Goal: Task Accomplishment & Management: Manage account settings

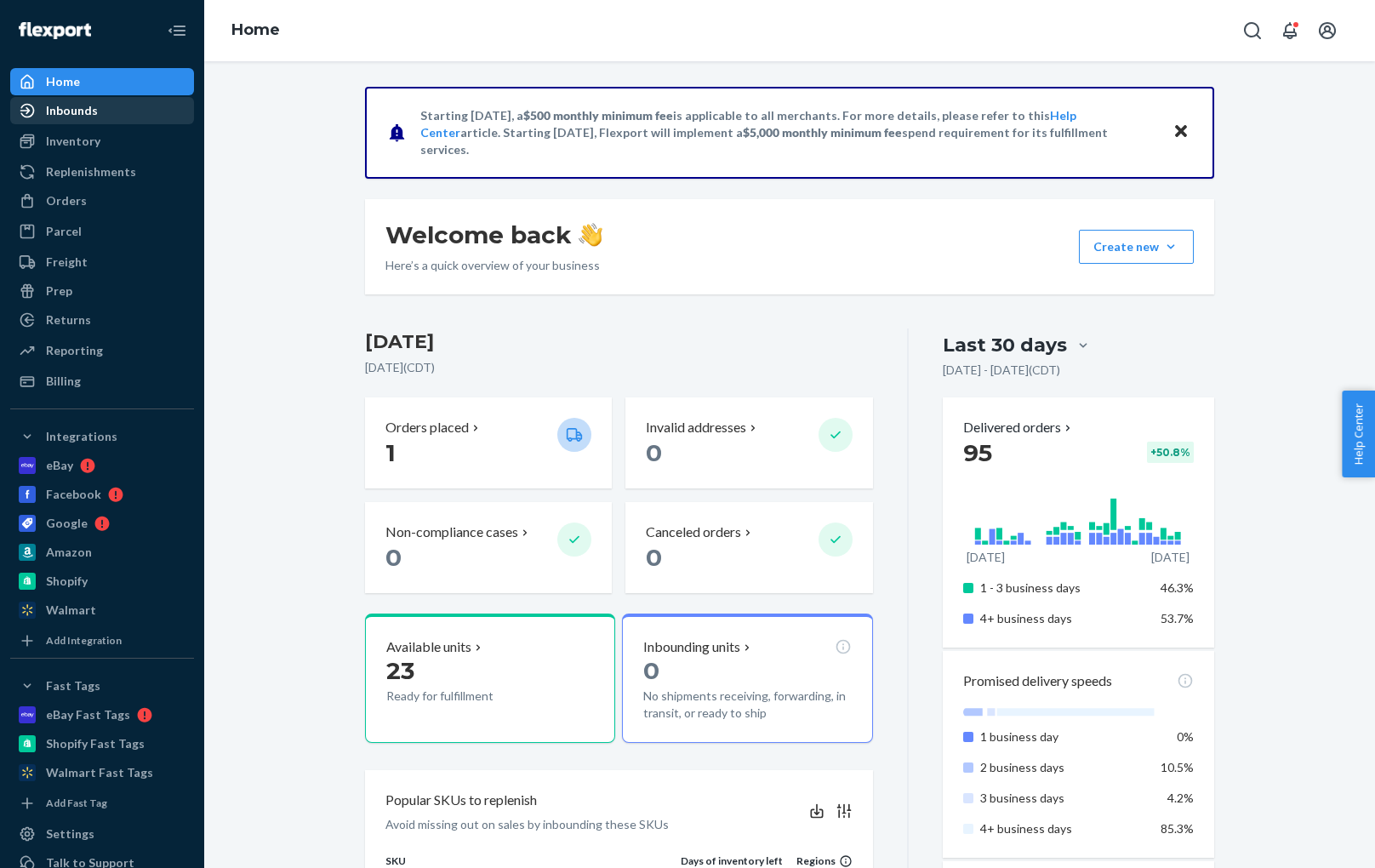
click at [101, 102] on div "Inbounds" at bounding box center [102, 110] width 180 height 24
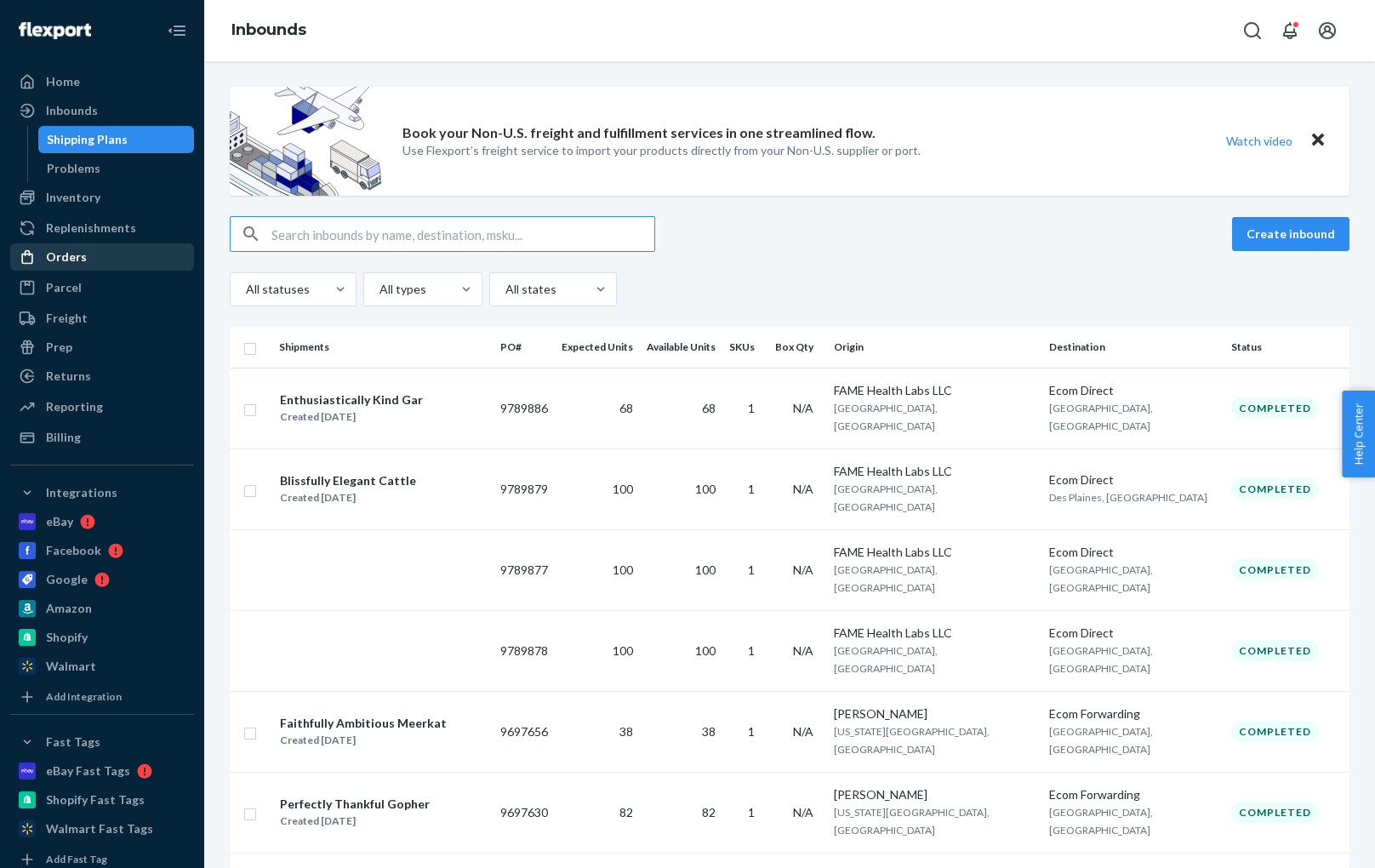
click at [86, 256] on div "Orders" at bounding box center [102, 257] width 180 height 24
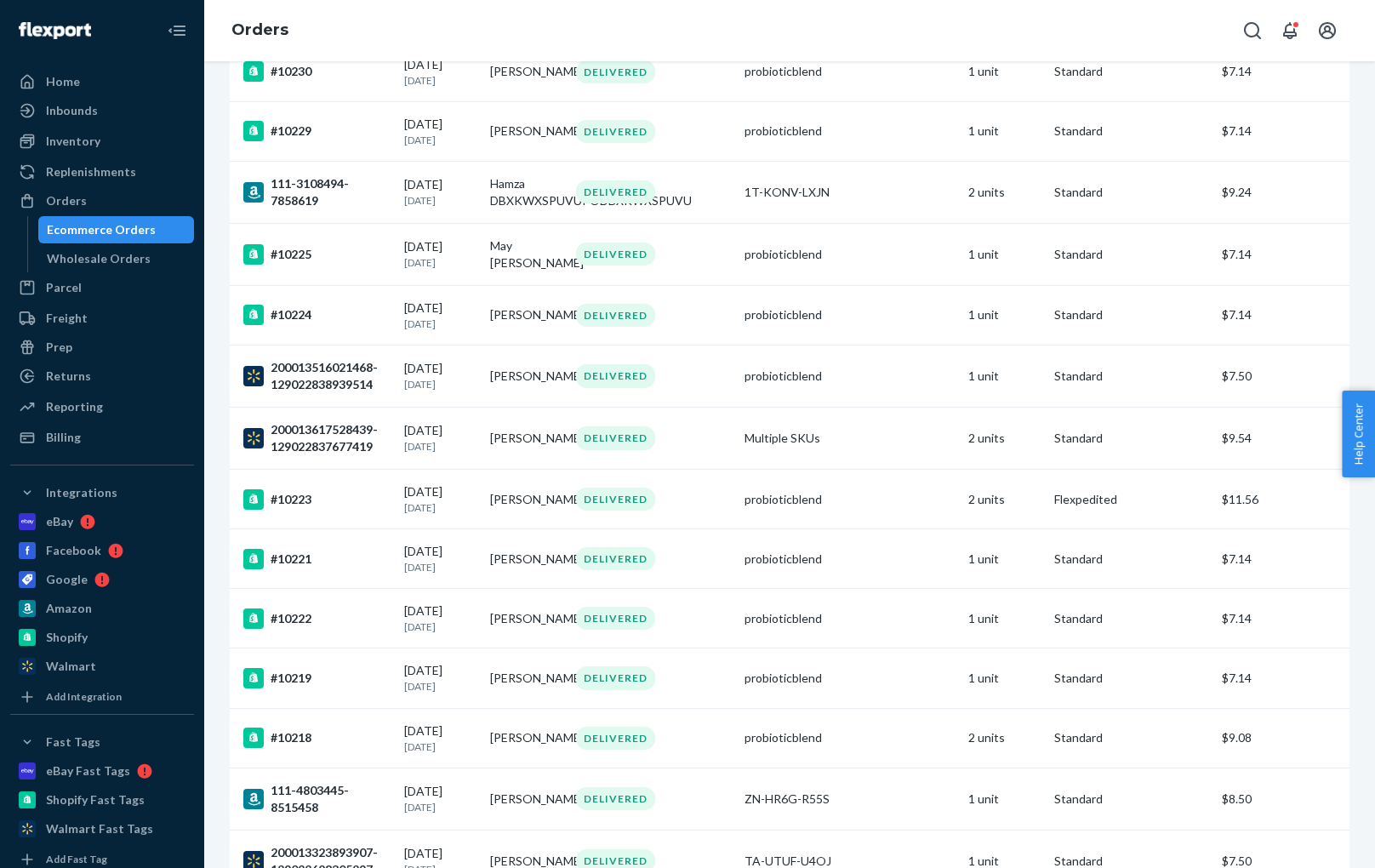
scroll to position [1609, 0]
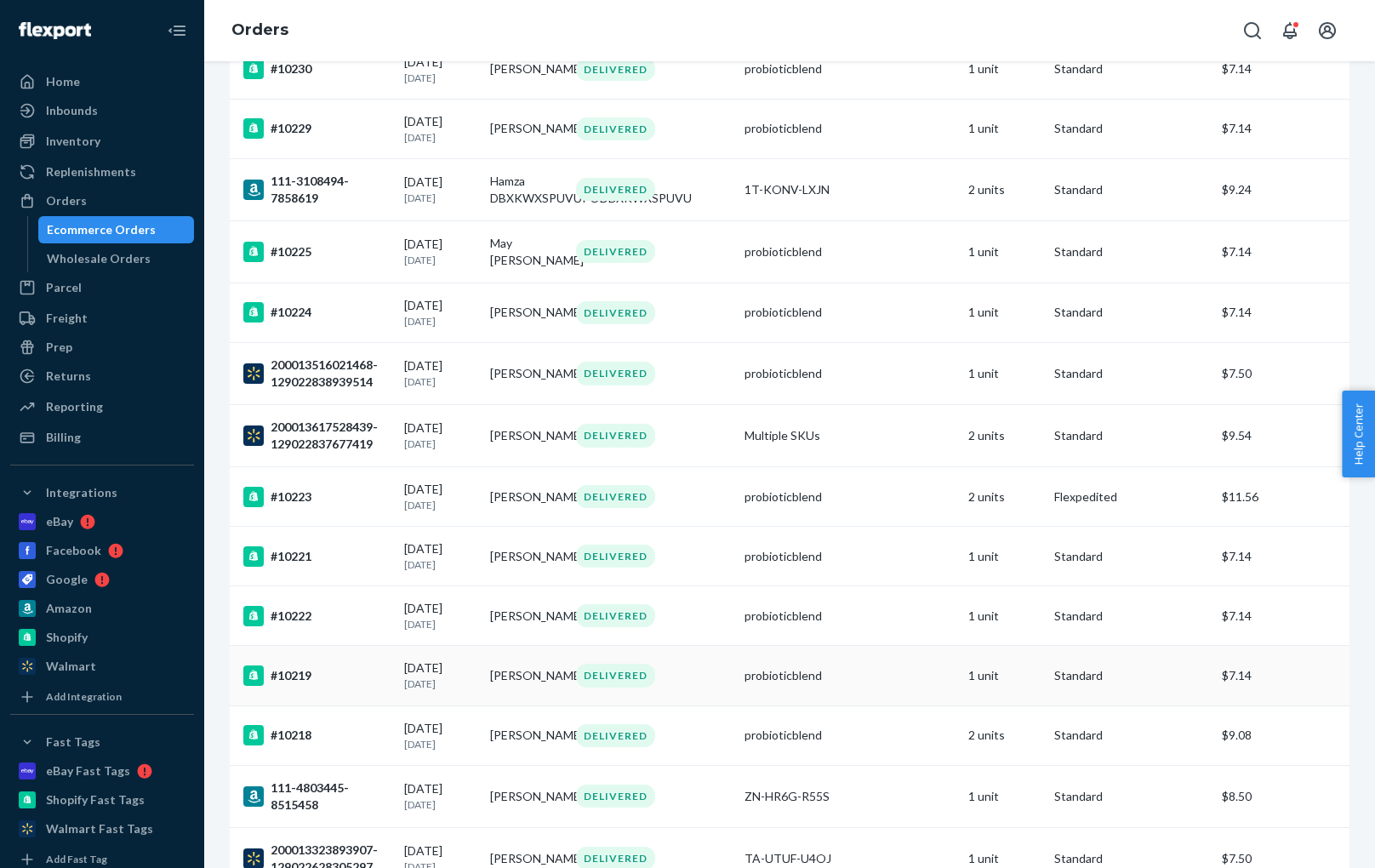
click at [292, 686] on div "#10219" at bounding box center [317, 676] width 147 height 20
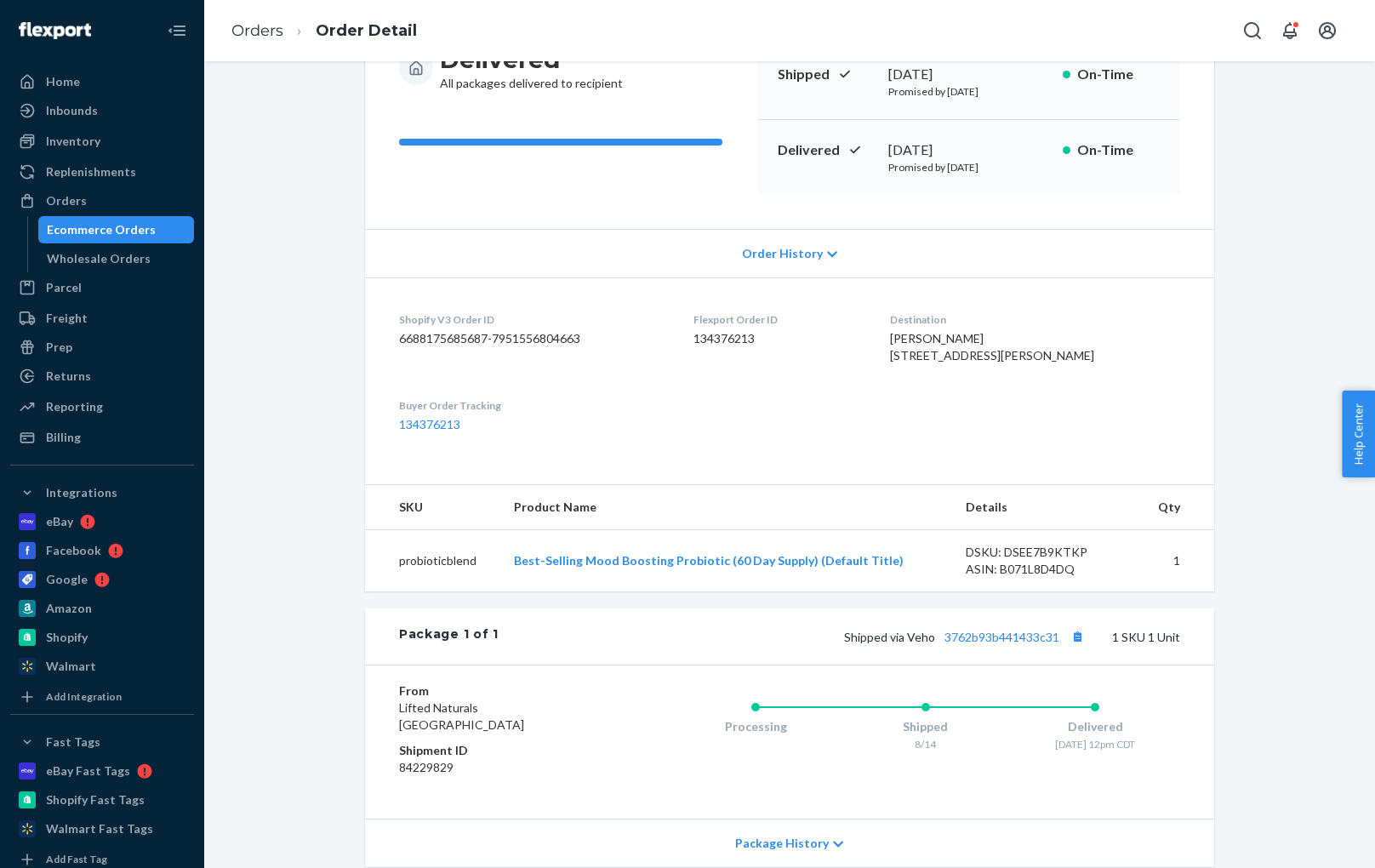
scroll to position [208, 0]
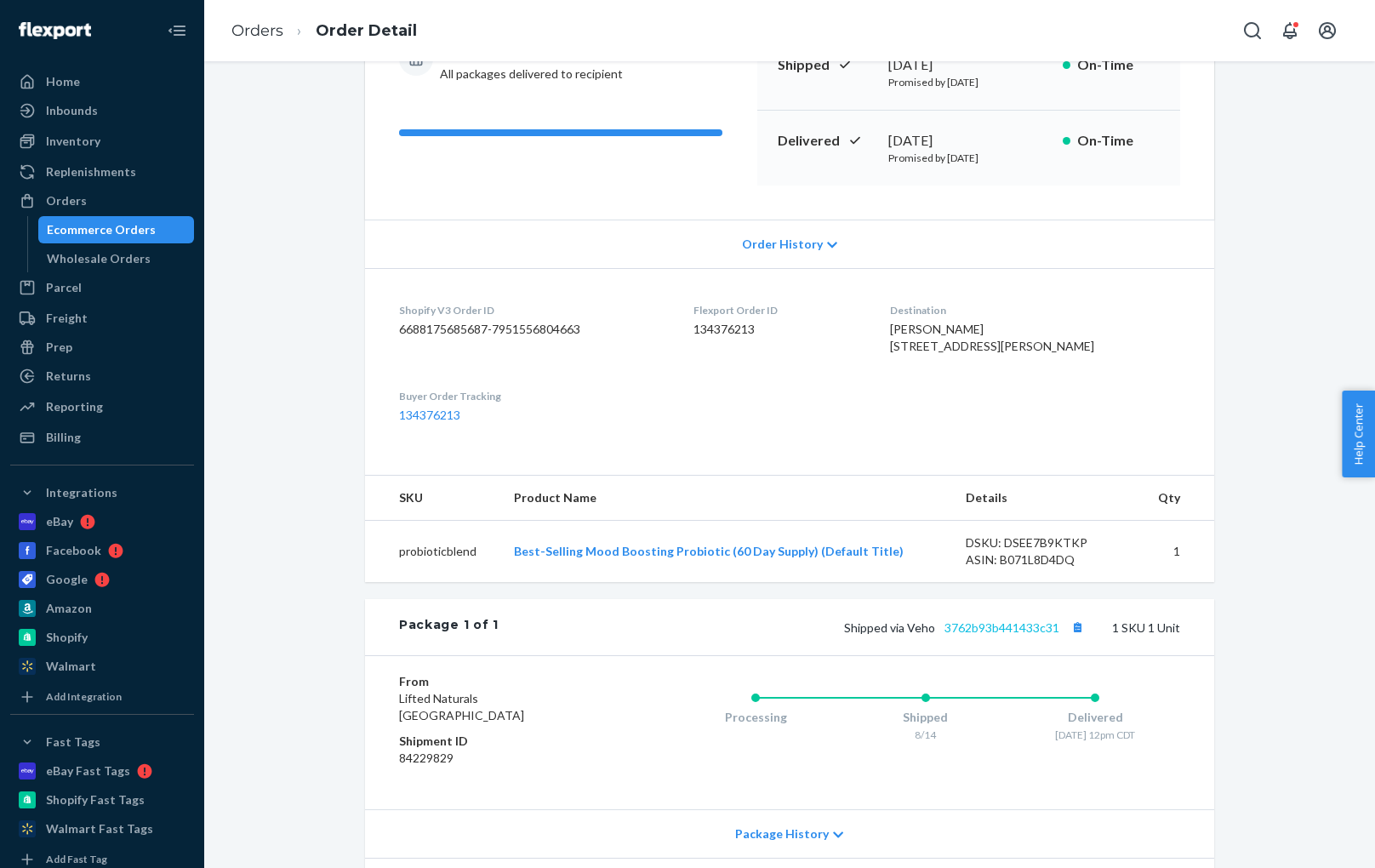
click at [989, 634] on link "3762b93b441433c31" at bounding box center [1002, 627] width 115 height 15
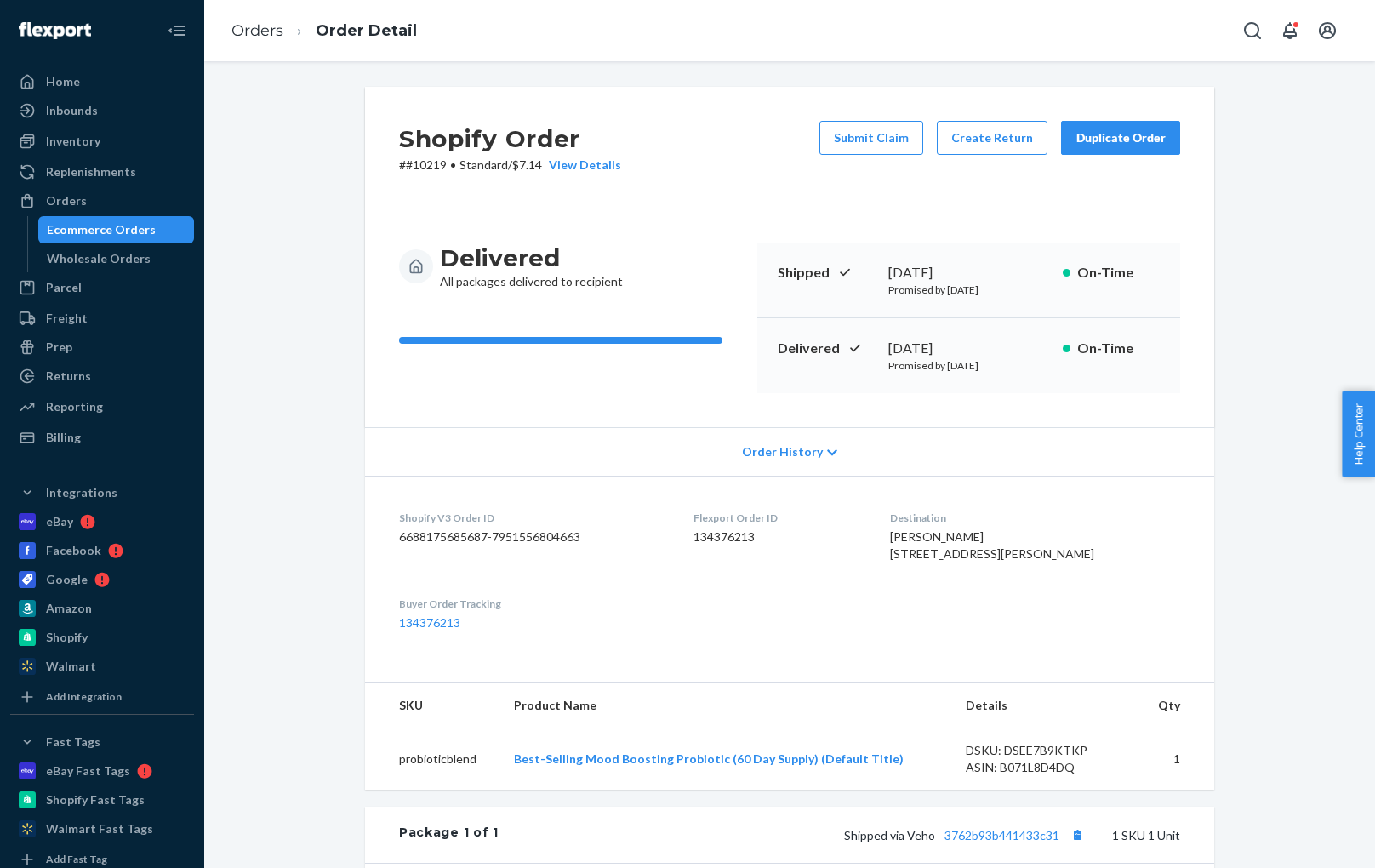
scroll to position [0, 0]
click at [868, 133] on button "Submit Claim" at bounding box center [871, 137] width 104 height 34
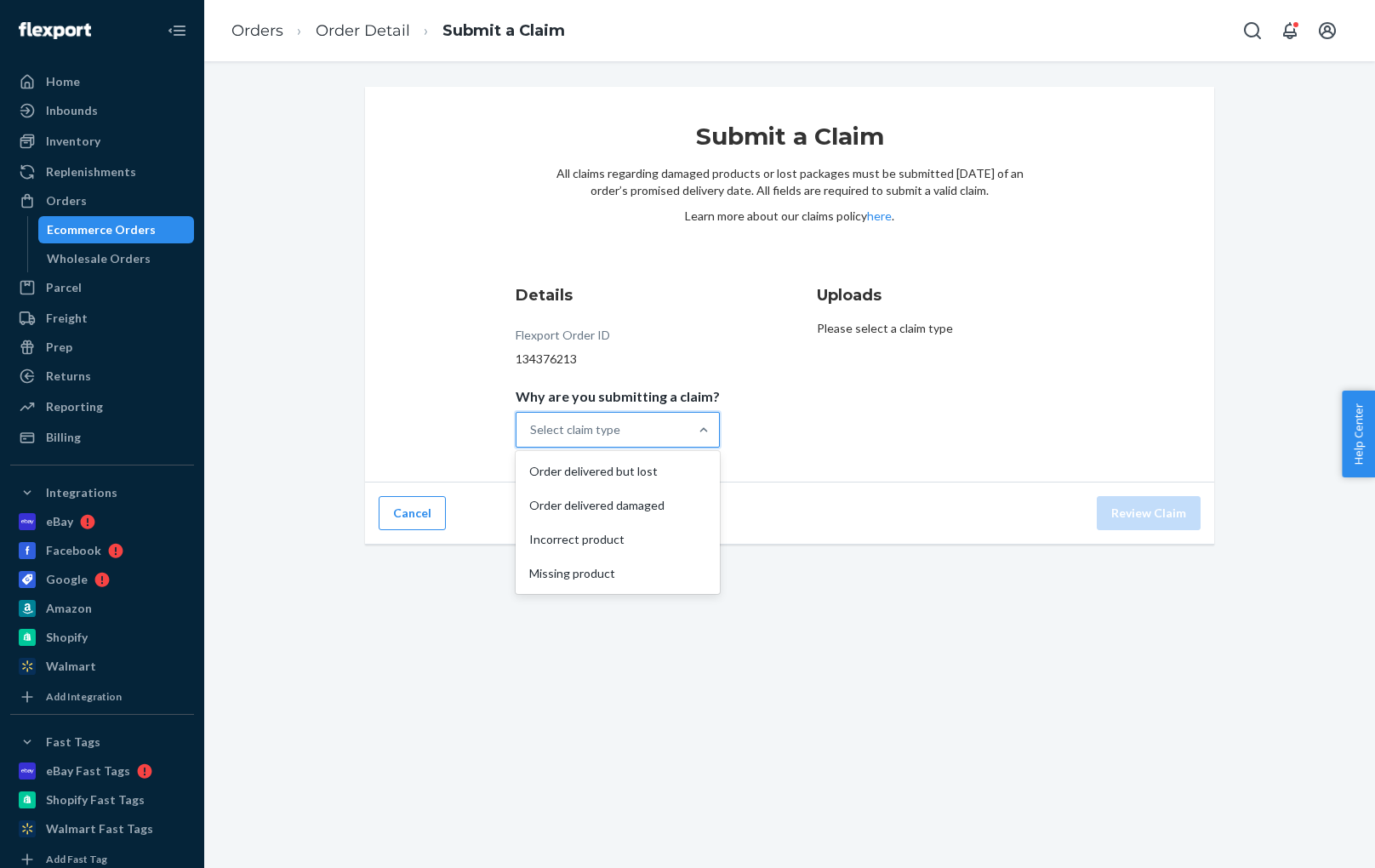
click at [671, 439] on div "Select claim type" at bounding box center [602, 429] width 172 height 34
click at [532, 438] on input "Why are you submitting a claim? option Order delivered but lost focused, 1 of 4…" at bounding box center [531, 429] width 2 height 17
click at [678, 474] on div "Order delivered but lost" at bounding box center [617, 471] width 198 height 34
click at [532, 438] on input "Why are you submitting a claim? option Order delivered but lost focused, 1 of 4…" at bounding box center [531, 429] width 2 height 17
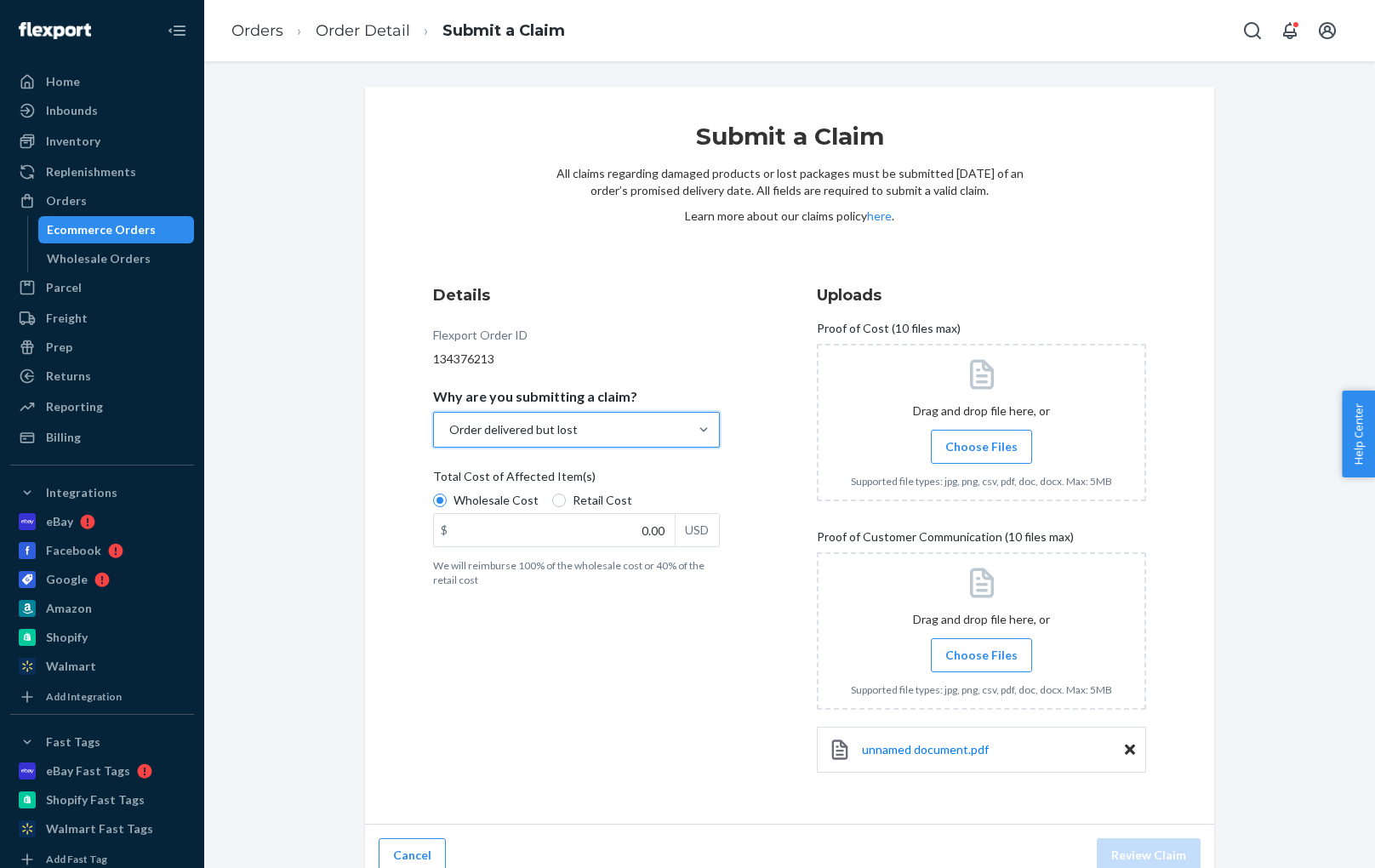
click at [959, 442] on span "Choose Files" at bounding box center [981, 446] width 73 height 17
click at [981, 442] on input "Choose Files" at bounding box center [981, 447] width 1 height 18
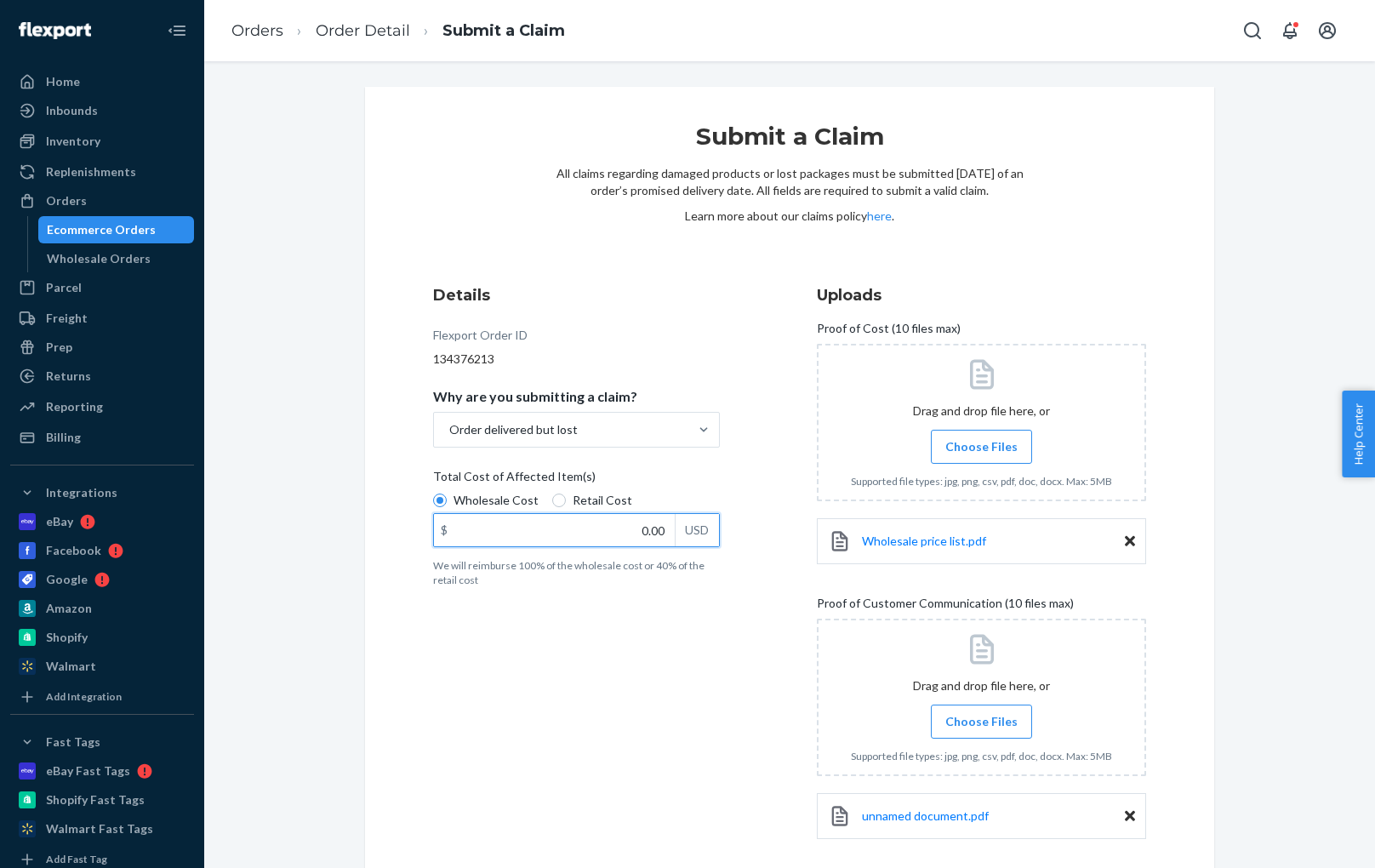
click at [490, 535] on input "0.00" at bounding box center [555, 530] width 241 height 32
type input "15.44"
click at [535, 656] on div "Details Flexport Order ID 134376213 Why are you submitting a claim? Order deliv…" at bounding box center [598, 570] width 329 height 592
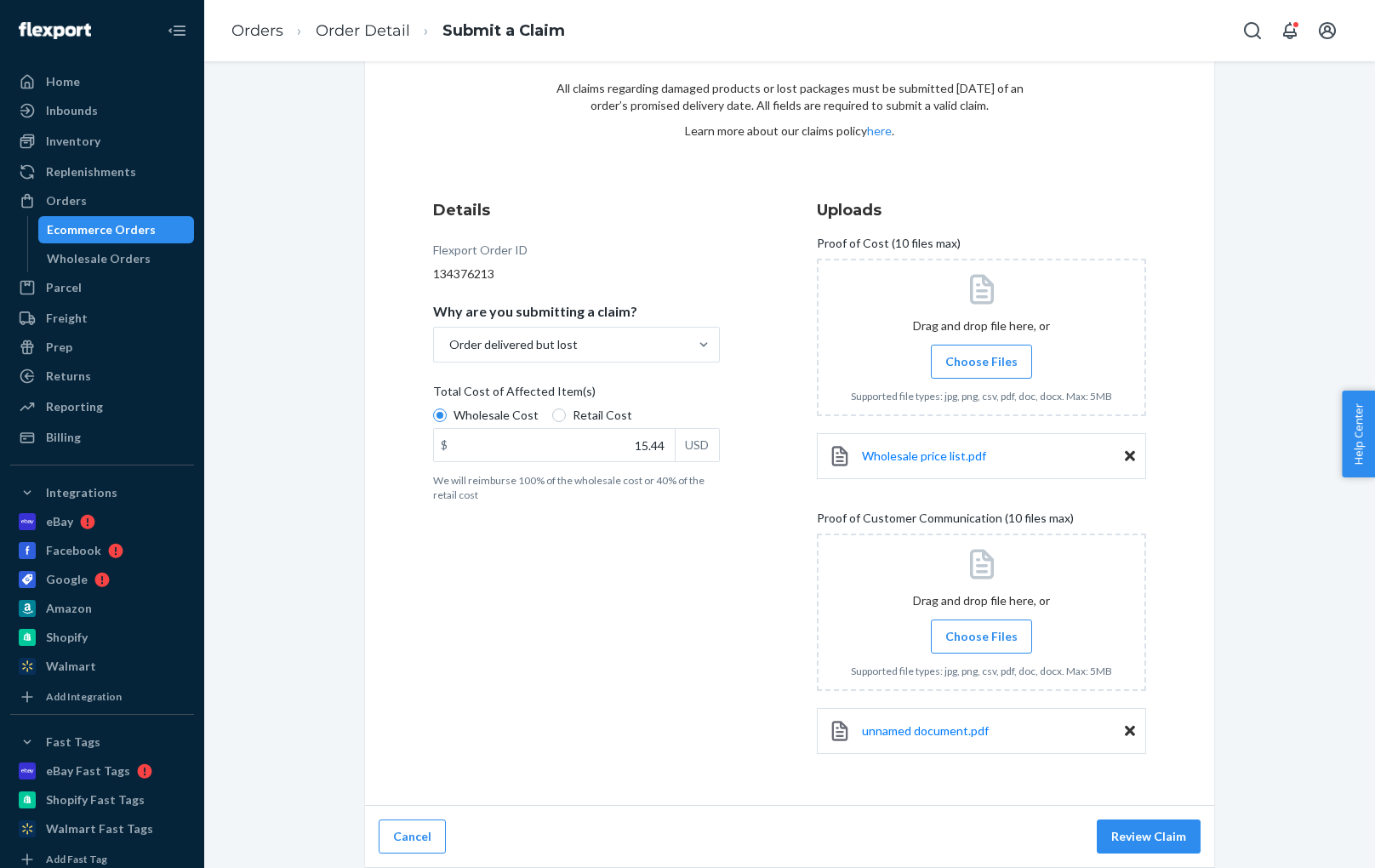
scroll to position [86, 0]
click at [1144, 835] on button "Review Claim" at bounding box center [1149, 836] width 104 height 34
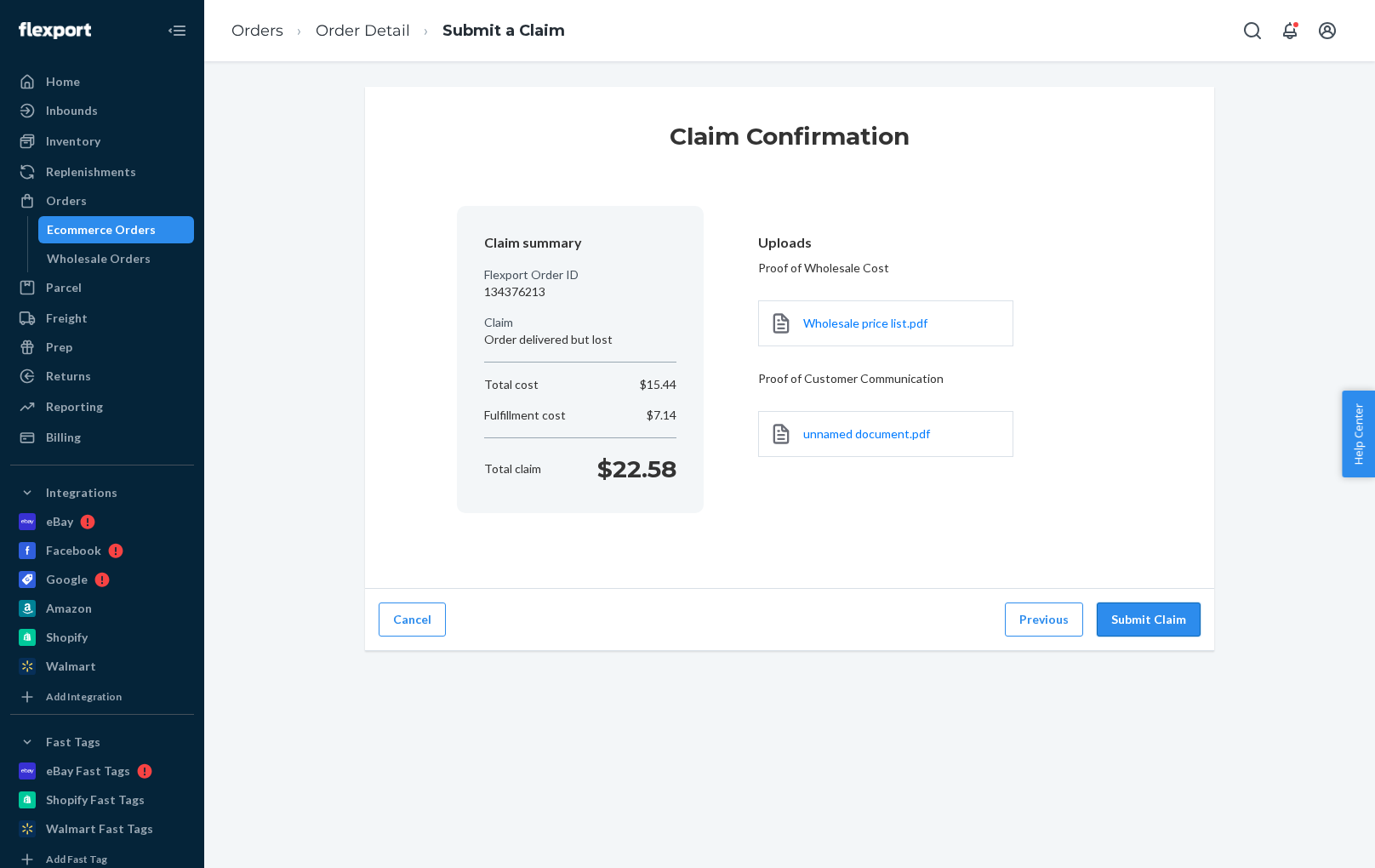
click at [1129, 618] on button "Submit Claim" at bounding box center [1149, 619] width 104 height 34
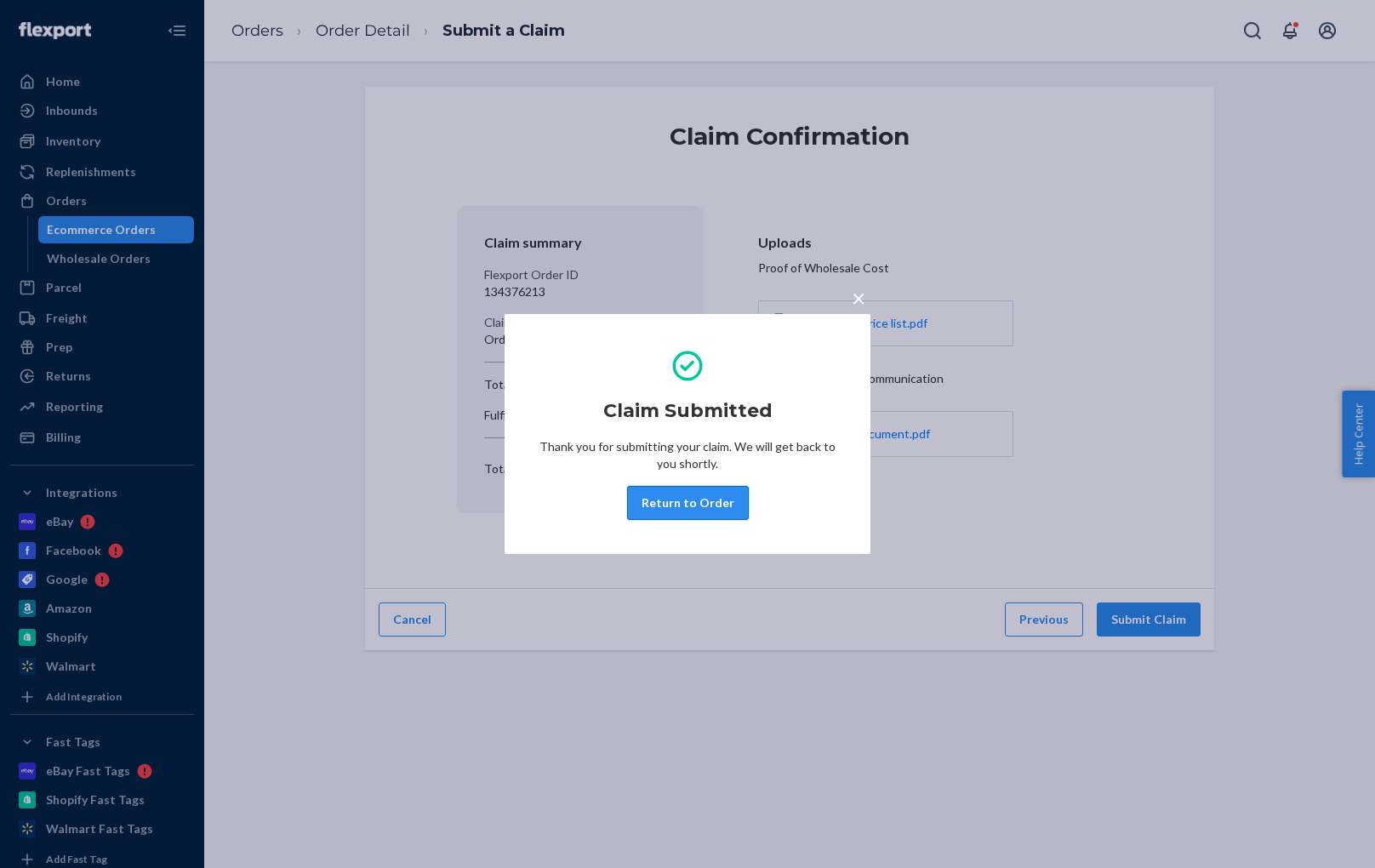
click at [688, 505] on button "Return to Order" at bounding box center [688, 502] width 121 height 34
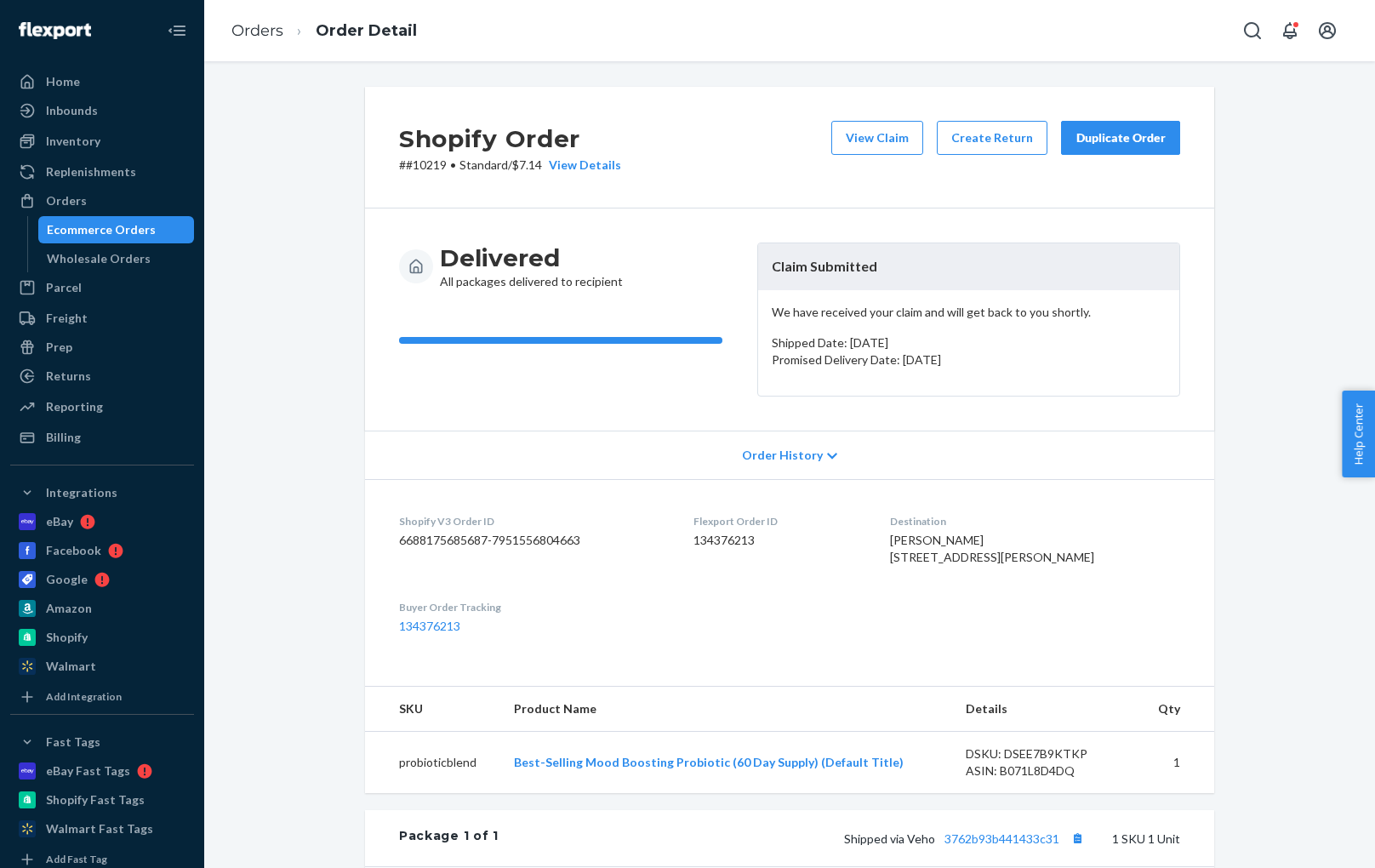
click at [1099, 138] on div "Duplicate Order" at bounding box center [1120, 138] width 90 height 17
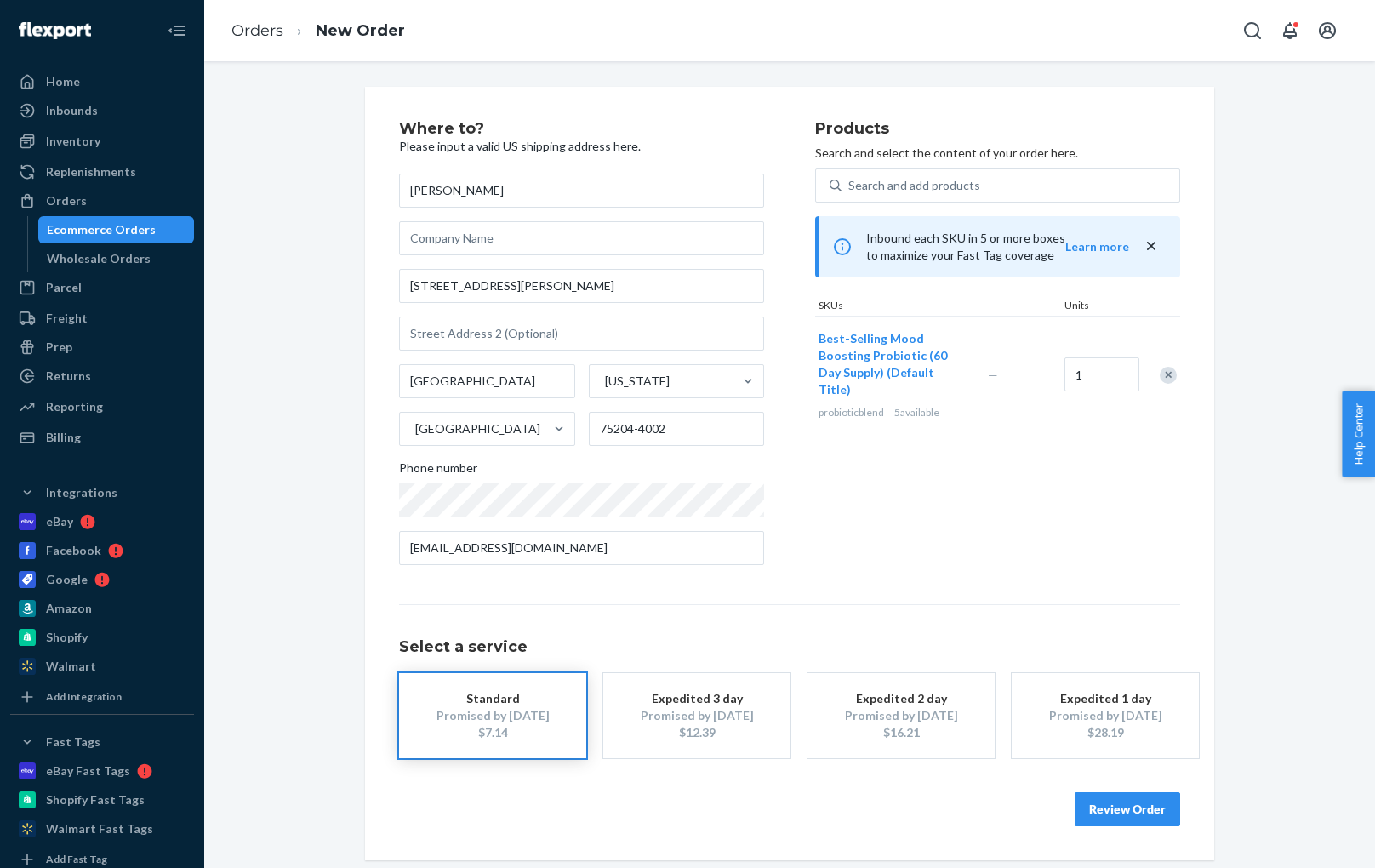
click at [839, 734] on div "$16.21" at bounding box center [901, 732] width 136 height 17
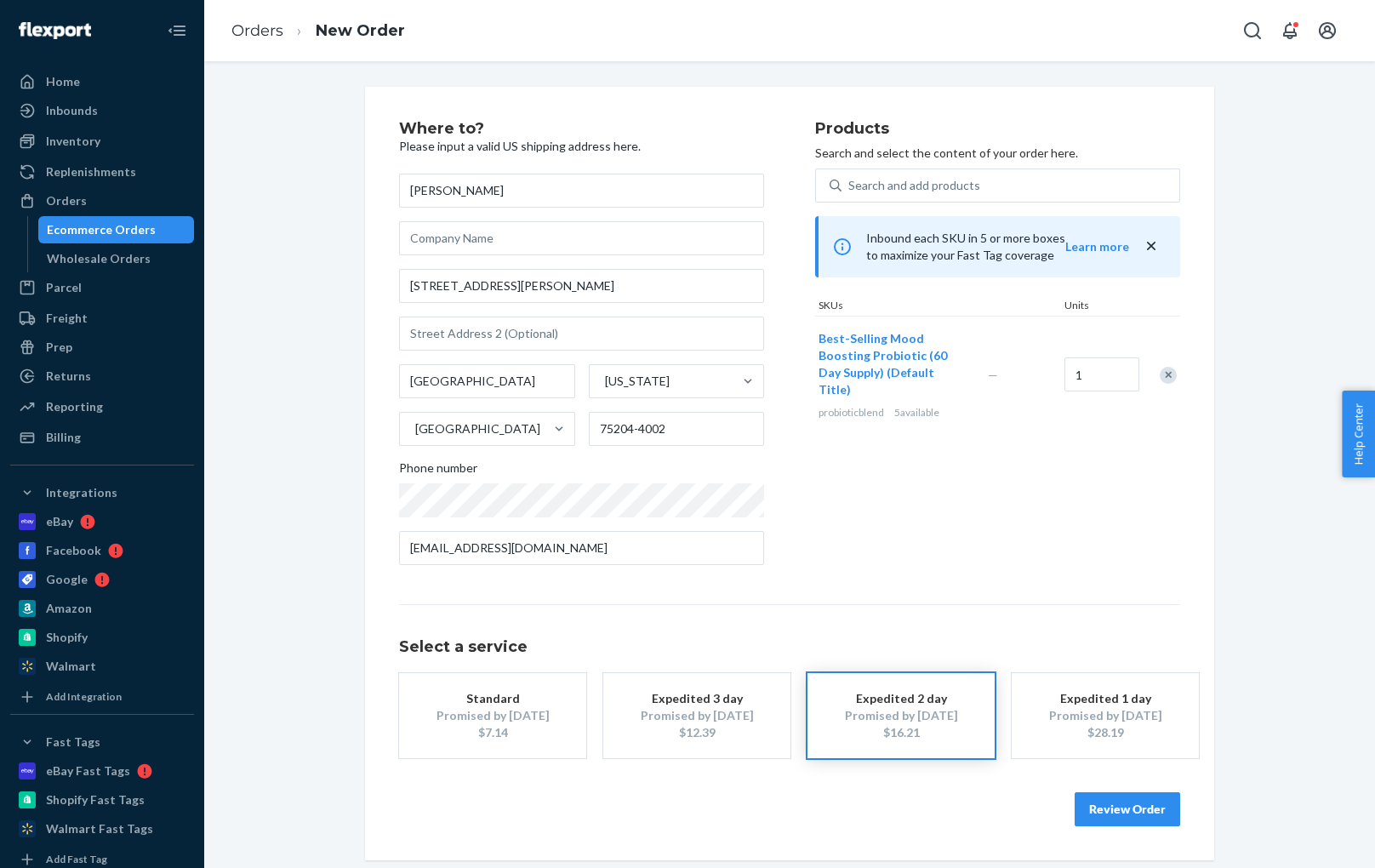
click at [1140, 798] on button "Review Order" at bounding box center [1128, 808] width 106 height 34
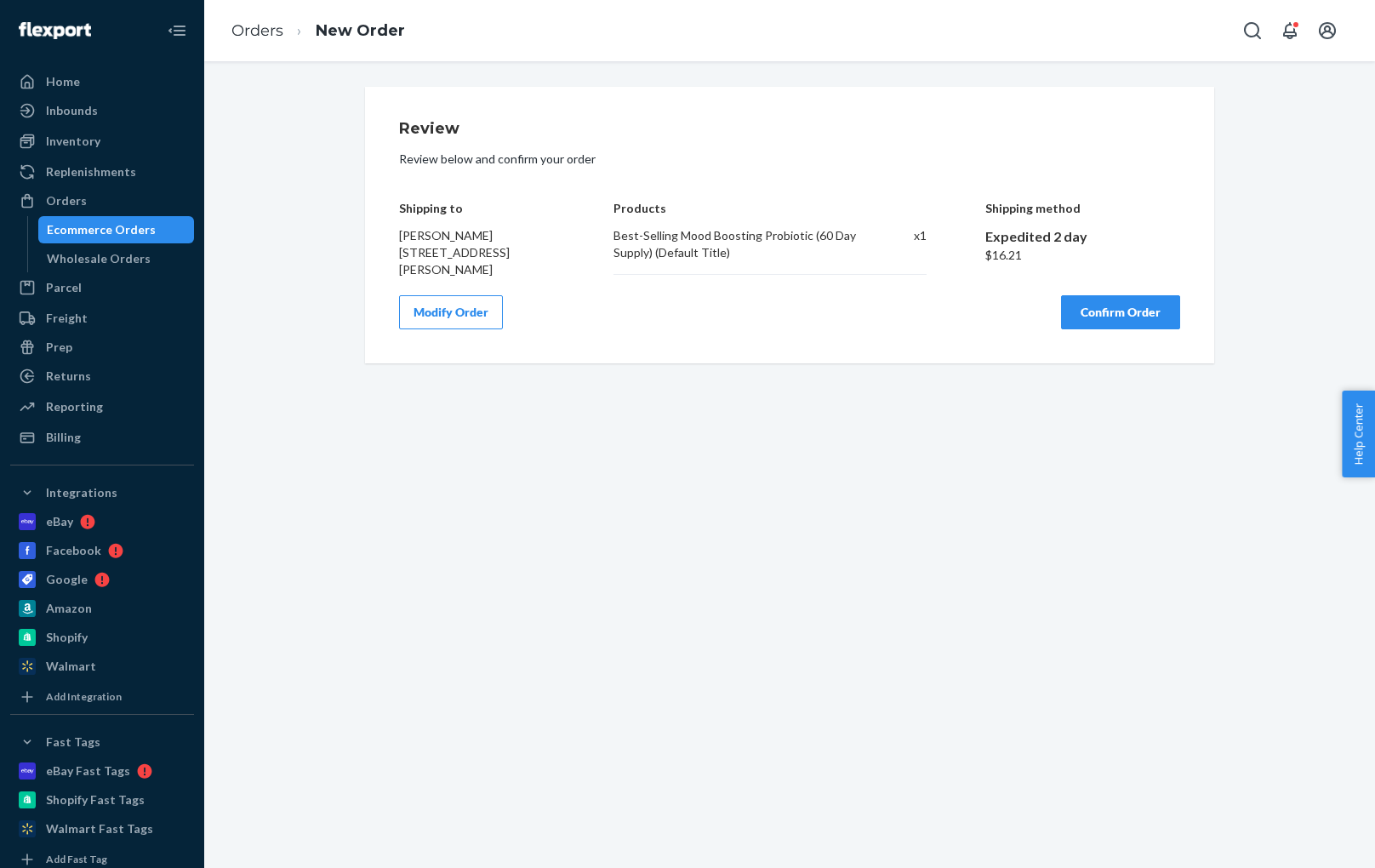
click at [1120, 306] on button "Confirm Order" at bounding box center [1121, 312] width 120 height 34
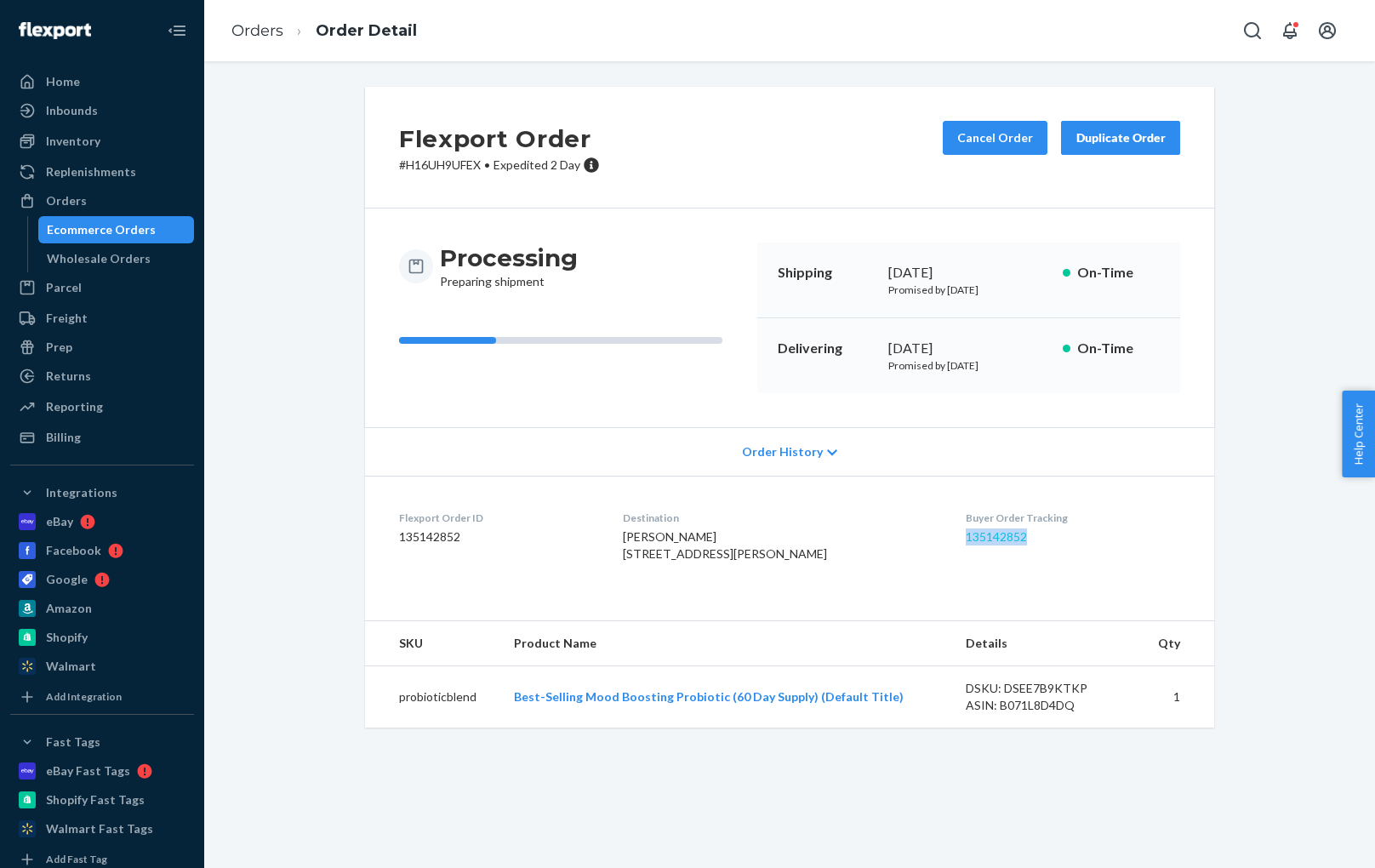
click at [967, 534] on link "135142852" at bounding box center [996, 536] width 62 height 15
click at [118, 204] on div "Orders" at bounding box center [102, 200] width 180 height 24
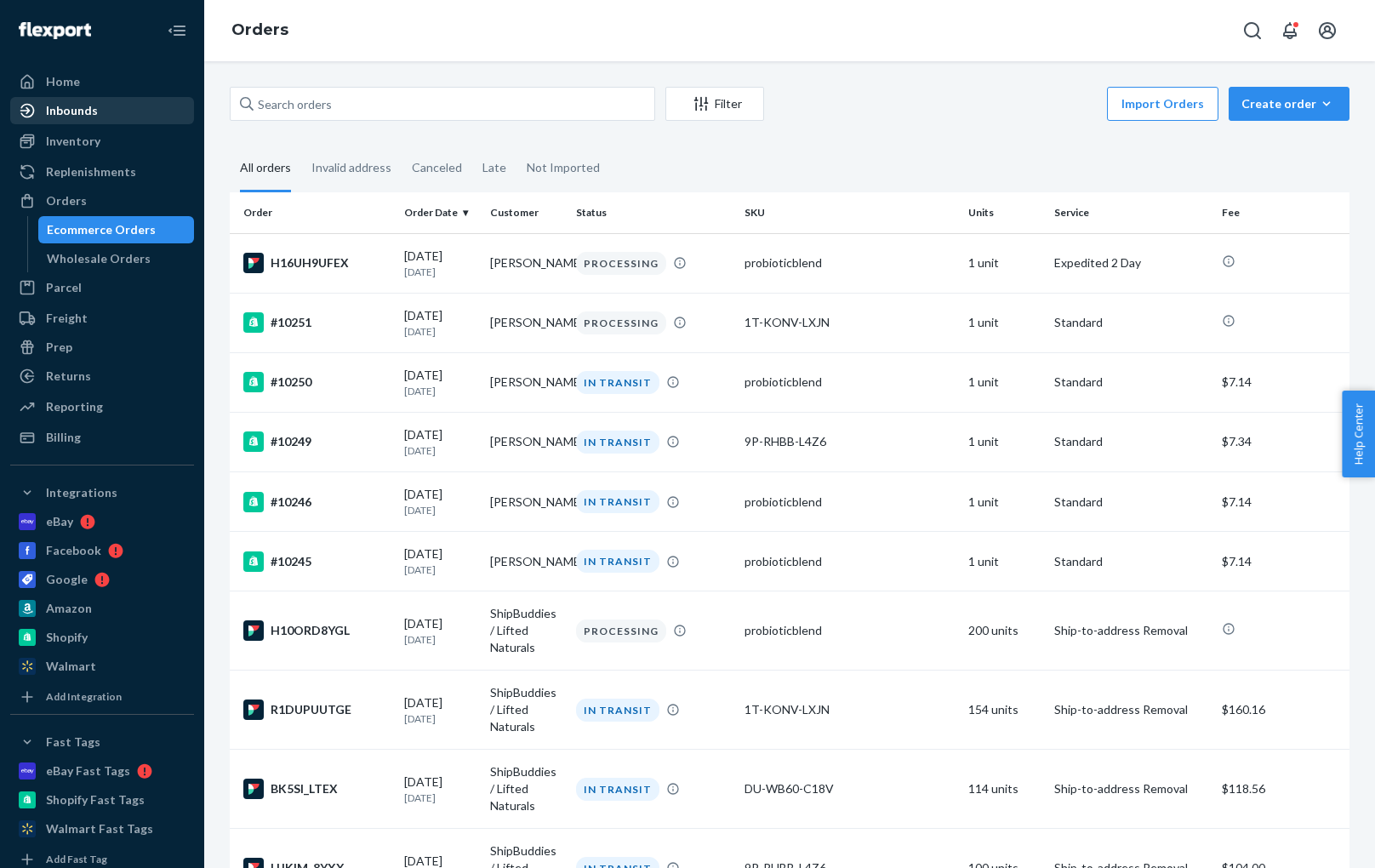
click at [145, 119] on div "Inbounds" at bounding box center [102, 110] width 180 height 24
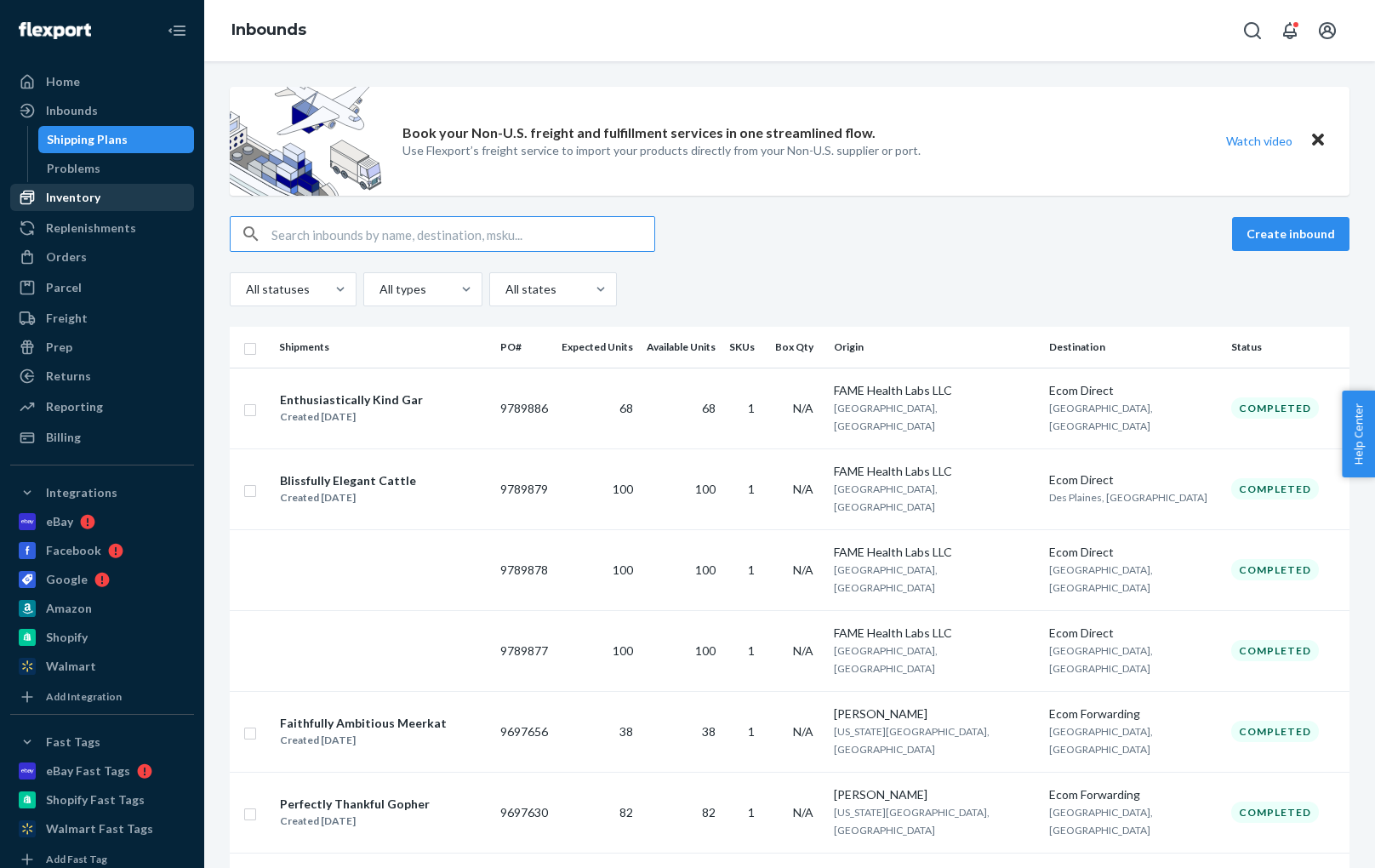
click at [63, 199] on div "Inventory" at bounding box center [73, 197] width 54 height 17
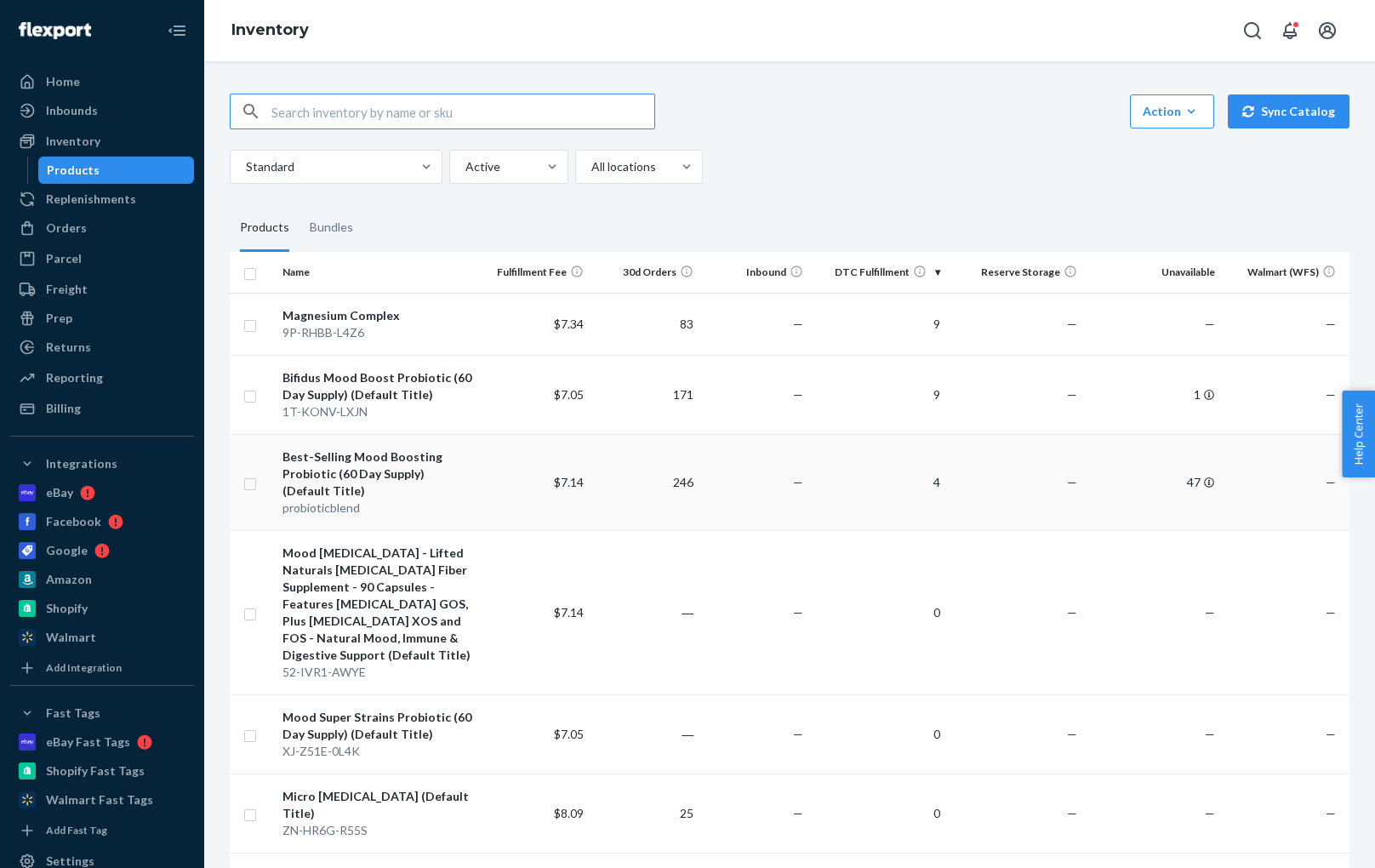
click at [395, 461] on div "Best-Selling Mood Boosting Probiotic (60 Day Supply) (Default Title)" at bounding box center [378, 474] width 192 height 51
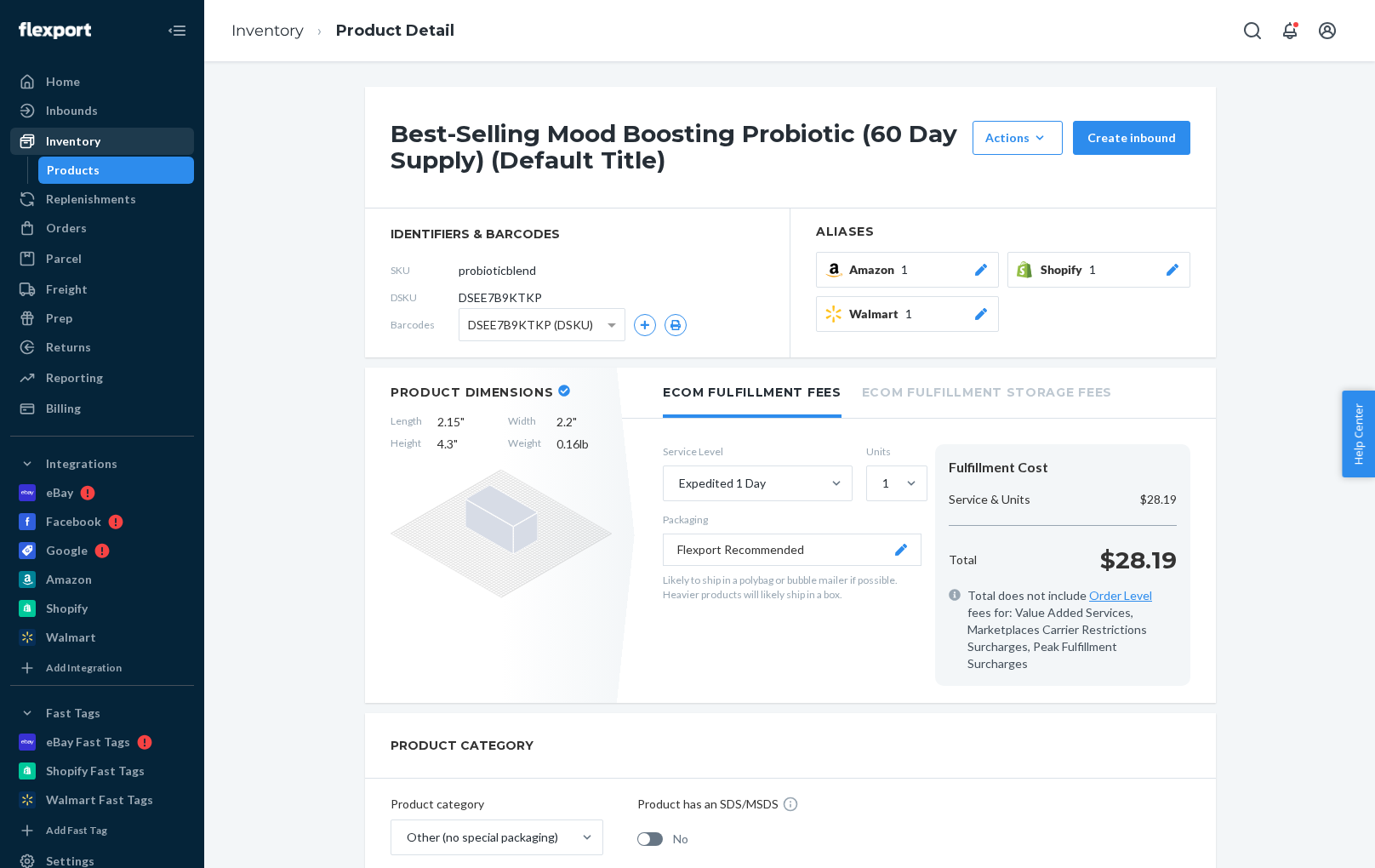
click at [83, 145] on div "Inventory" at bounding box center [73, 141] width 54 height 17
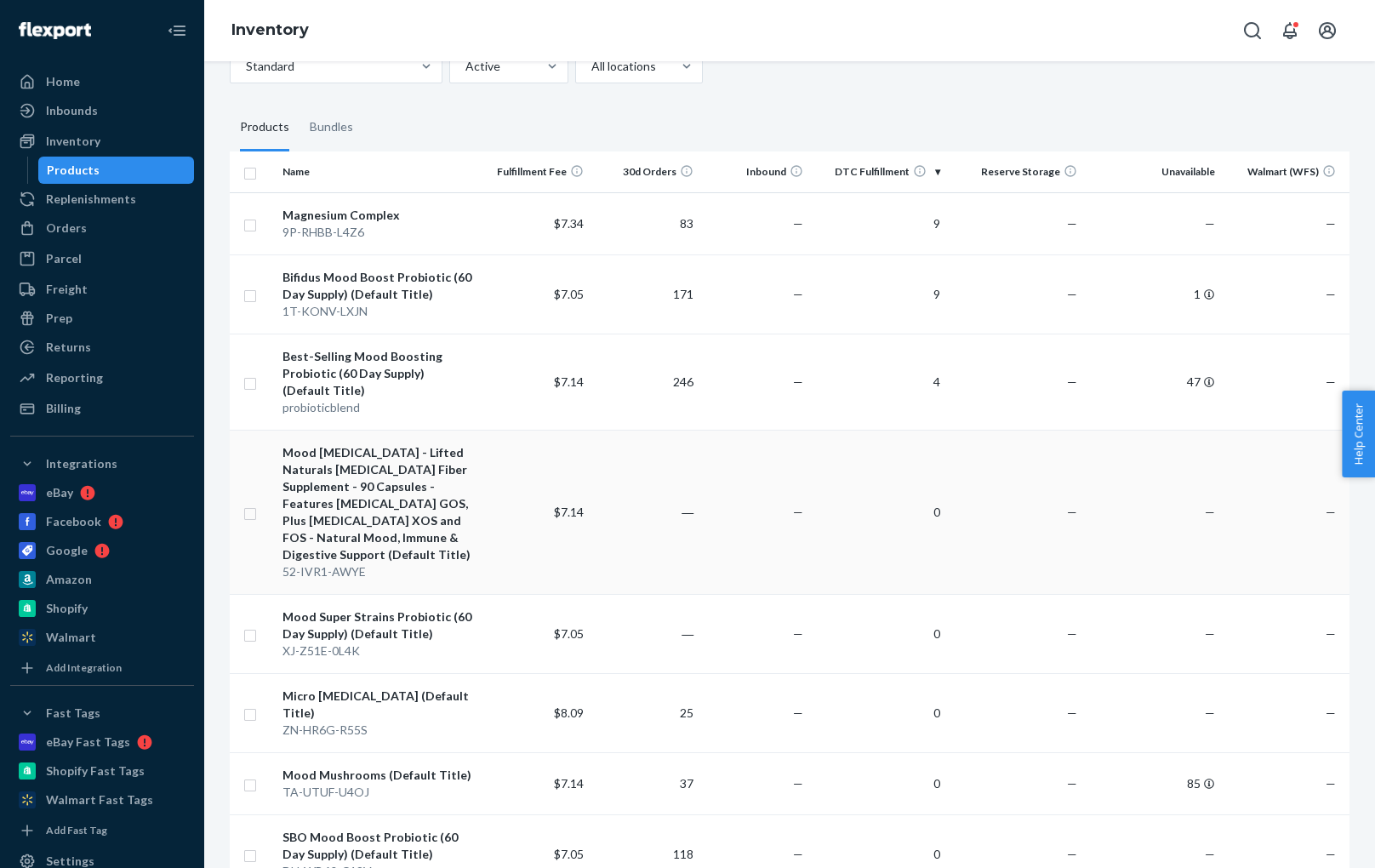
scroll to position [131, 0]
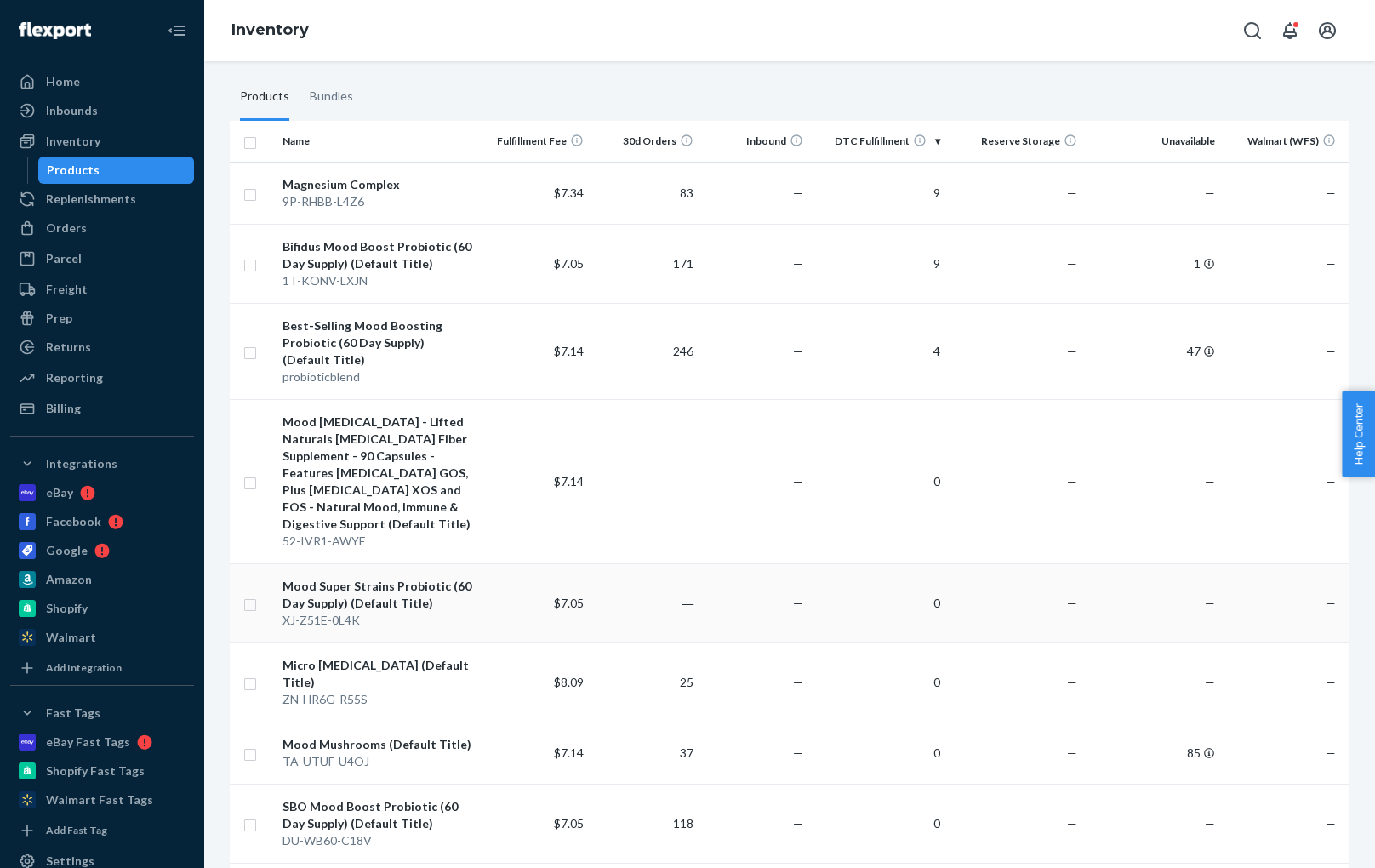
click at [370, 577] on div "Mood Super Strains Probiotic (60 Day Supply) (Default Title)" at bounding box center [378, 594] width 192 height 34
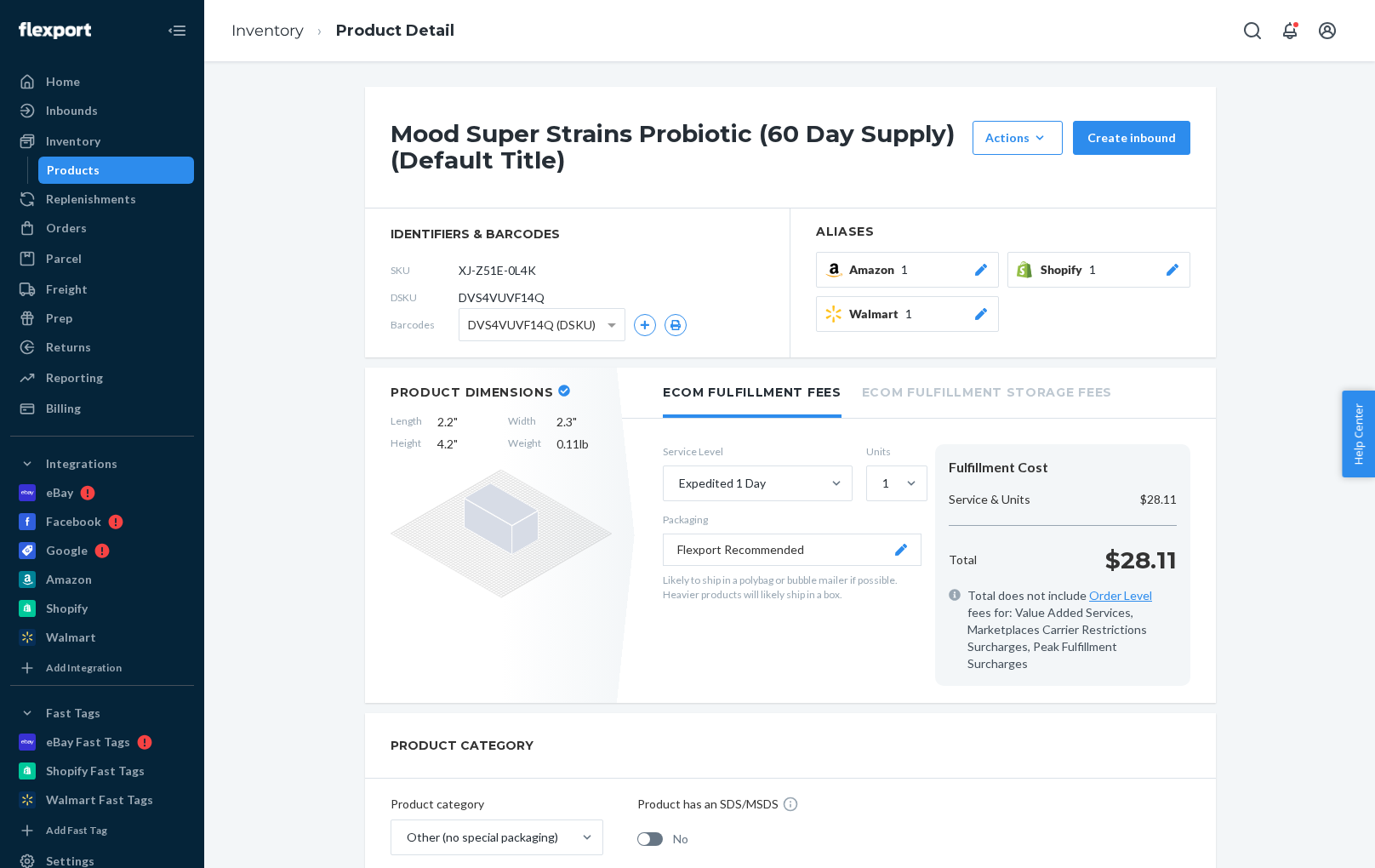
click at [982, 268] on icon at bounding box center [980, 269] width 12 height 12
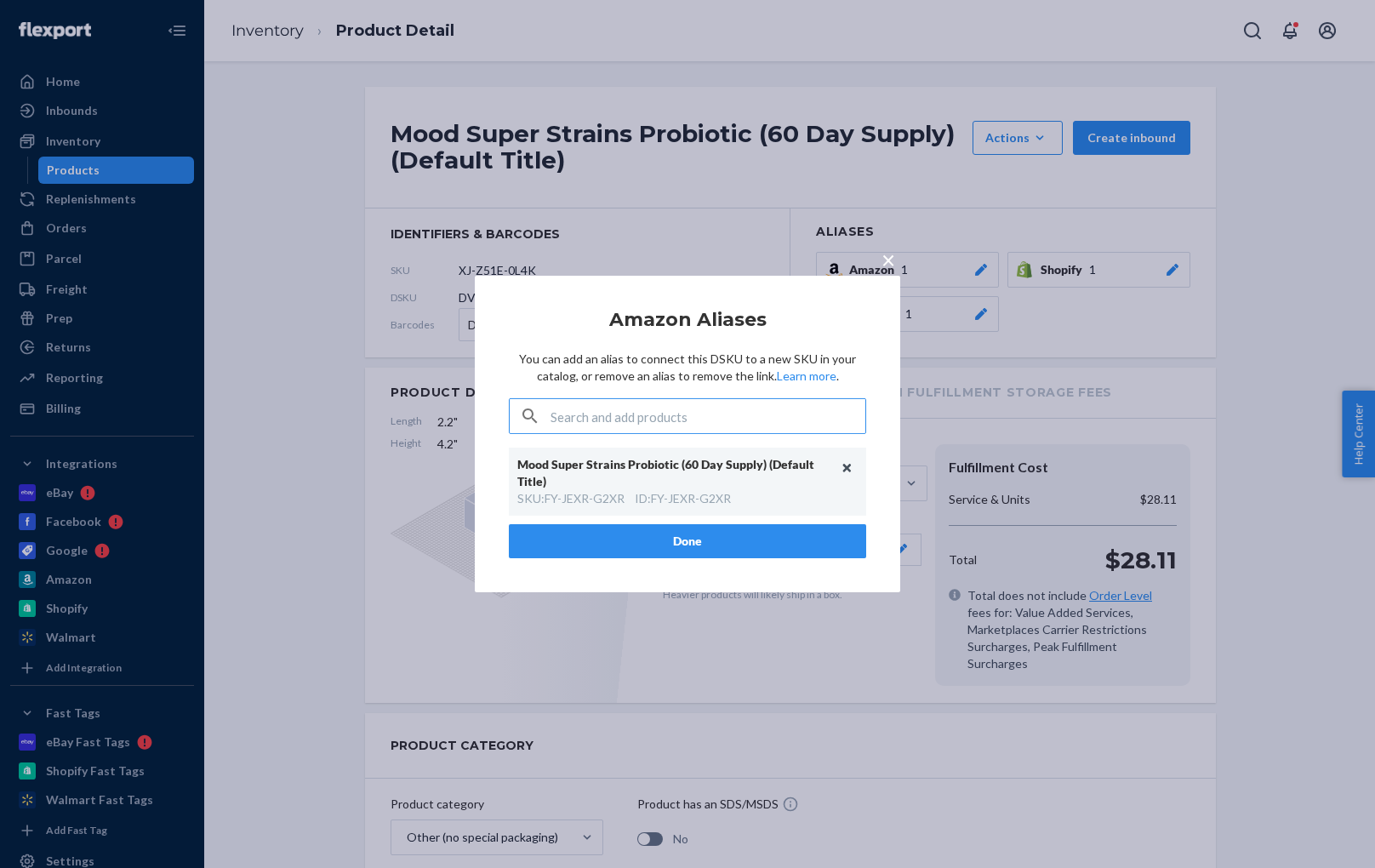
click at [854, 466] on button "Unlink" at bounding box center [848, 468] width 26 height 26
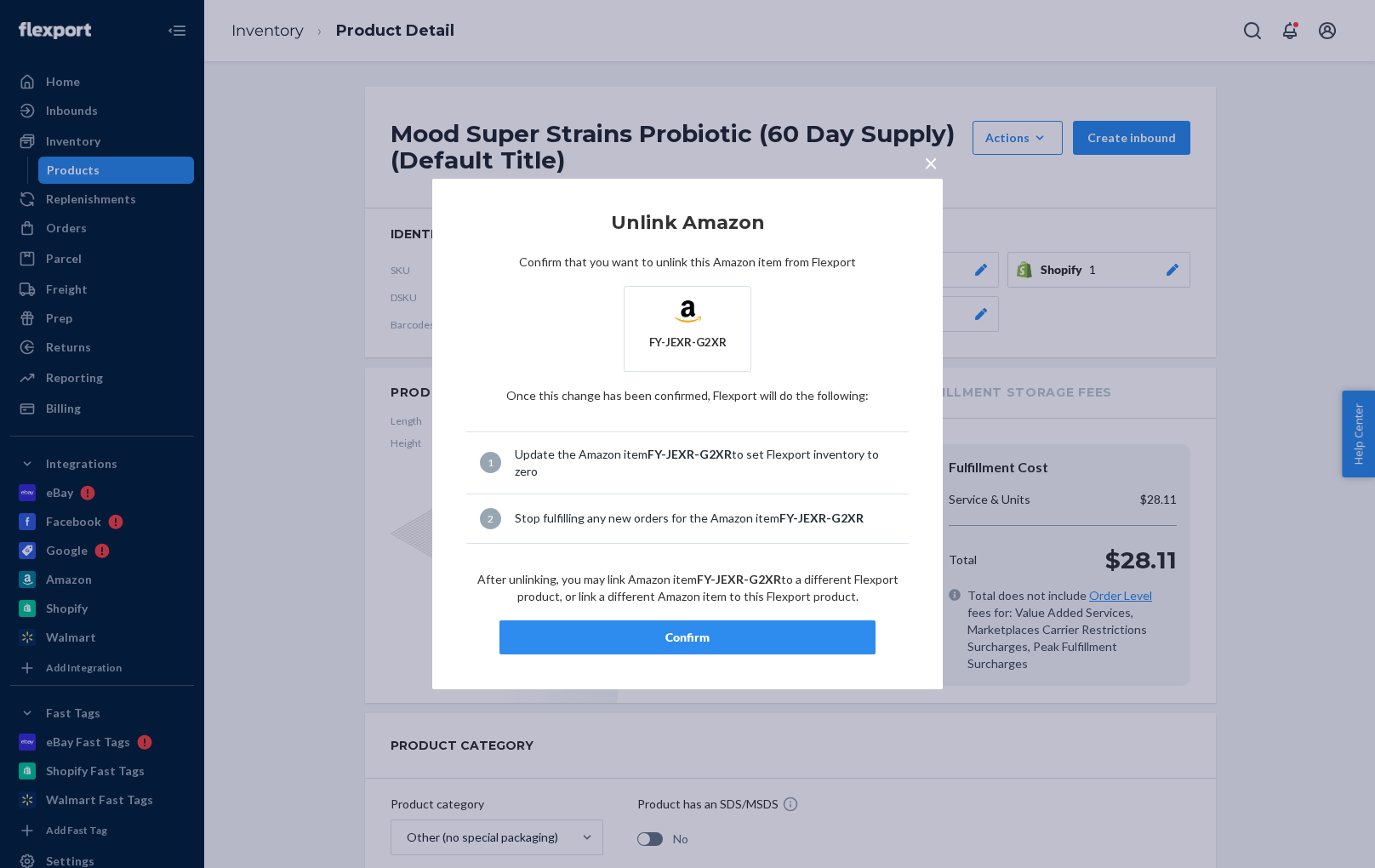
click at [777, 645] on button "Confirm" at bounding box center [687, 636] width 376 height 34
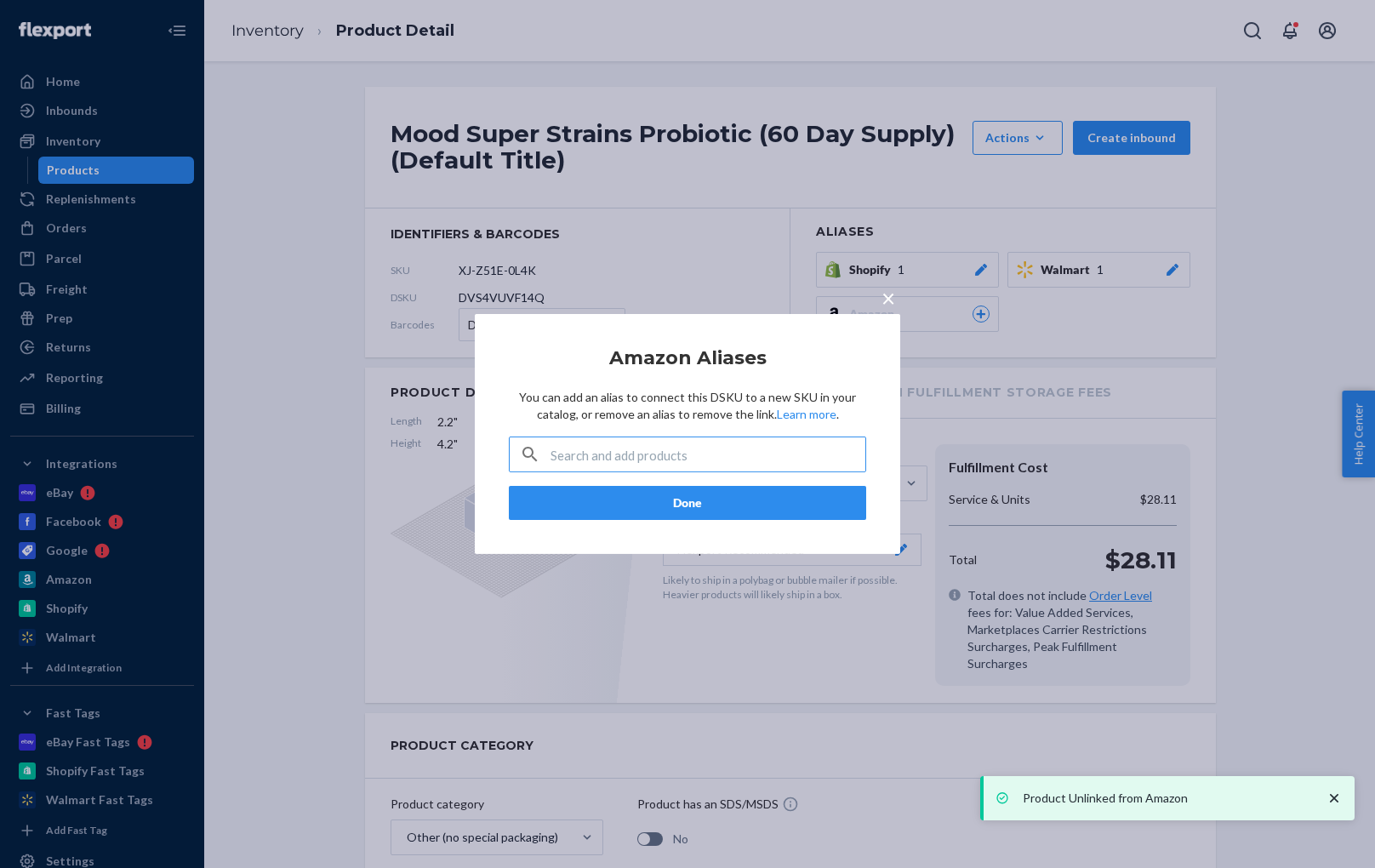
click at [769, 500] on button "Done" at bounding box center [687, 502] width 358 height 34
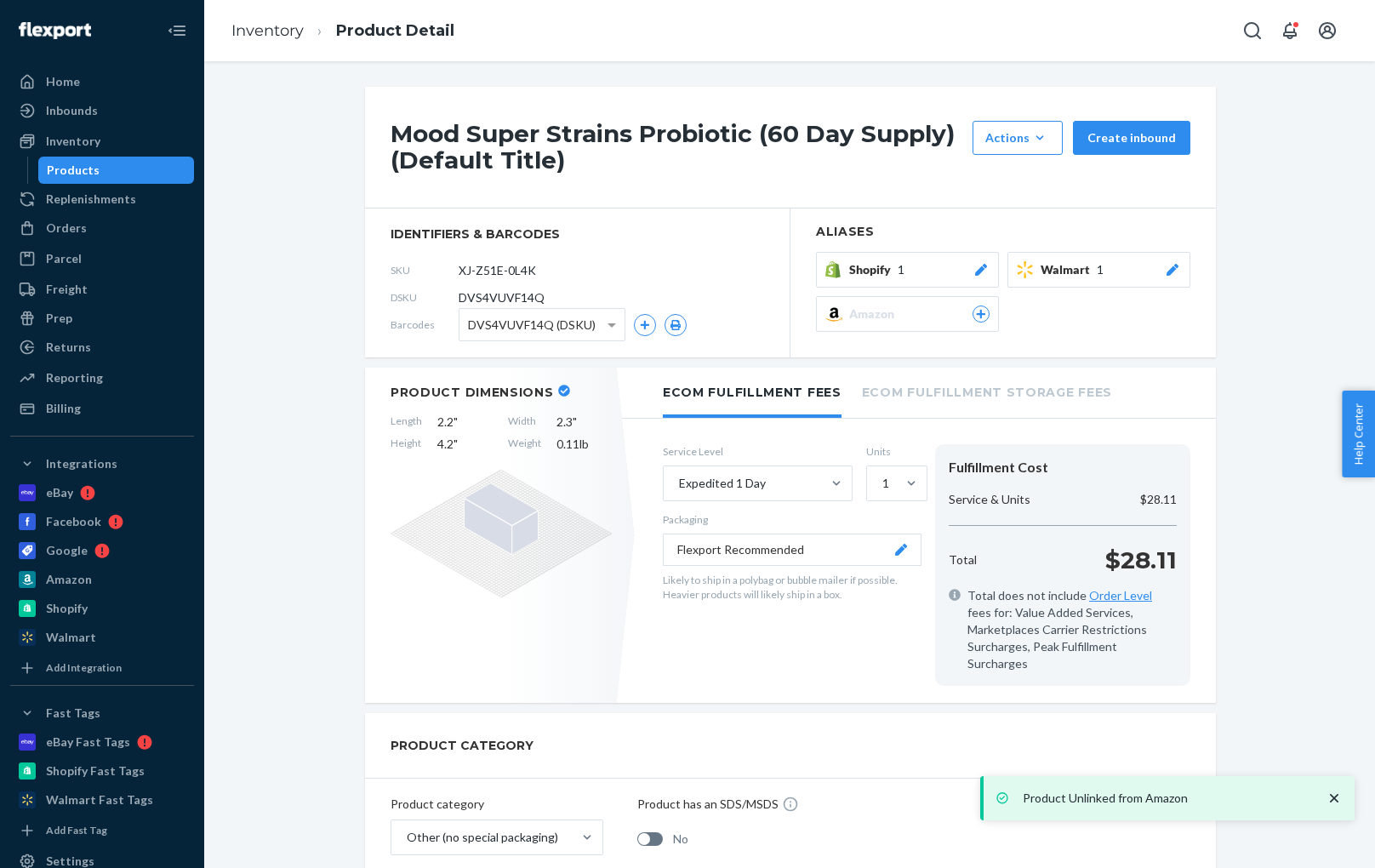
click at [980, 267] on icon at bounding box center [980, 269] width 17 height 12
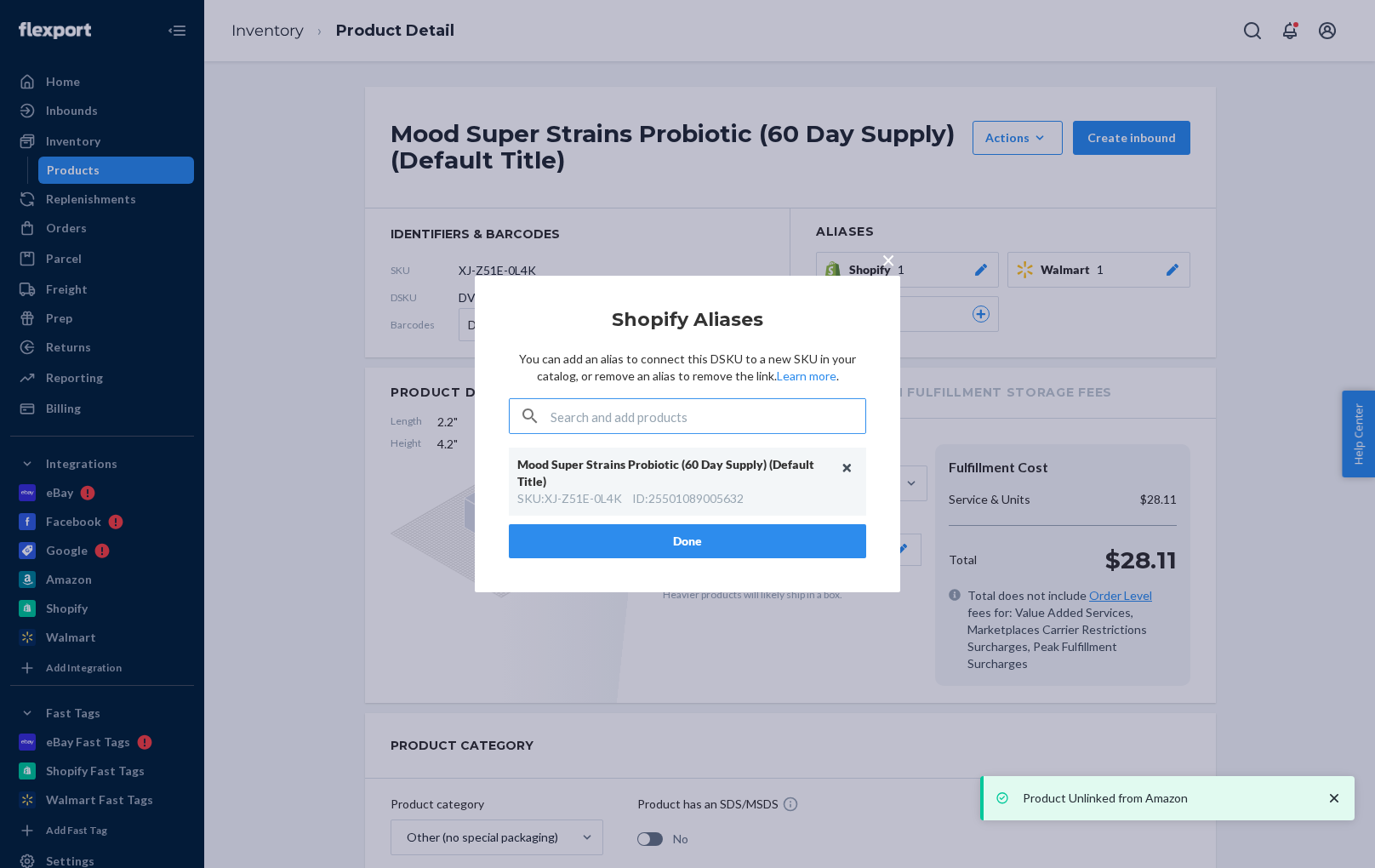
click at [846, 467] on button "Unlink" at bounding box center [848, 468] width 26 height 26
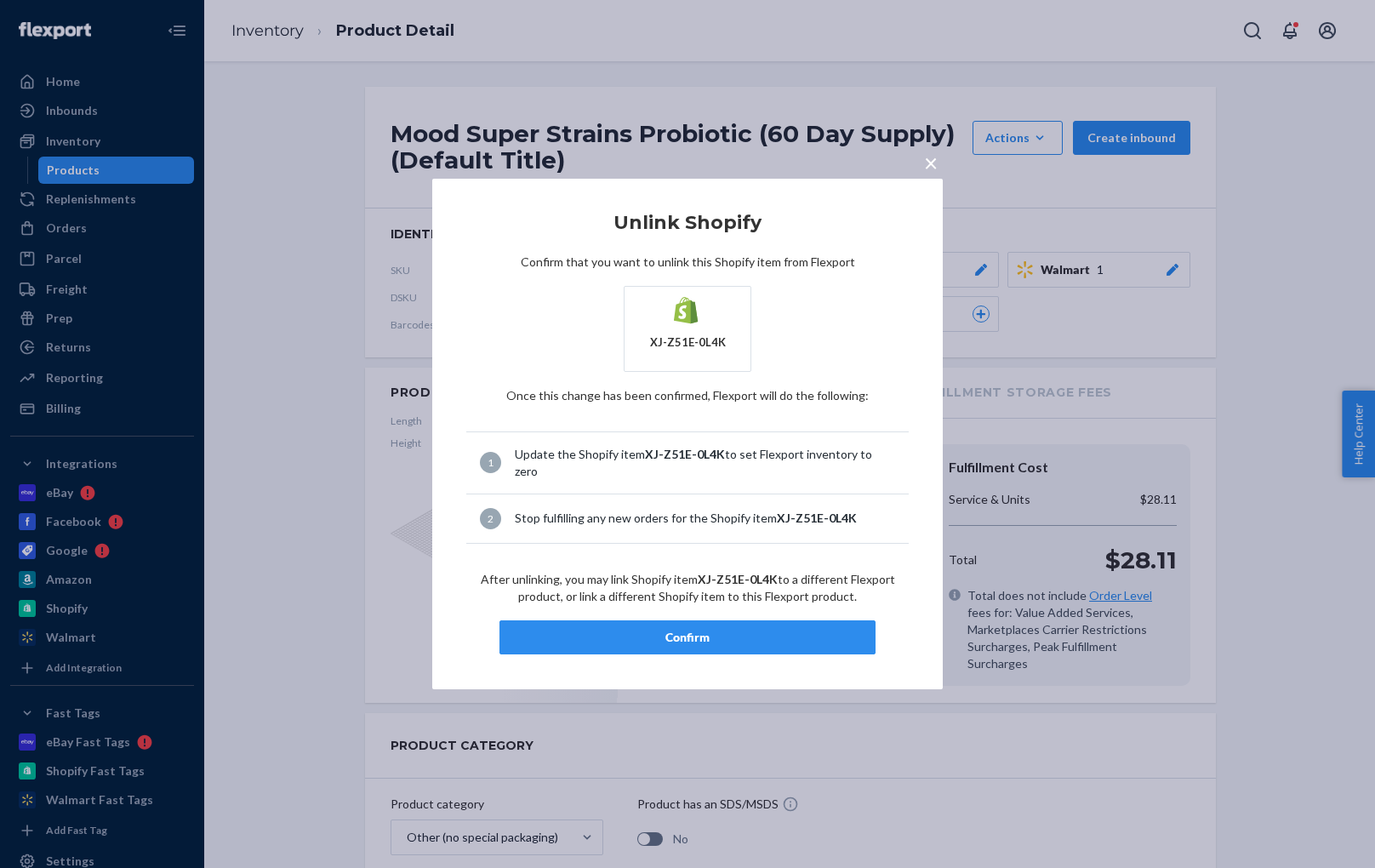
click at [749, 629] on div "Confirm" at bounding box center [687, 637] width 347 height 17
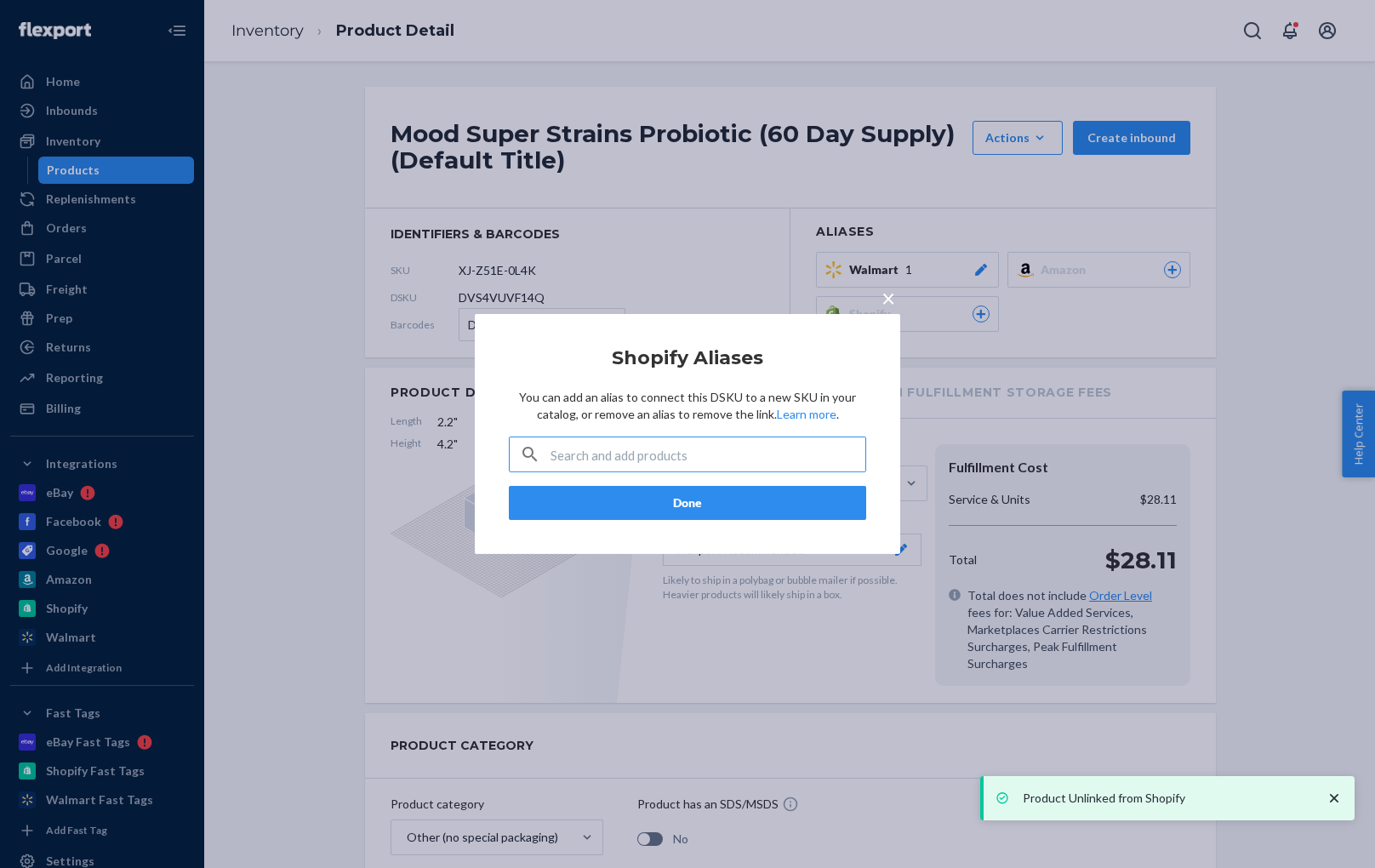
click at [884, 308] on span "×" at bounding box center [888, 297] width 14 height 29
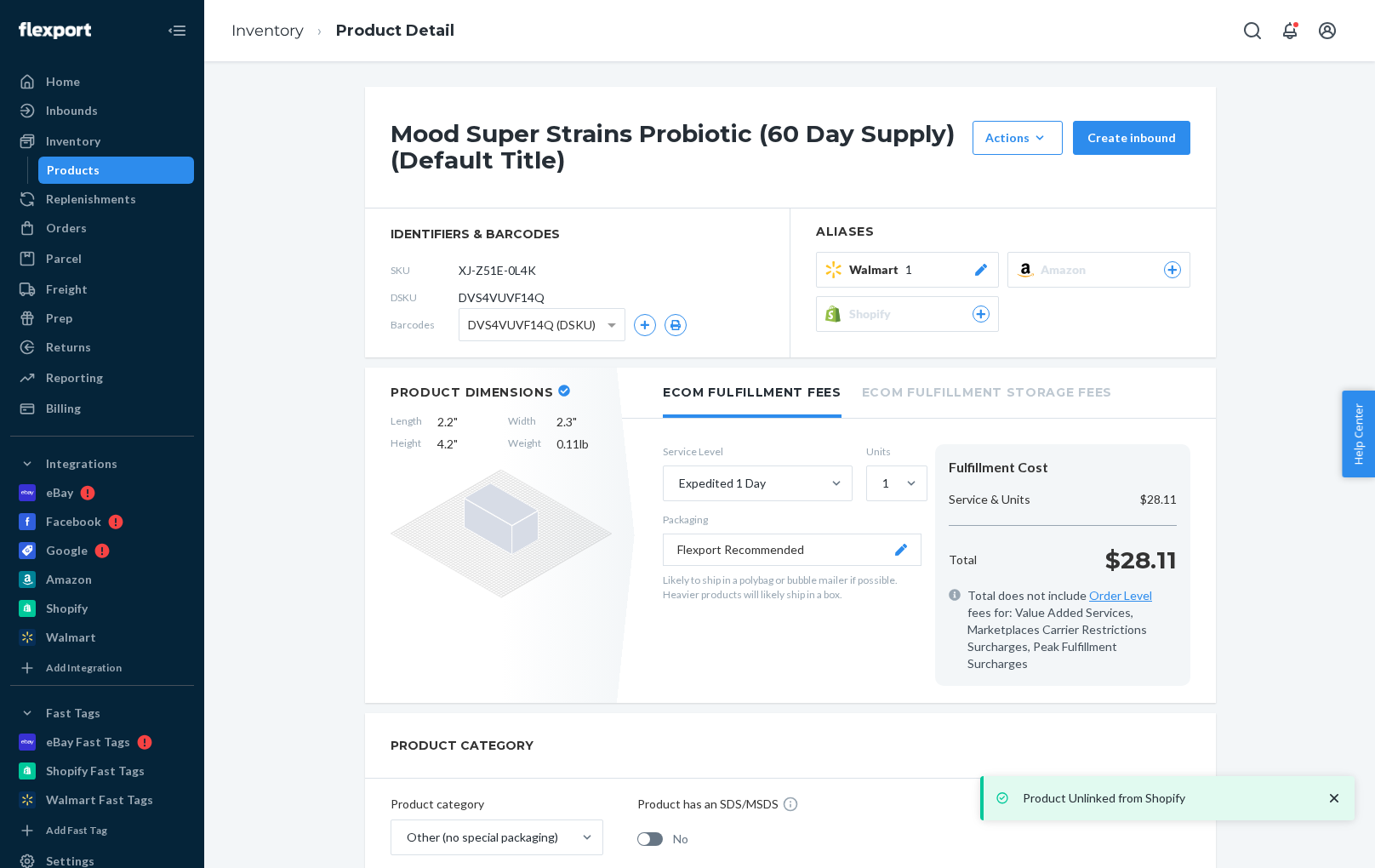
click at [984, 268] on icon at bounding box center [980, 269] width 12 height 12
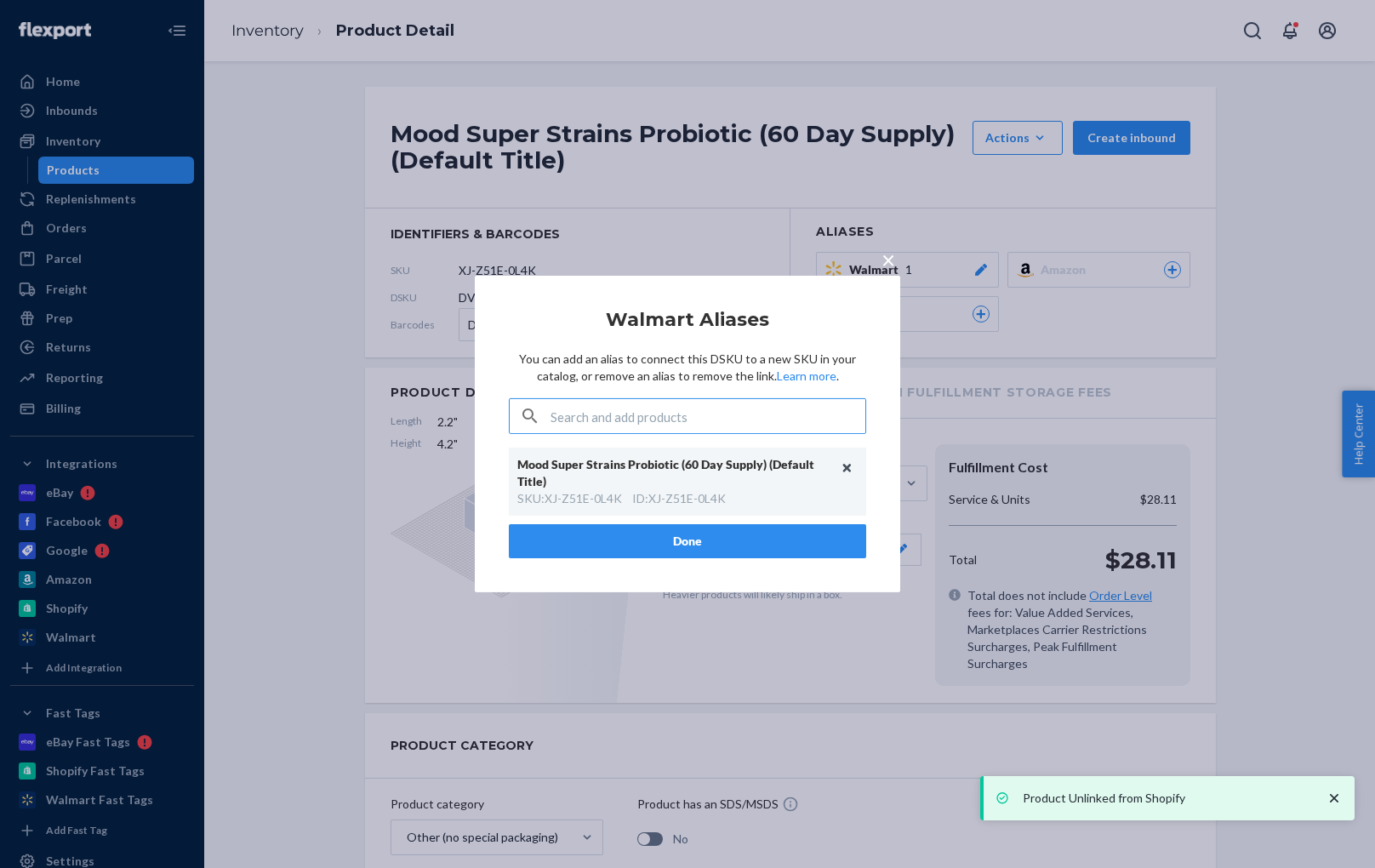
click at [853, 468] on button "Unlink" at bounding box center [848, 468] width 26 height 26
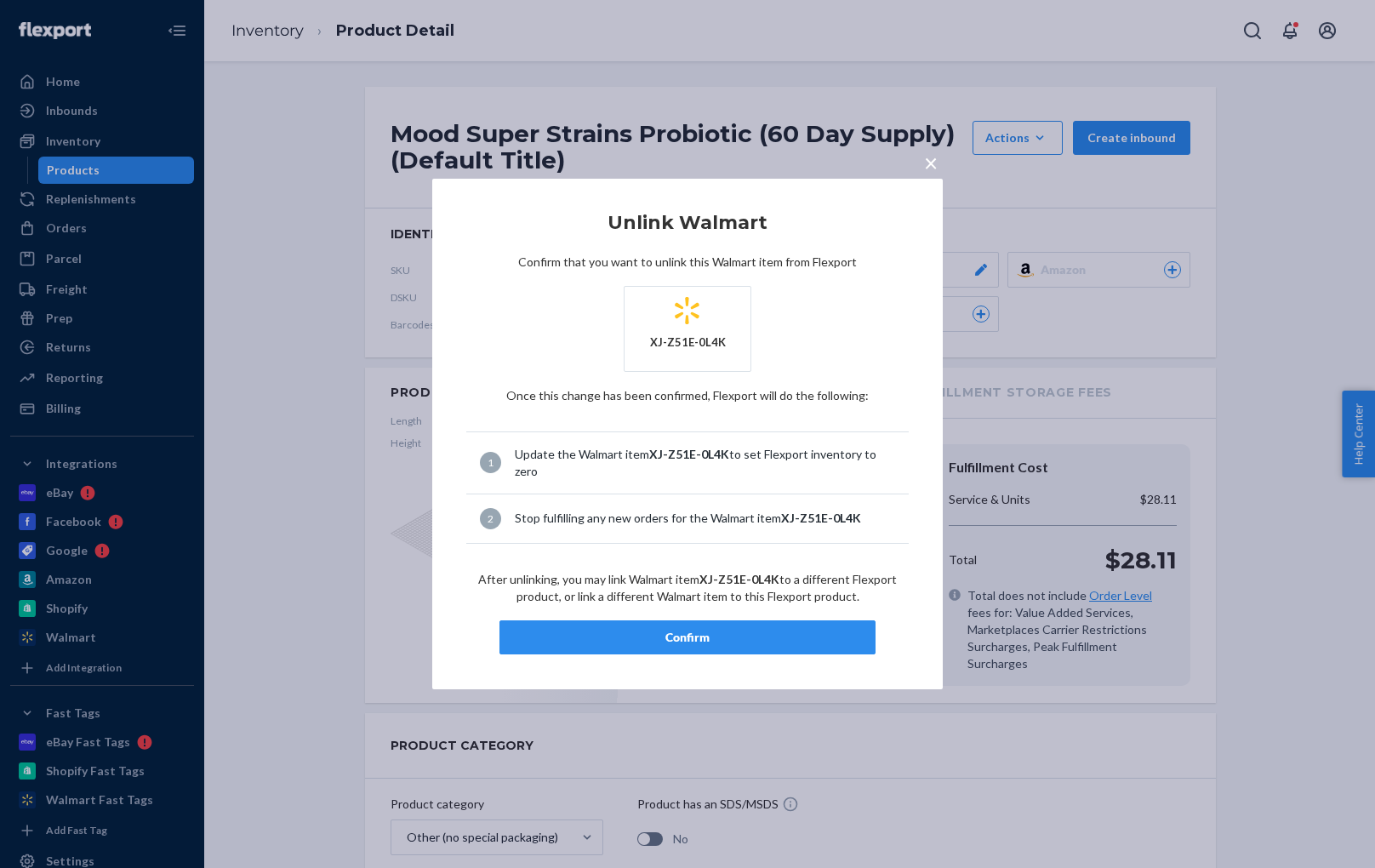
click at [732, 638] on div "Confirm" at bounding box center [687, 637] width 347 height 17
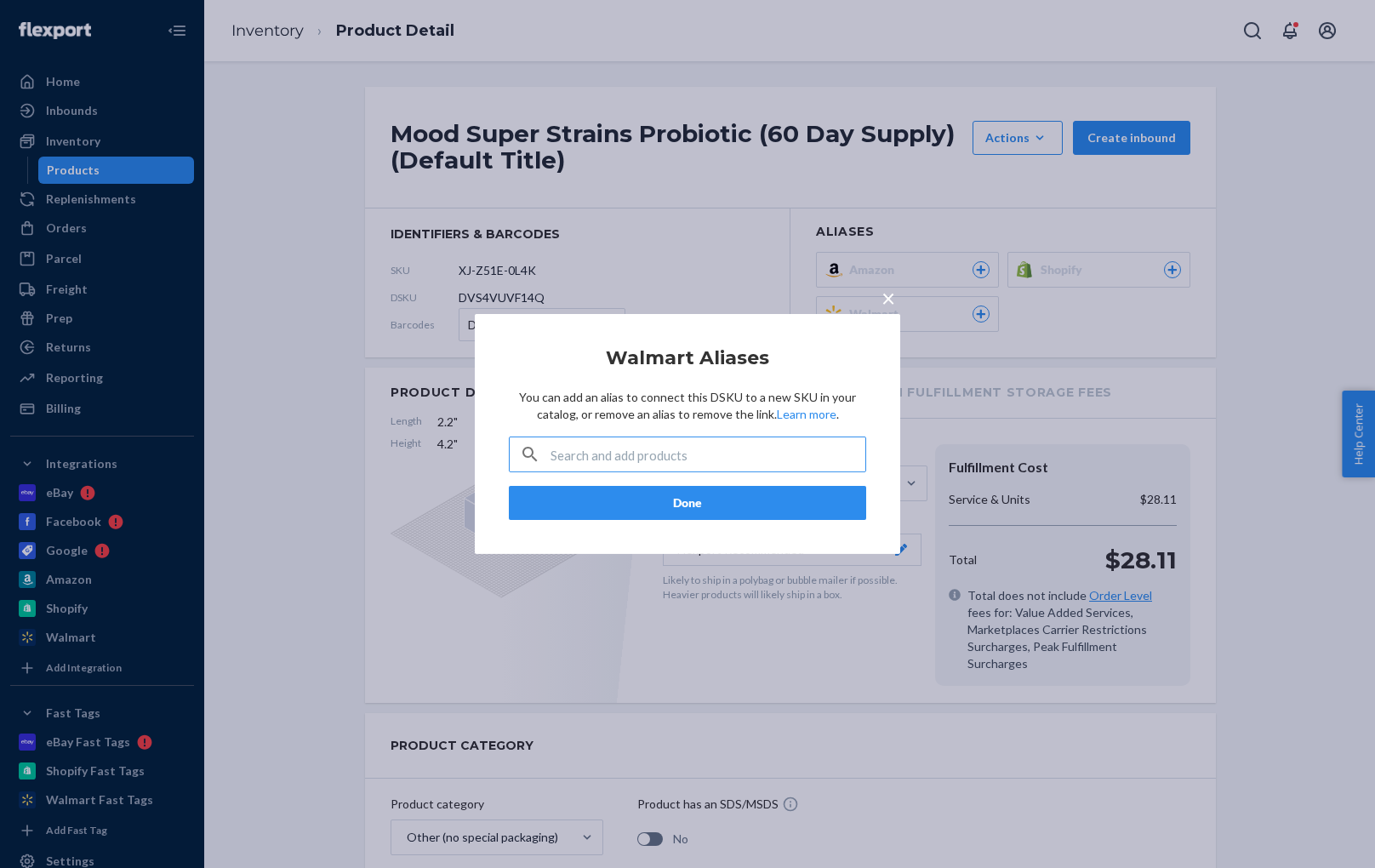
click at [886, 302] on span "×" at bounding box center [888, 297] width 14 height 29
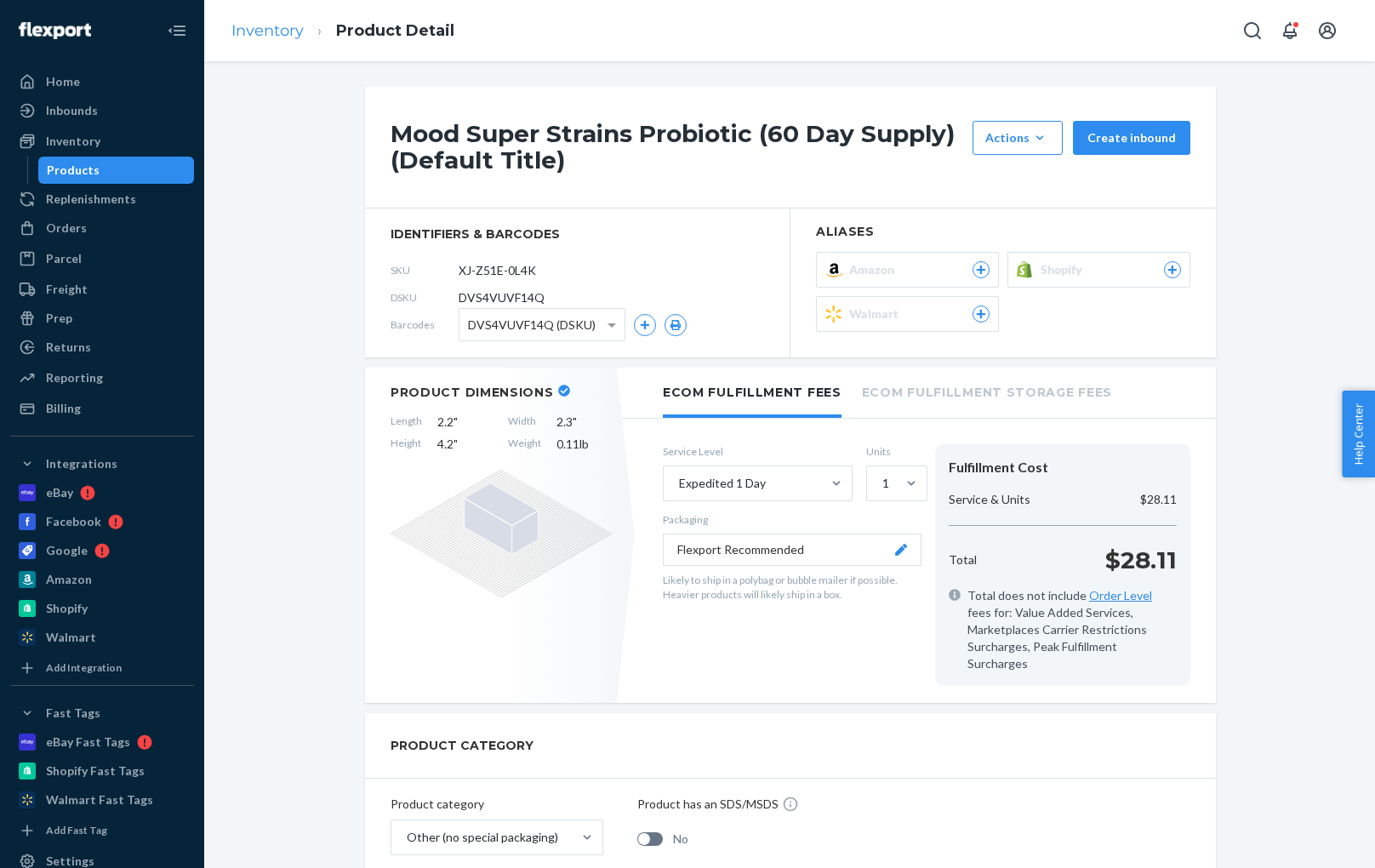
click at [278, 36] on link "Inventory" at bounding box center [268, 30] width 73 height 18
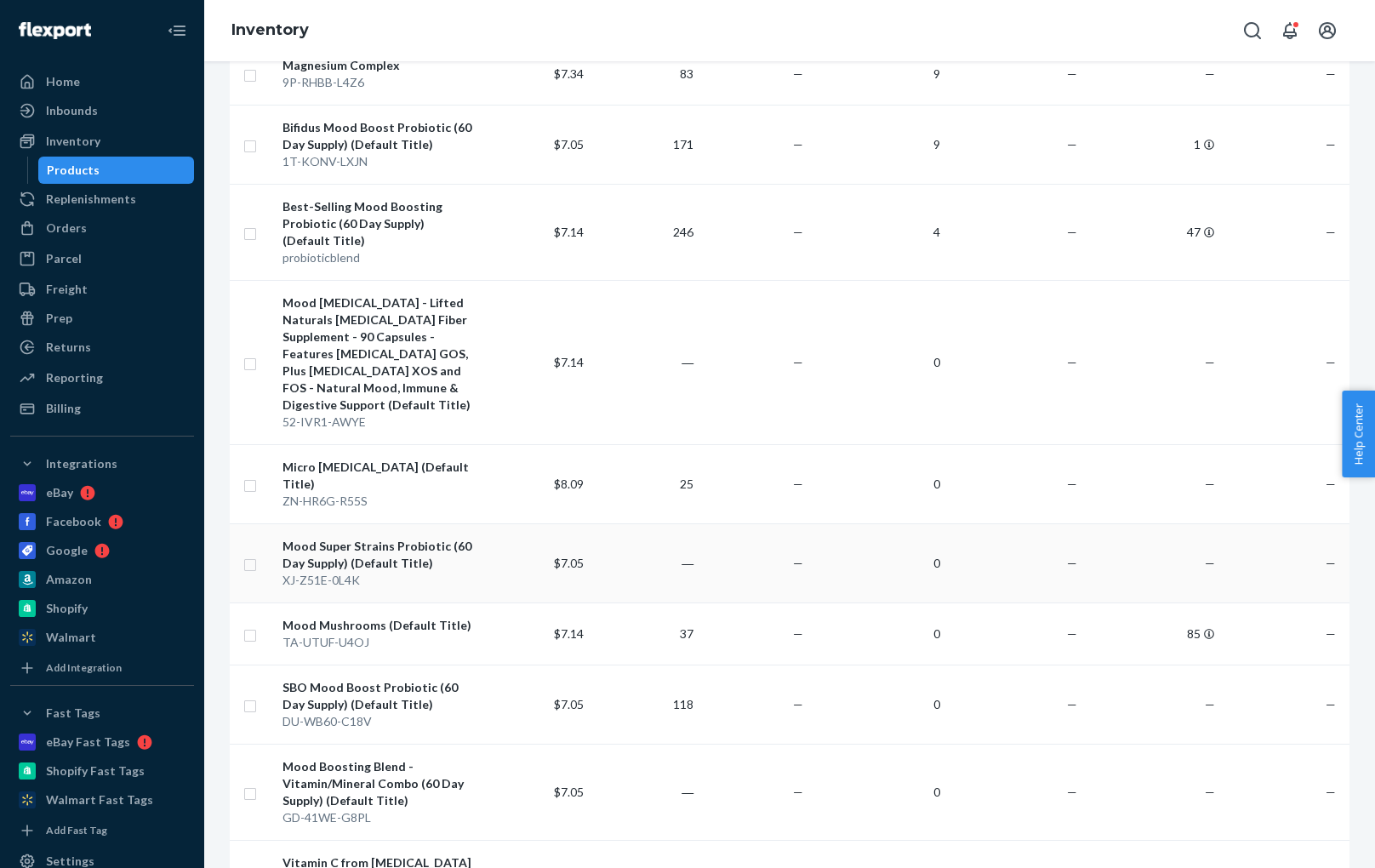
scroll to position [253, 0]
click at [354, 614] on div "Mood Mushrooms (Default Title)" at bounding box center [378, 622] width 192 height 17
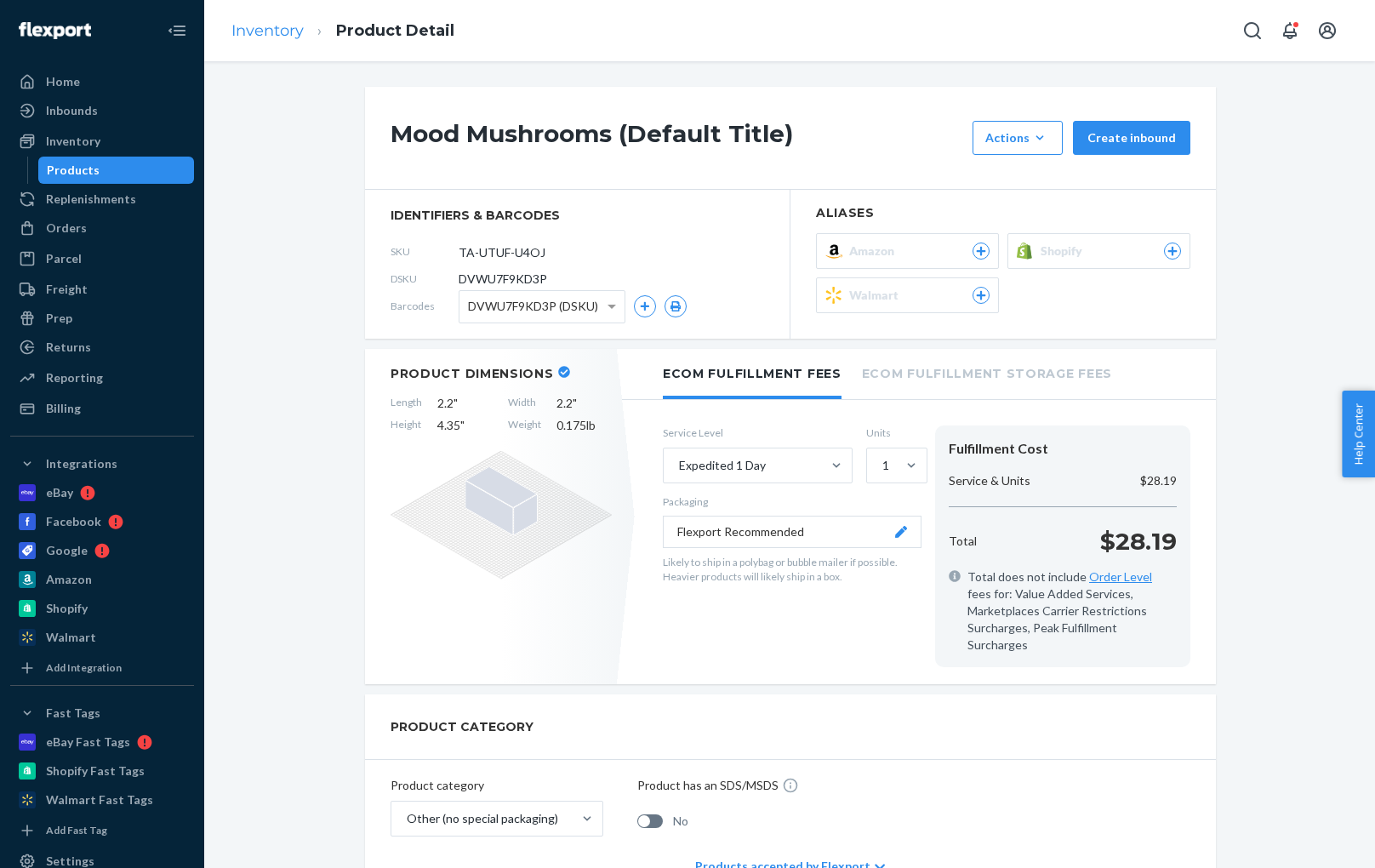
click at [276, 33] on link "Inventory" at bounding box center [268, 30] width 73 height 18
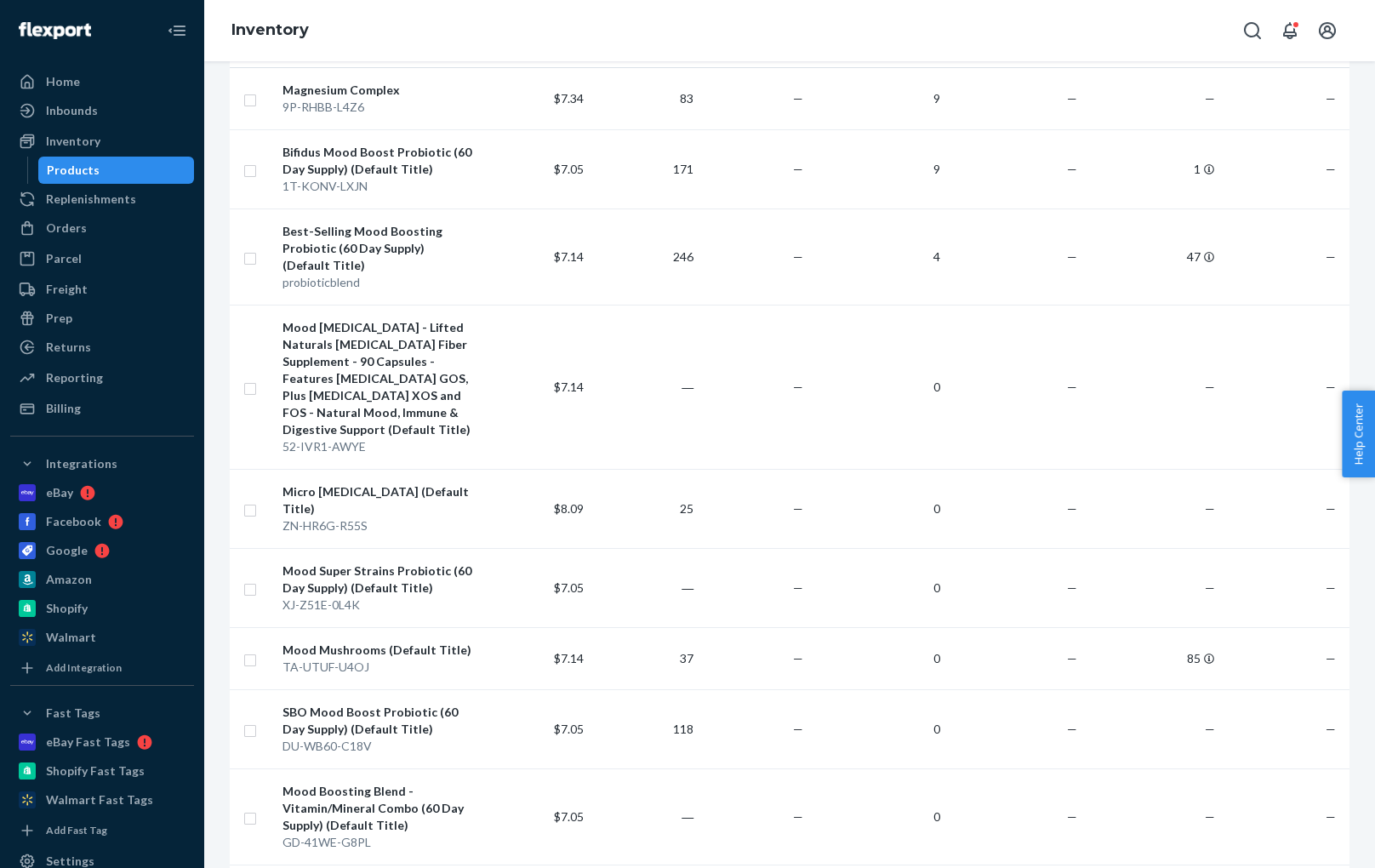
scroll to position [301, 0]
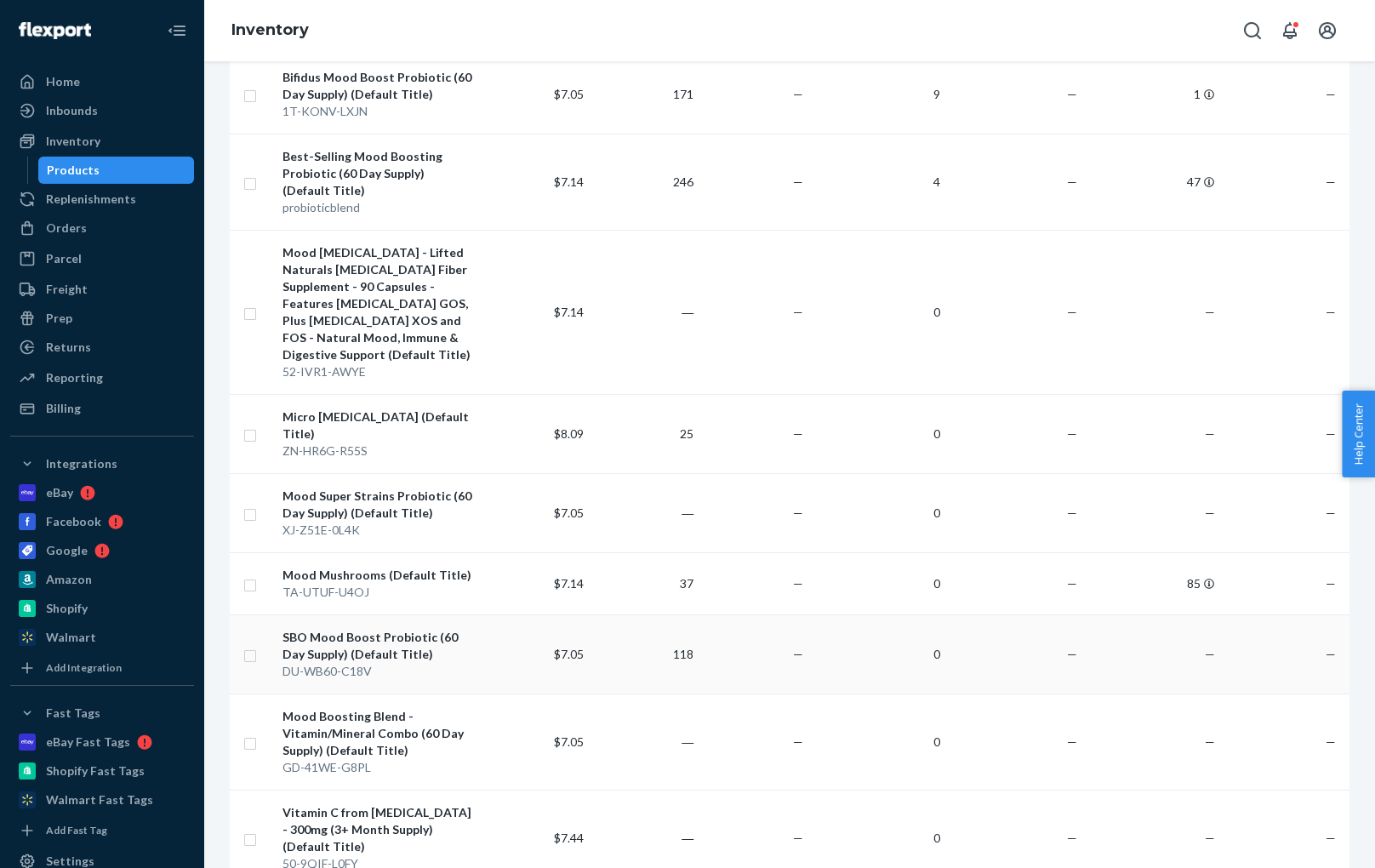
click at [381, 629] on div "SBO Mood Boost Probiotic (60 Day Supply) (Default Title)" at bounding box center [378, 645] width 192 height 34
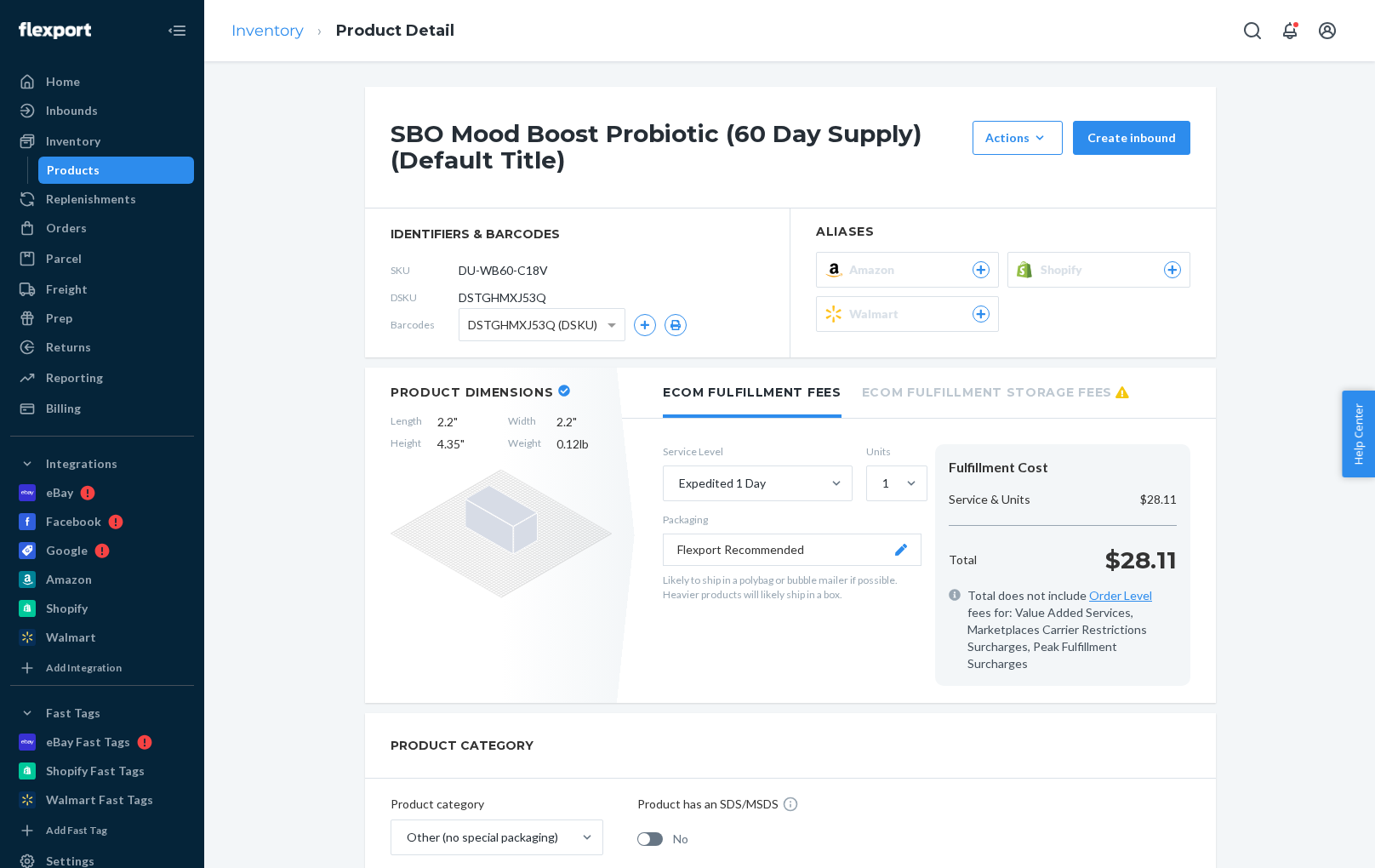
click at [281, 27] on link "Inventory" at bounding box center [268, 30] width 73 height 18
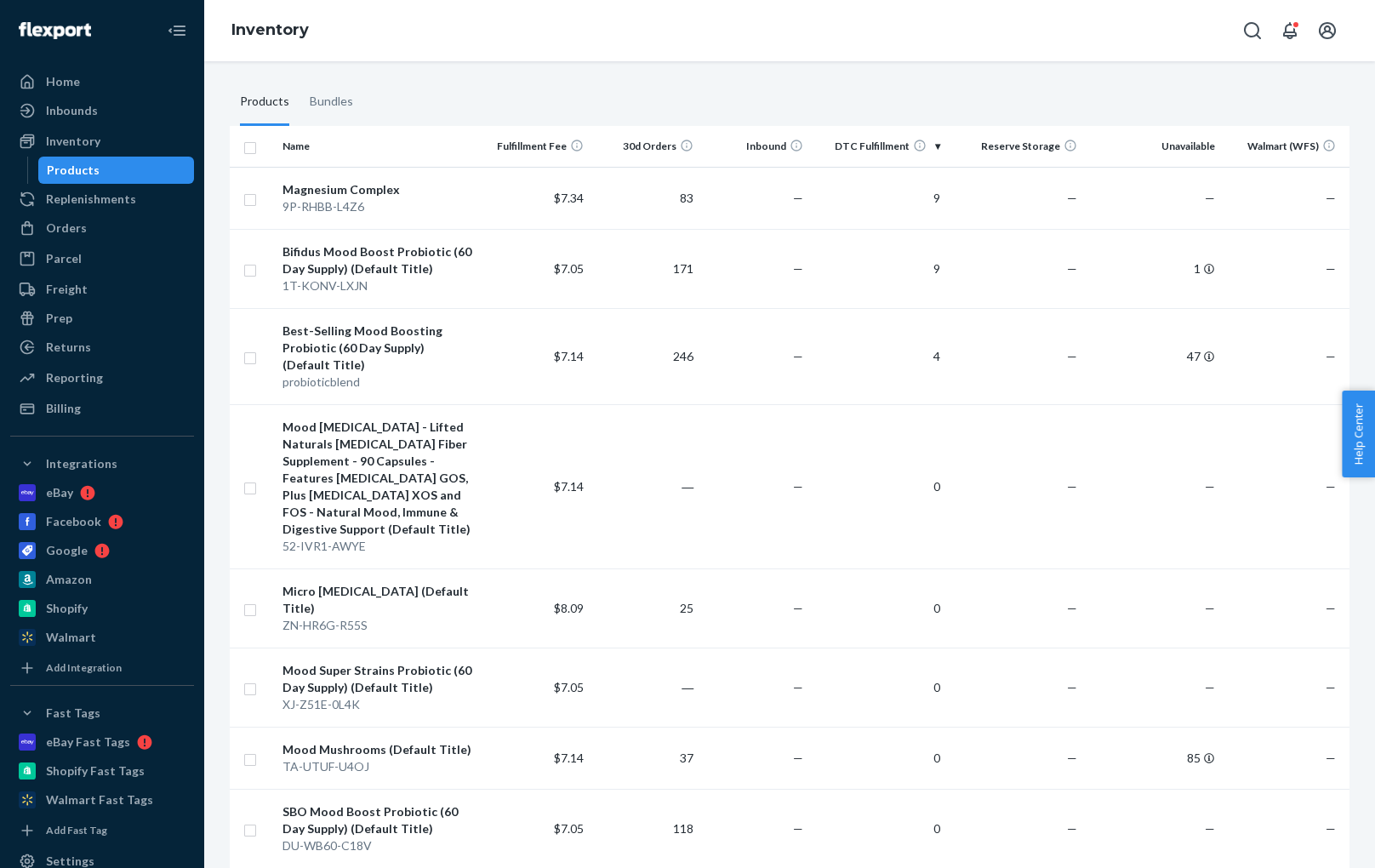
scroll to position [124, 0]
click at [376, 472] on div "Mood [MEDICAL_DATA] - Lifted Naturals [MEDICAL_DATA] Fiber Supplement - 90 Caps…" at bounding box center [378, 480] width 192 height 120
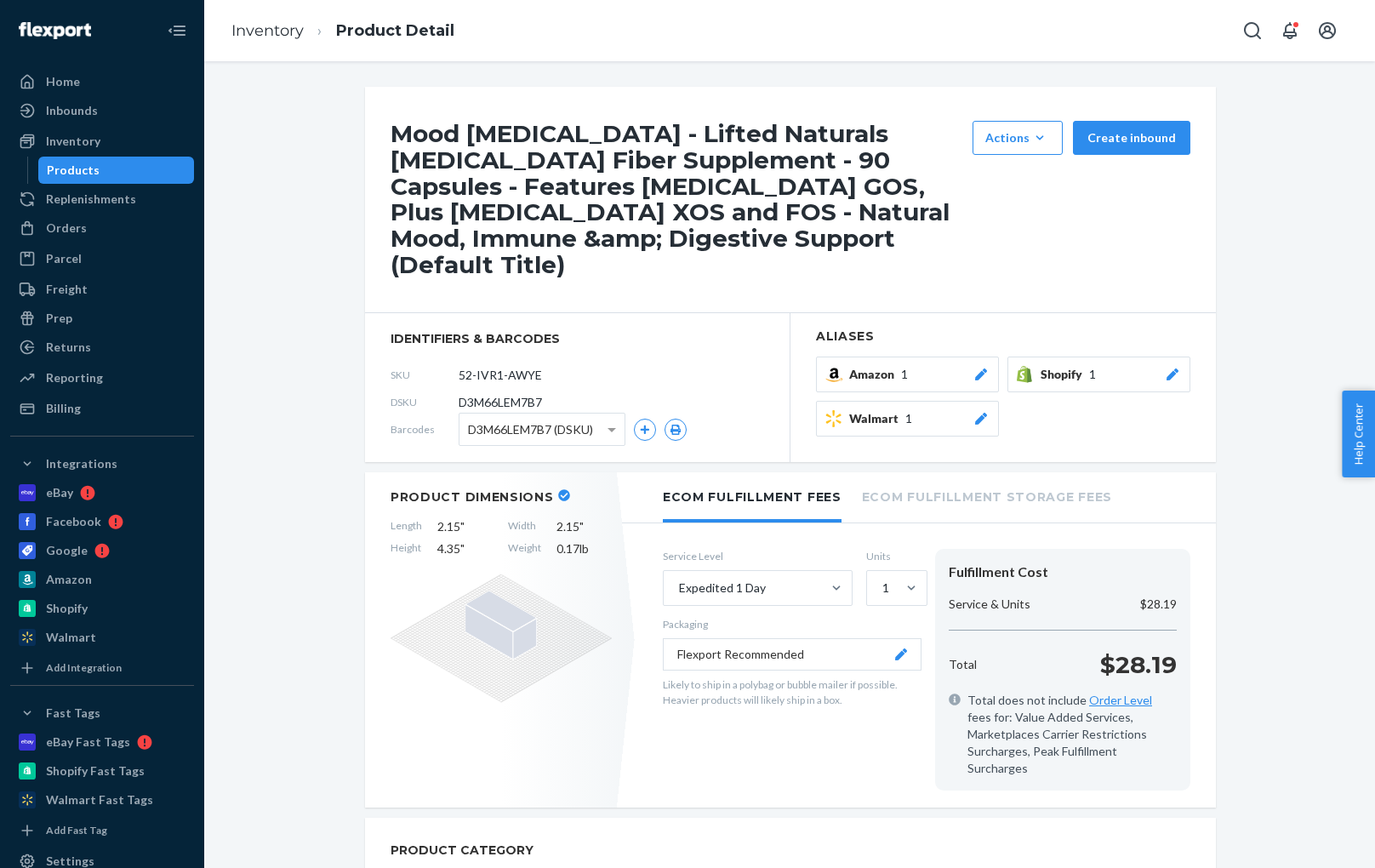
click at [980, 369] on icon at bounding box center [980, 374] width 12 height 12
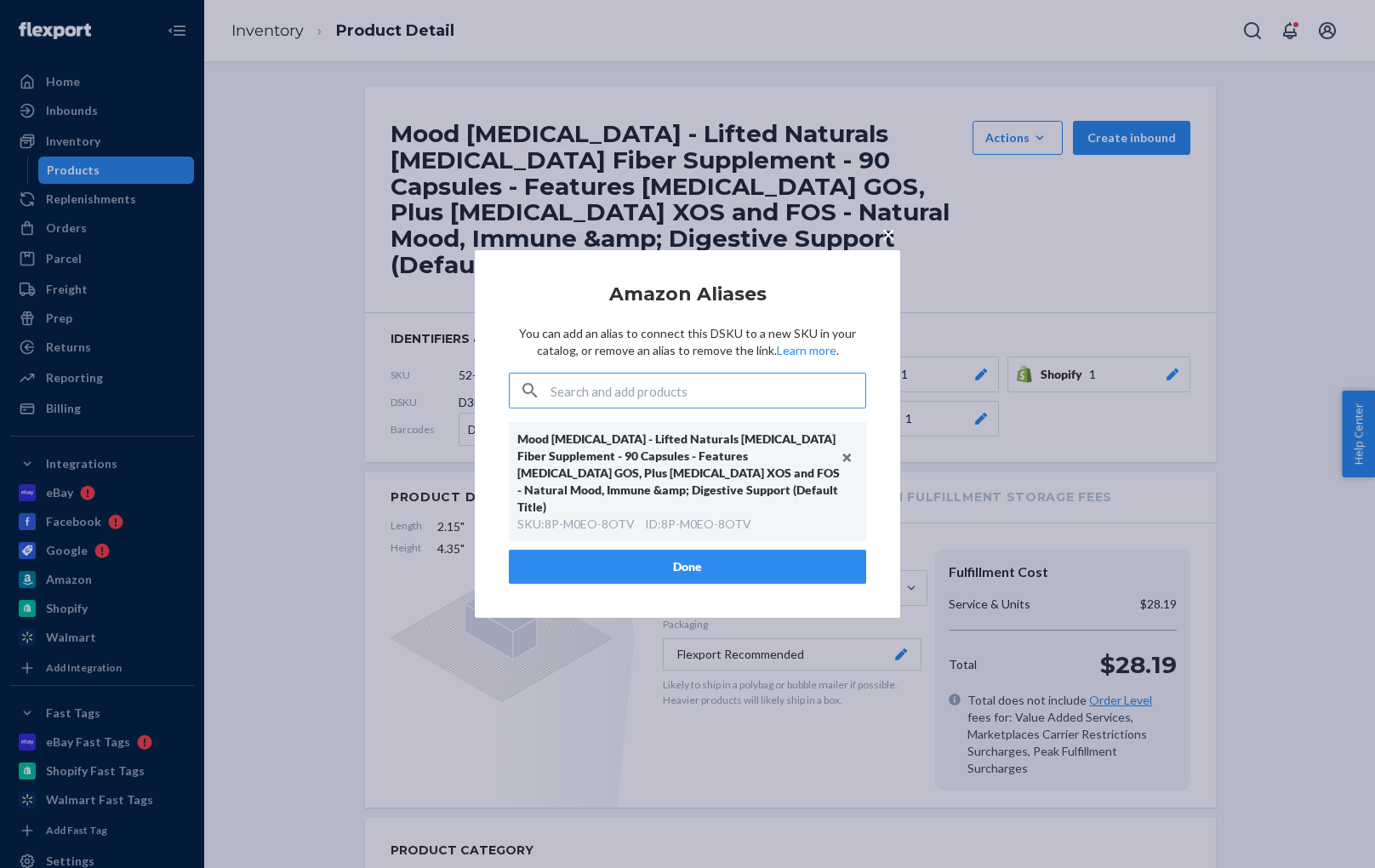
click at [885, 244] on span "×" at bounding box center [888, 234] width 14 height 29
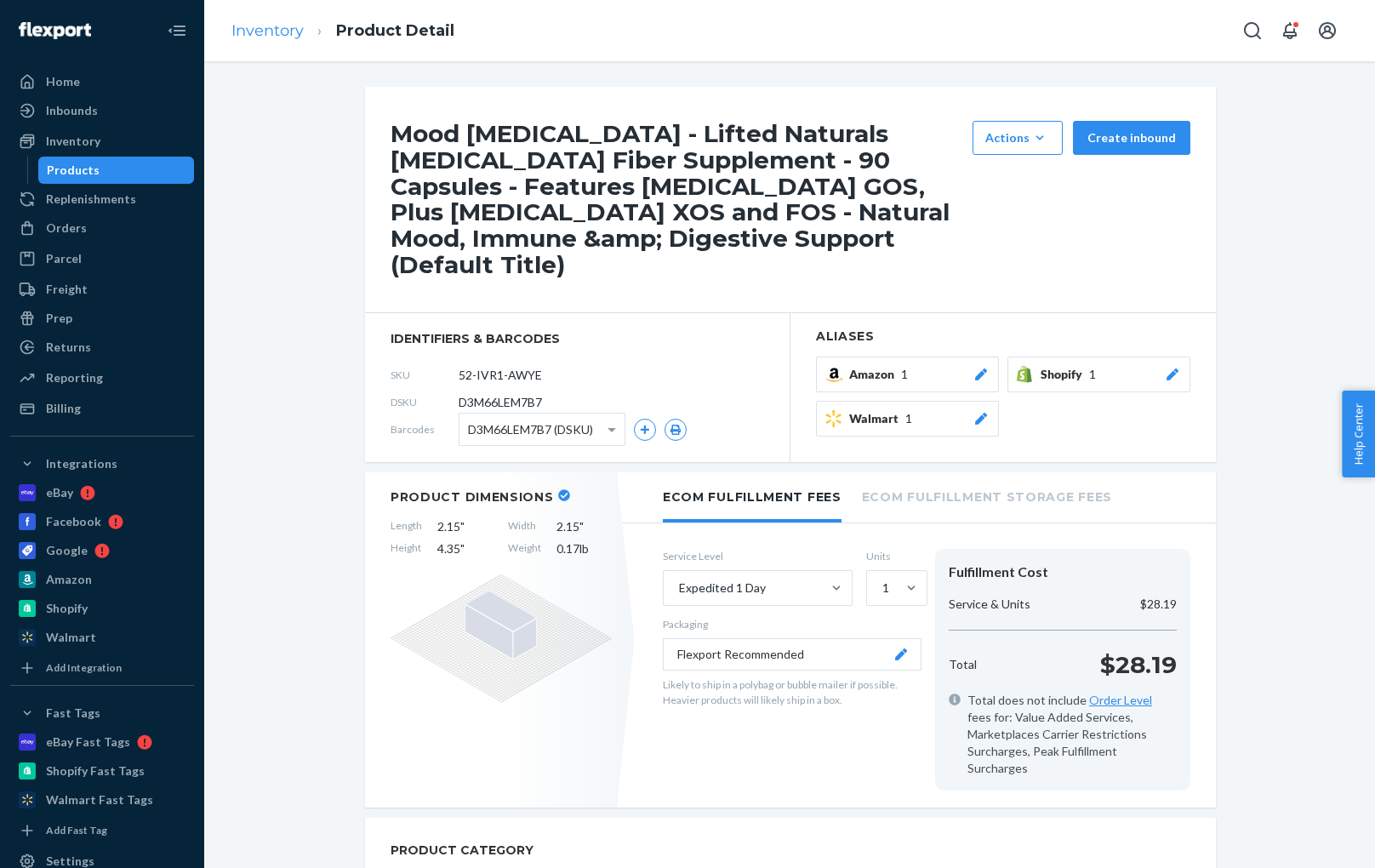
click at [279, 26] on link "Inventory" at bounding box center [268, 30] width 73 height 18
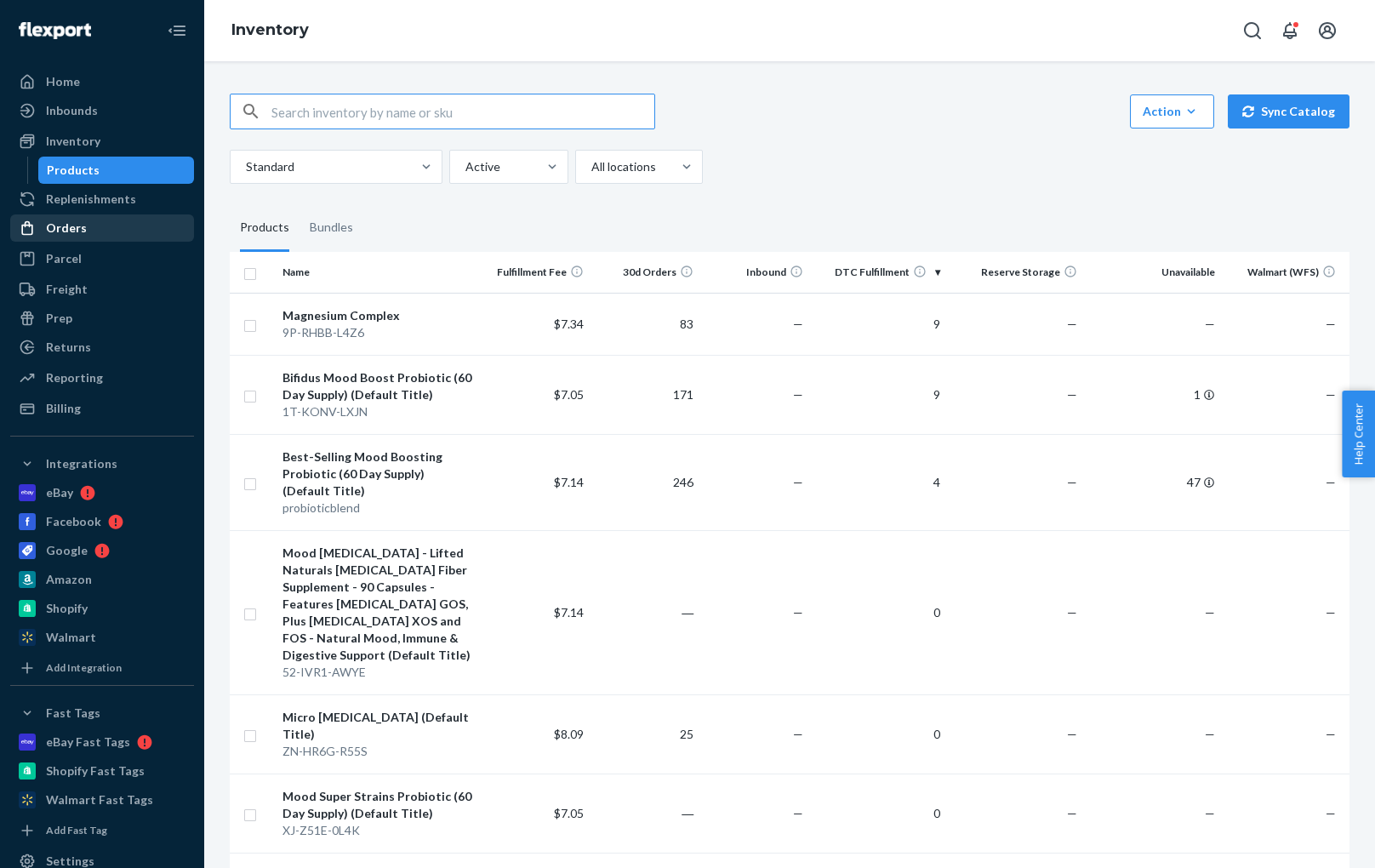
click at [78, 224] on div "Orders" at bounding box center [66, 228] width 40 height 17
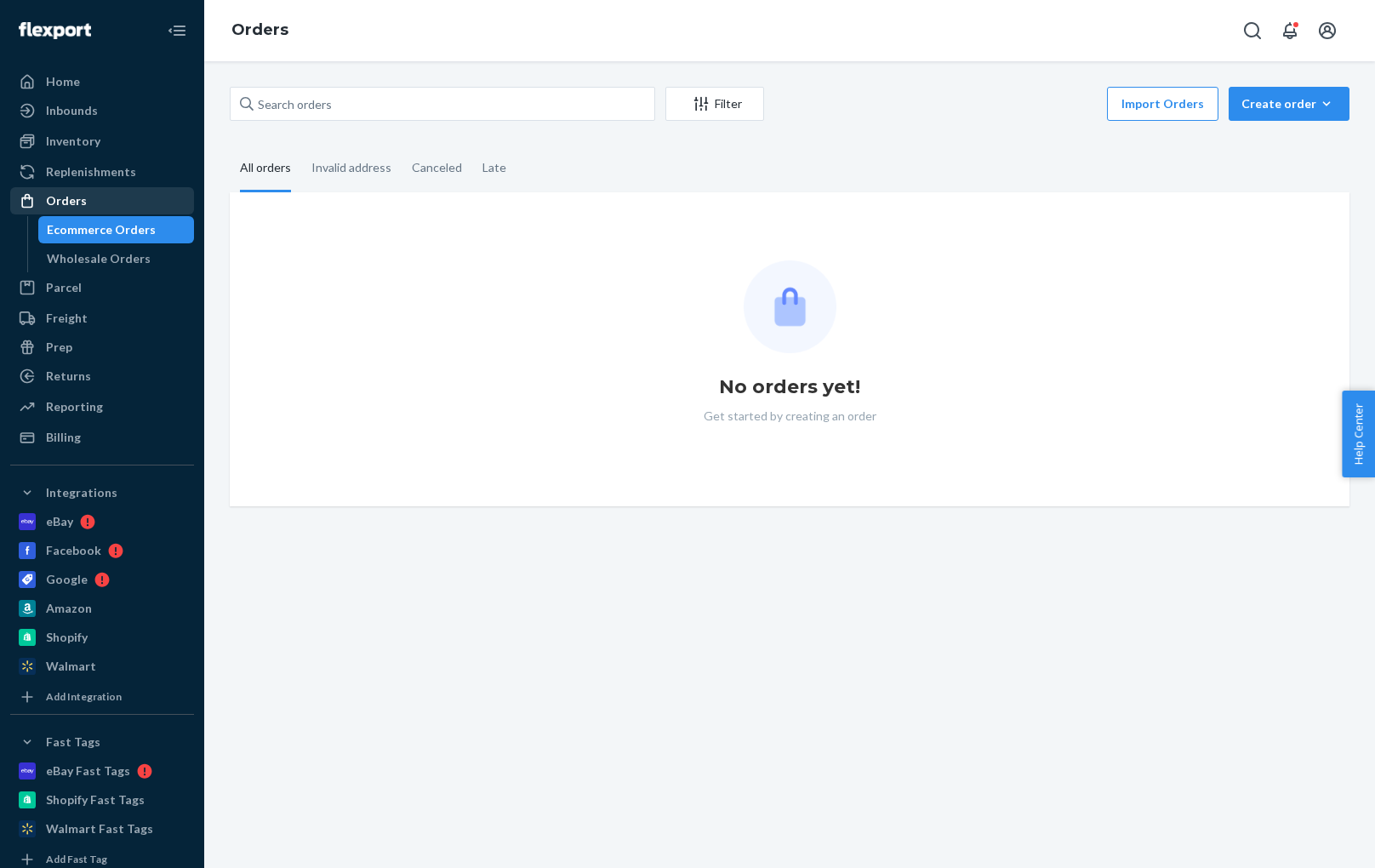
click at [72, 196] on div "Orders" at bounding box center [66, 200] width 40 height 17
click at [62, 109] on div "Inbounds" at bounding box center [72, 110] width 52 height 17
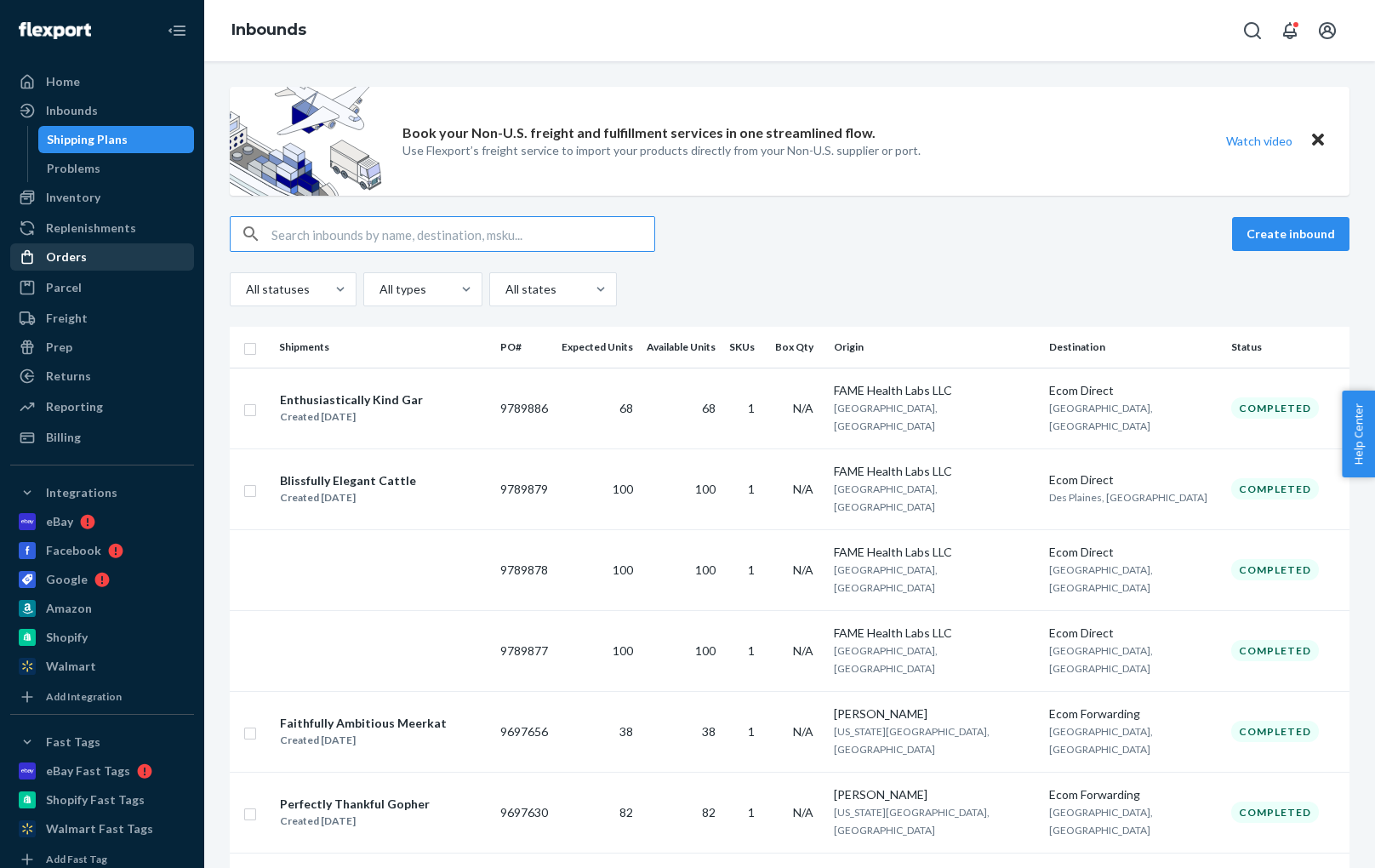
click at [61, 248] on div "Orders" at bounding box center [66, 257] width 40 height 17
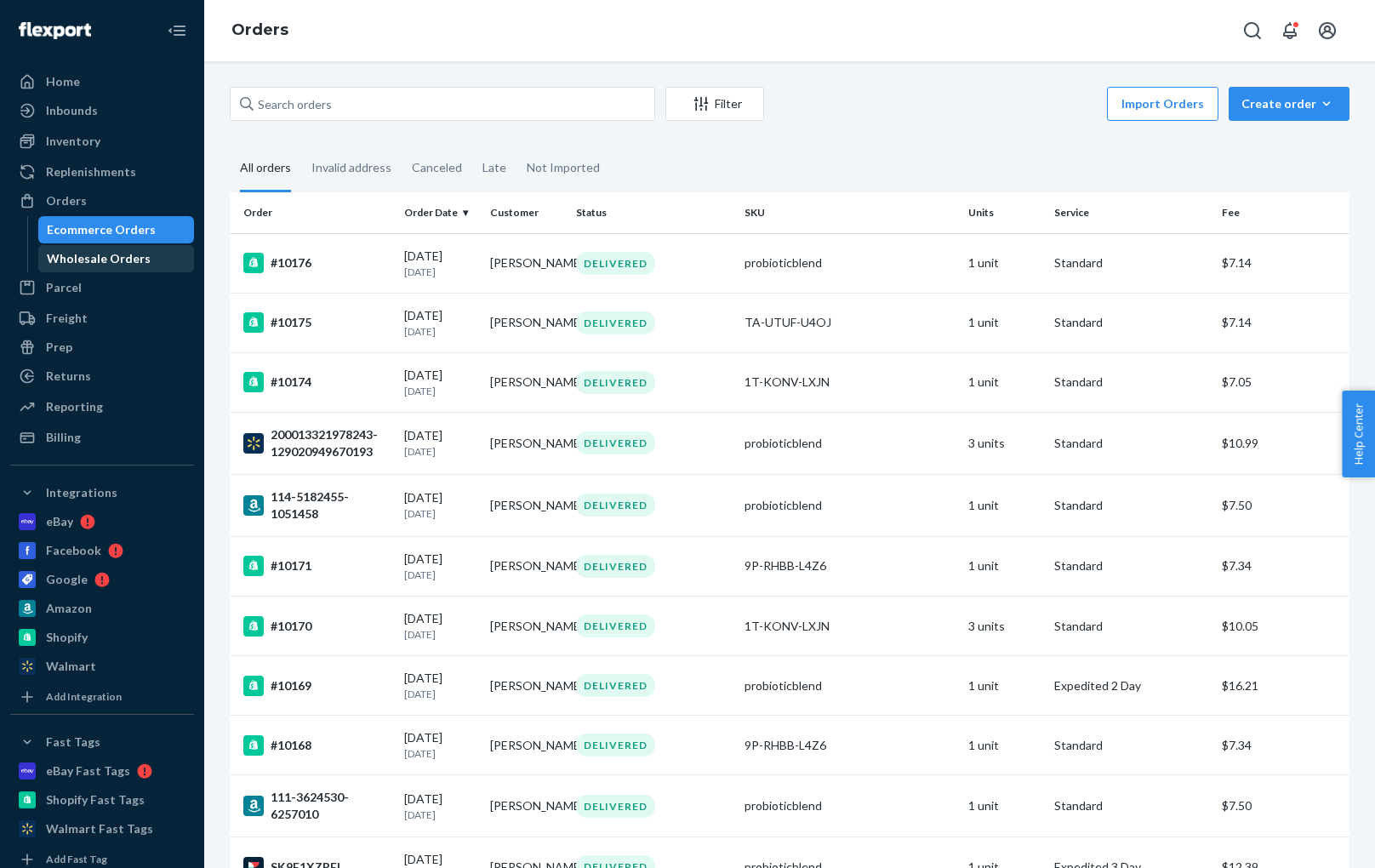
click at [70, 253] on div "Wholesale Orders" at bounding box center [98, 258] width 104 height 17
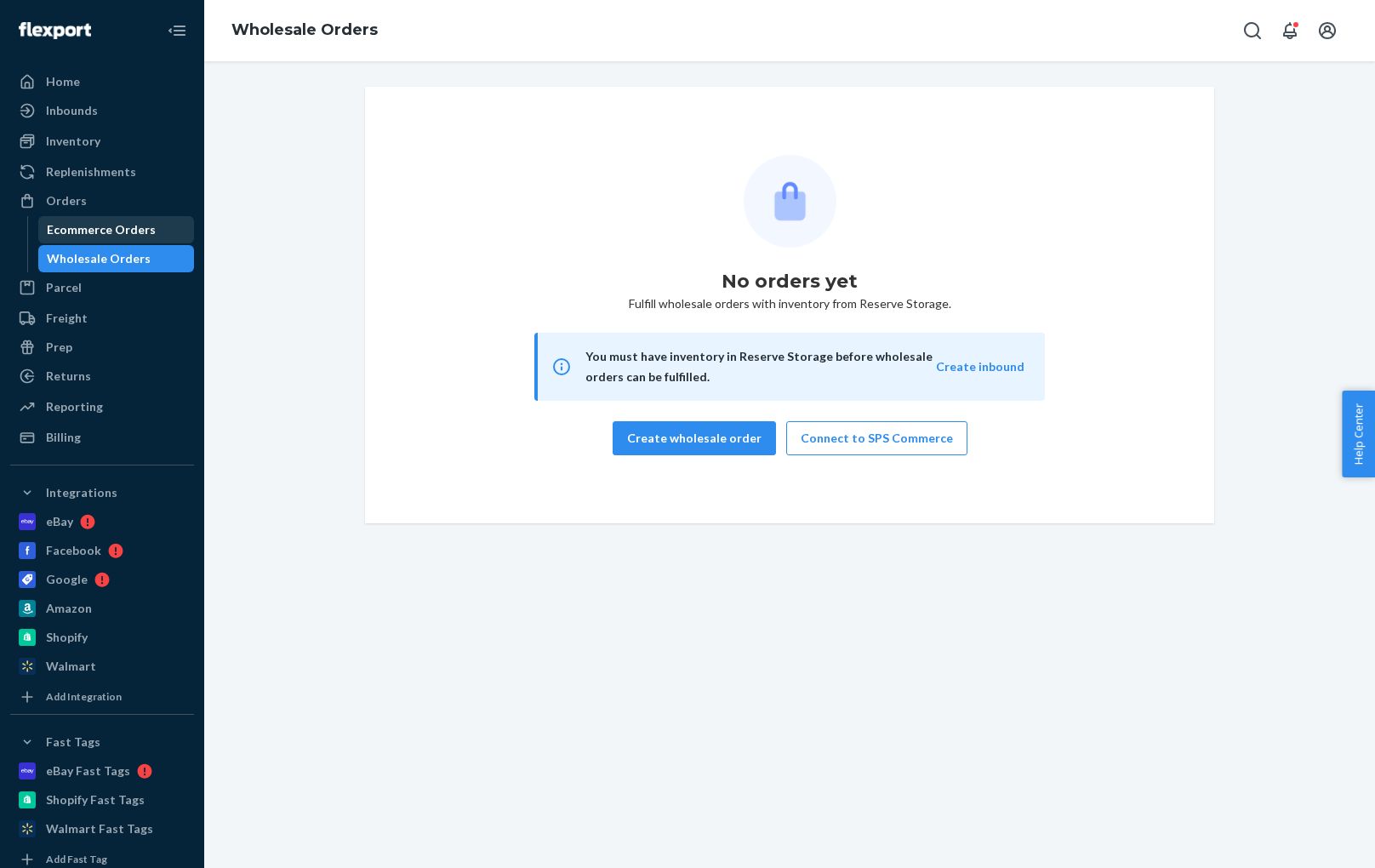
click at [73, 225] on div "Ecommerce Orders" at bounding box center [101, 230] width 109 height 17
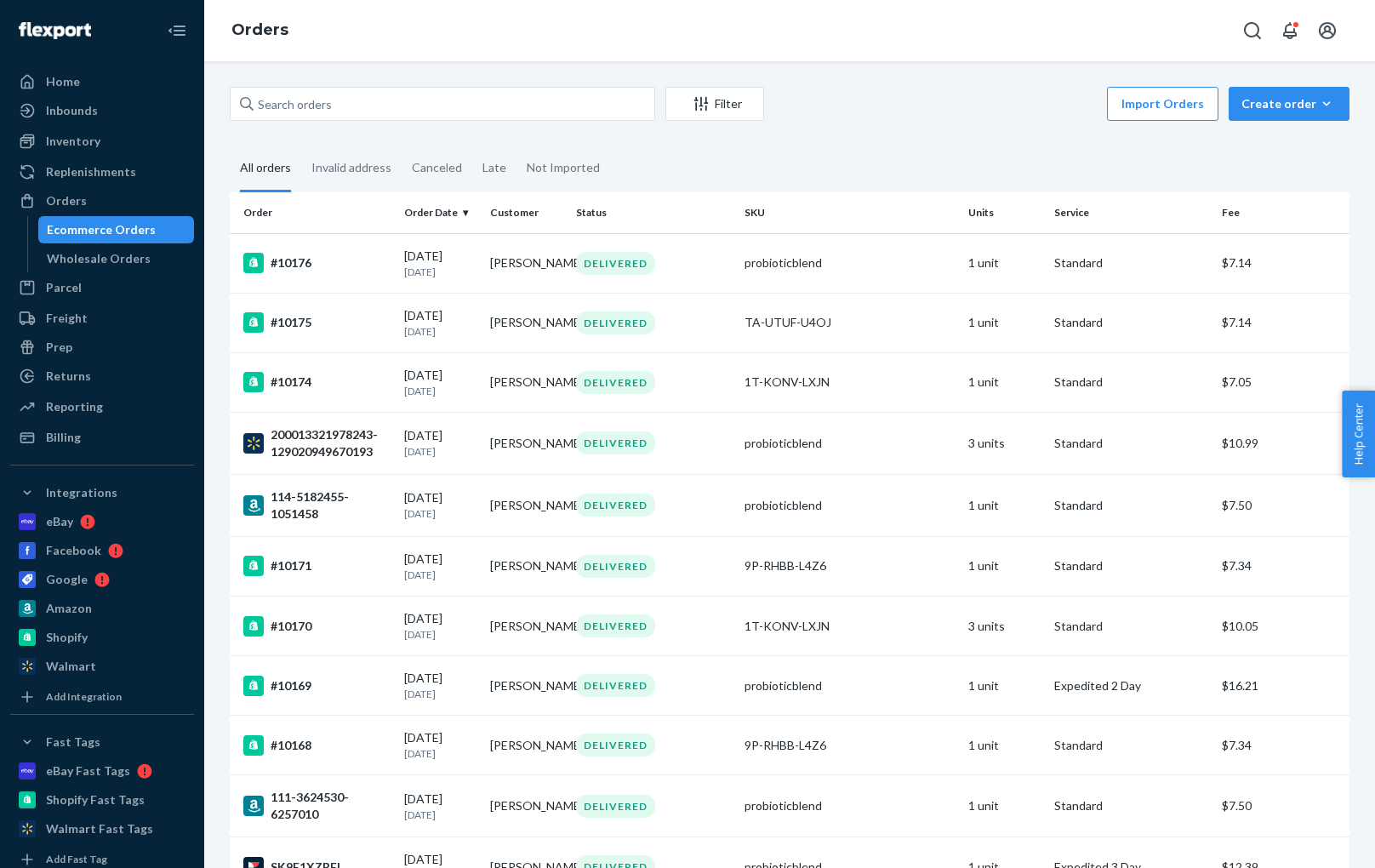
click at [453, 212] on th "Order Date" at bounding box center [440, 212] width 86 height 40
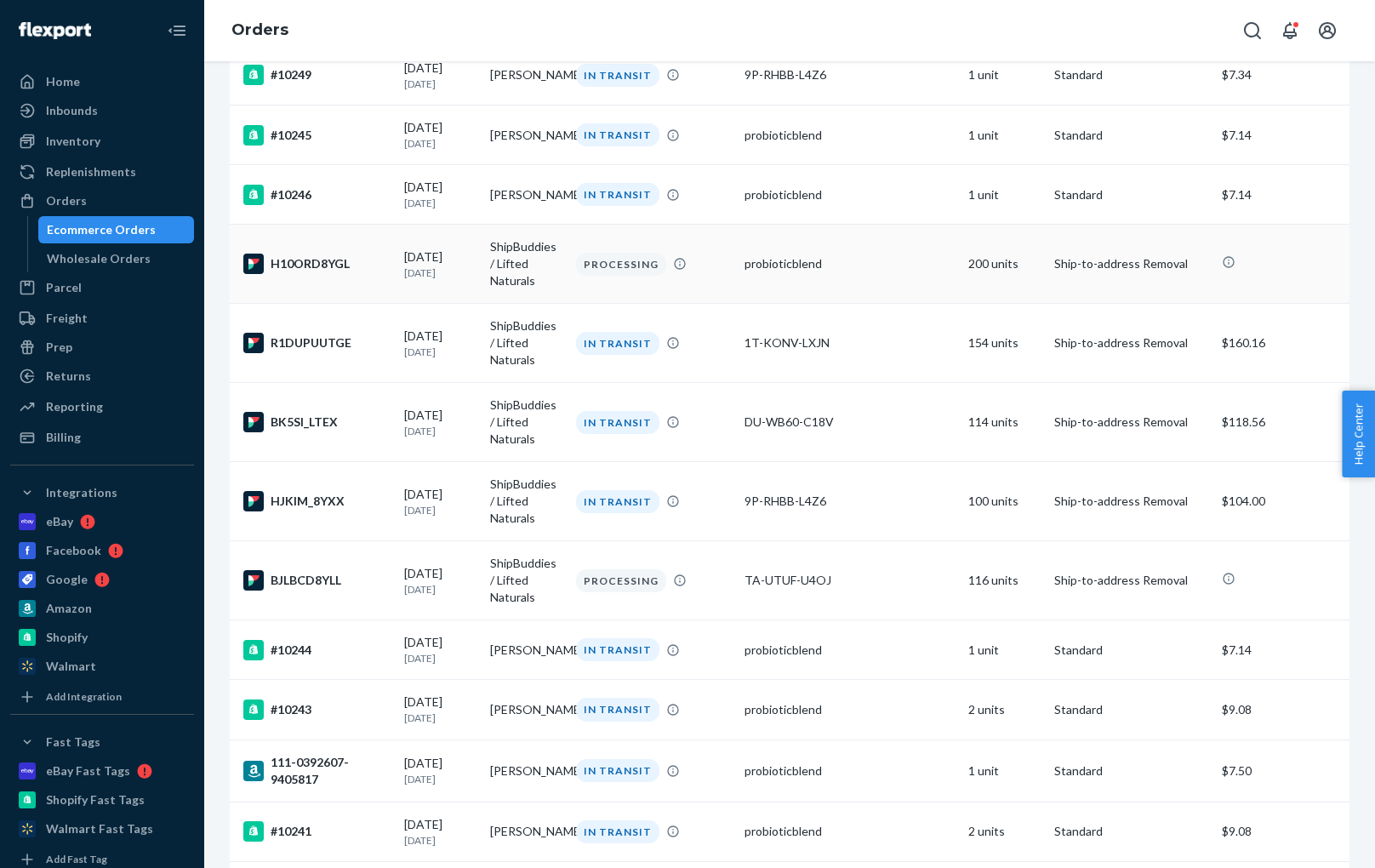
scroll to position [375, 0]
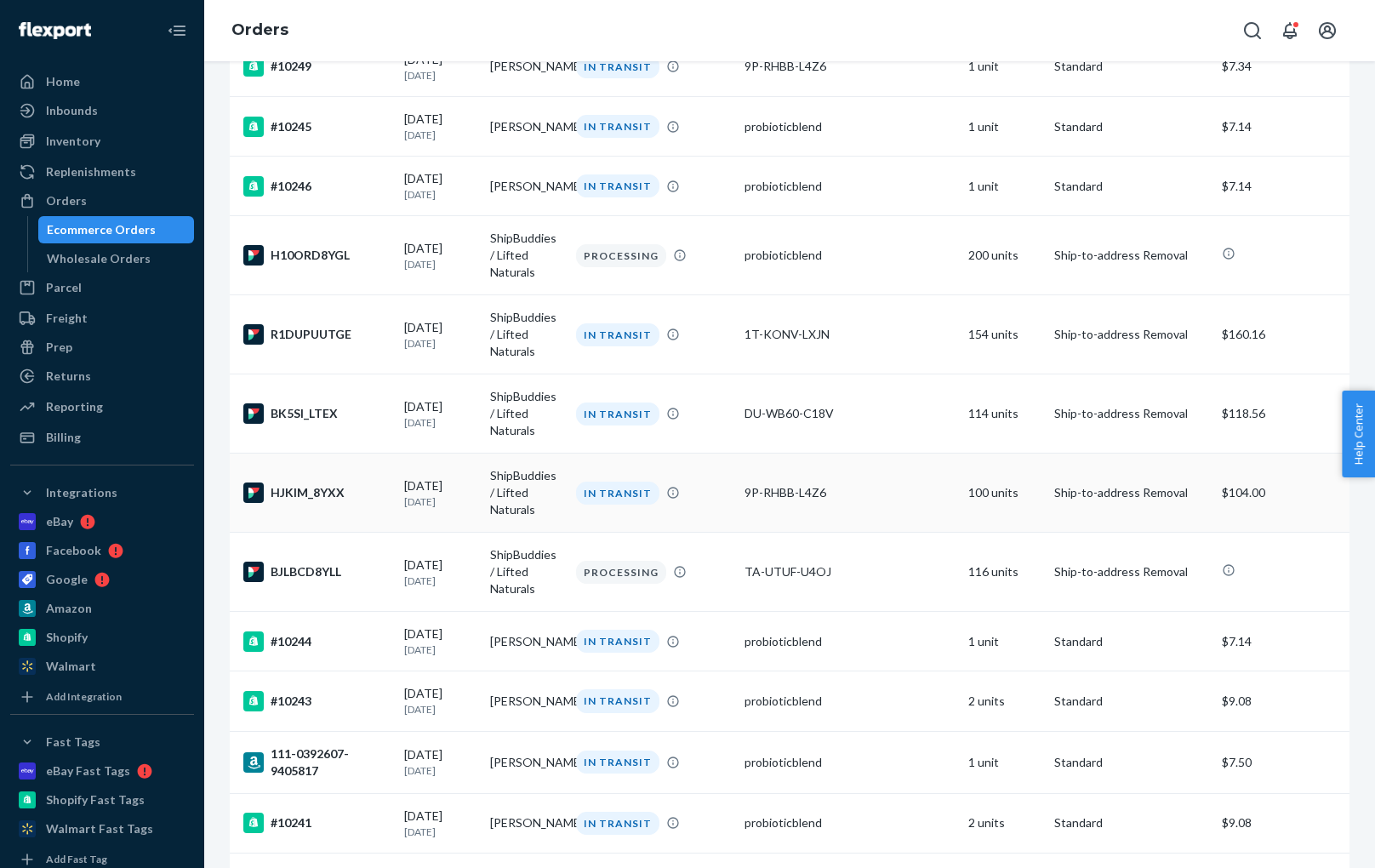
click at [380, 503] on div "HJKIM_8YXX" at bounding box center [317, 493] width 147 height 20
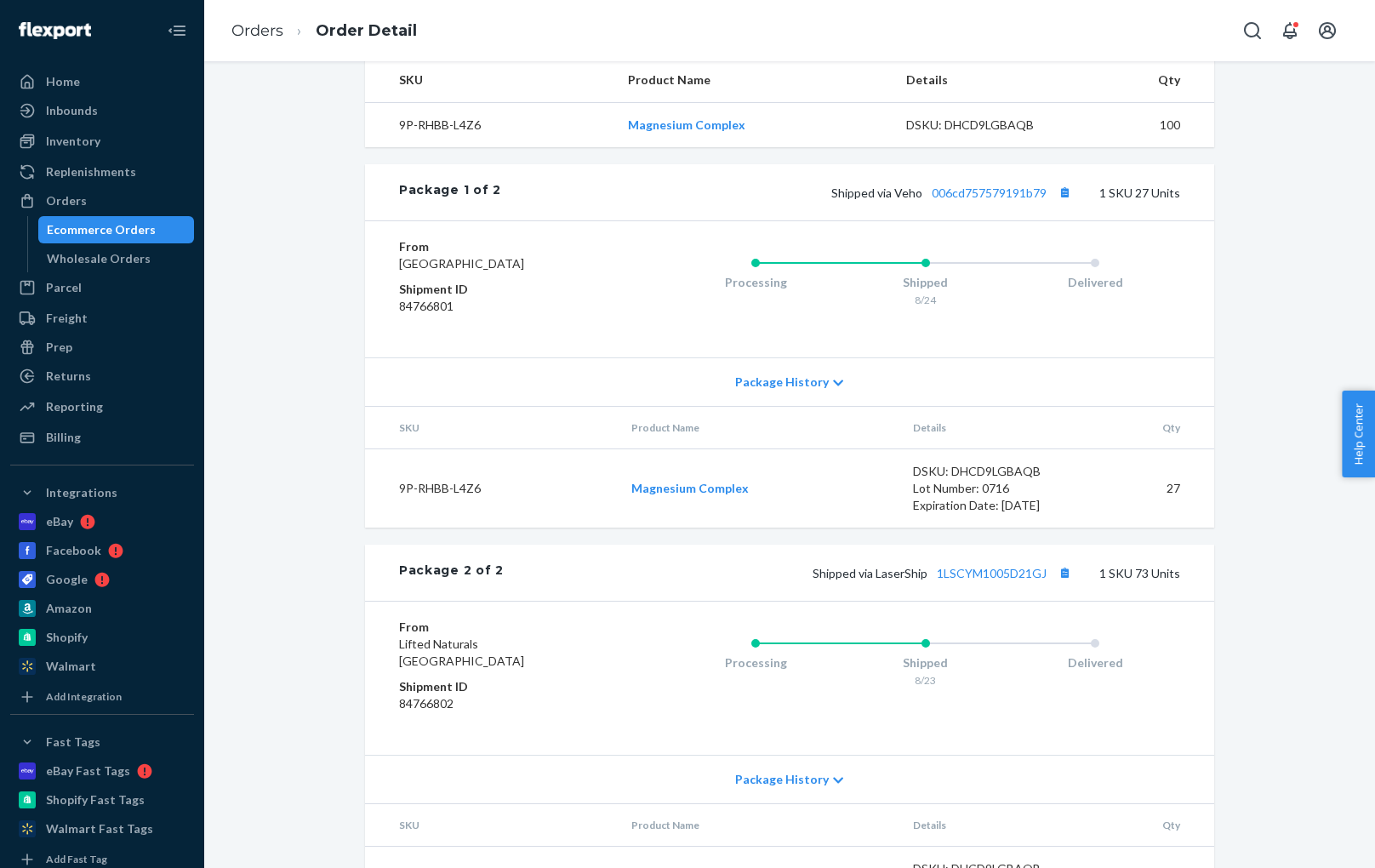
scroll to position [594, 0]
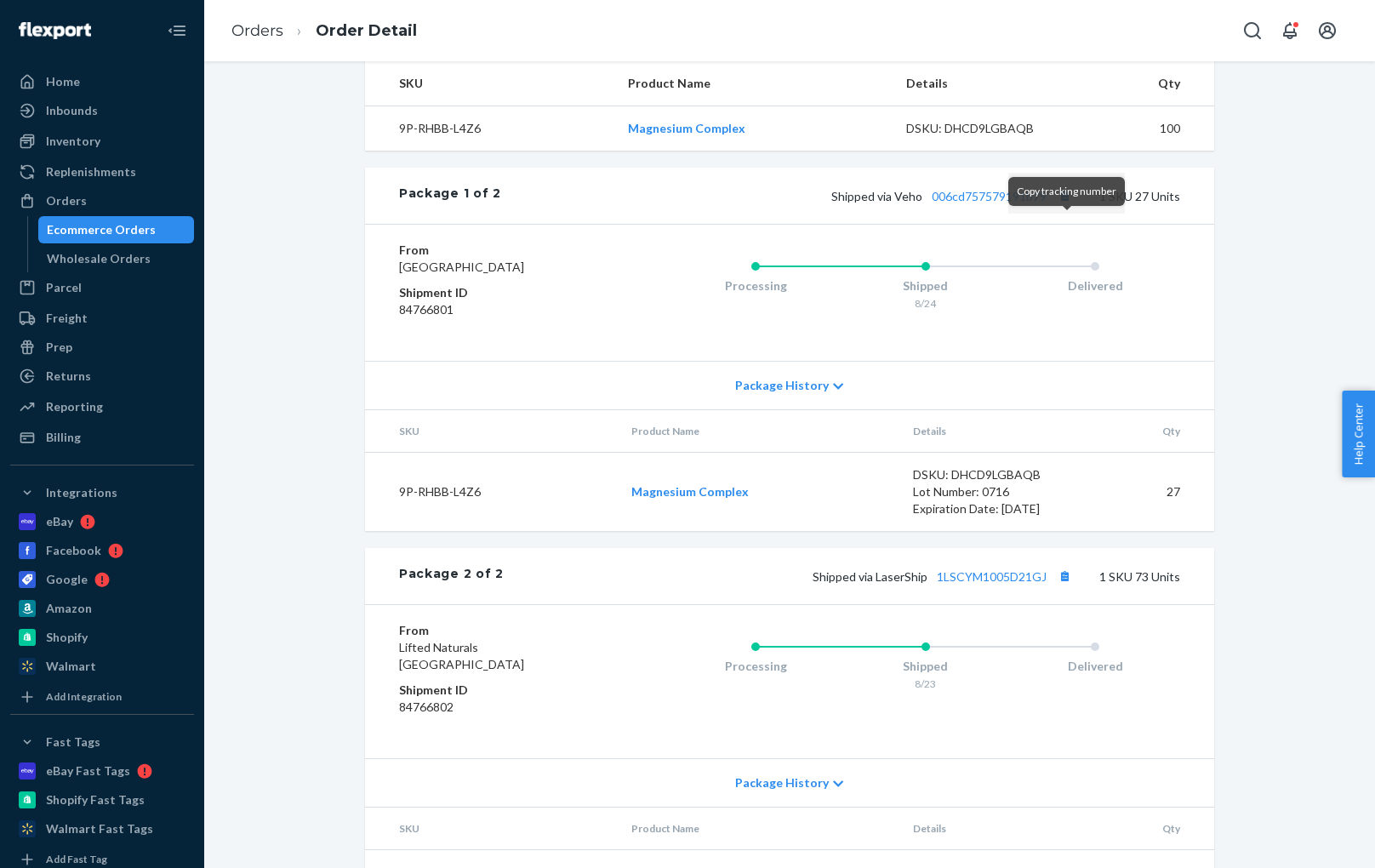
click at [1067, 207] on button "Copy tracking number" at bounding box center [1064, 196] width 22 height 22
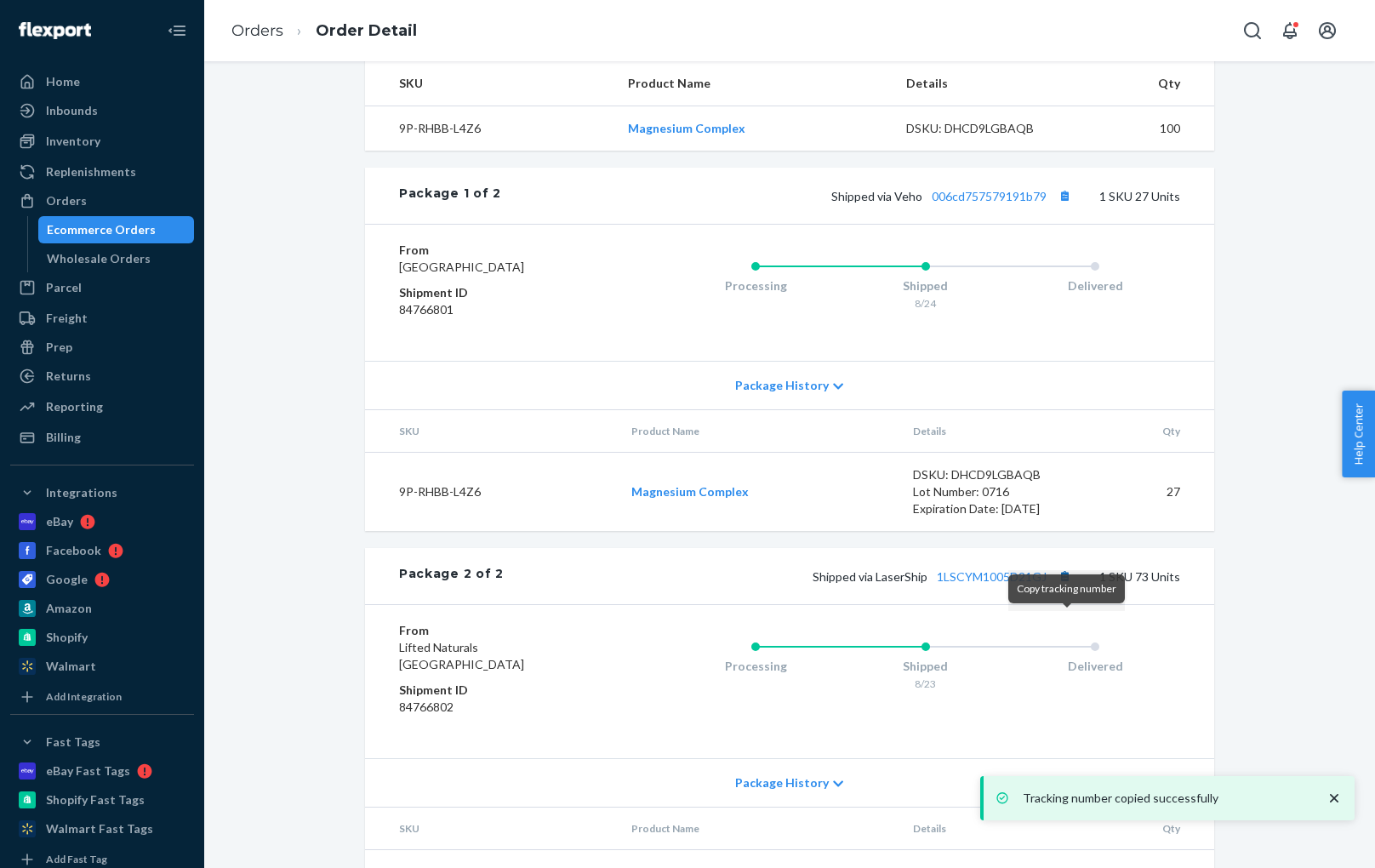
click at [1064, 587] on button "Copy tracking number" at bounding box center [1064, 576] width 22 height 22
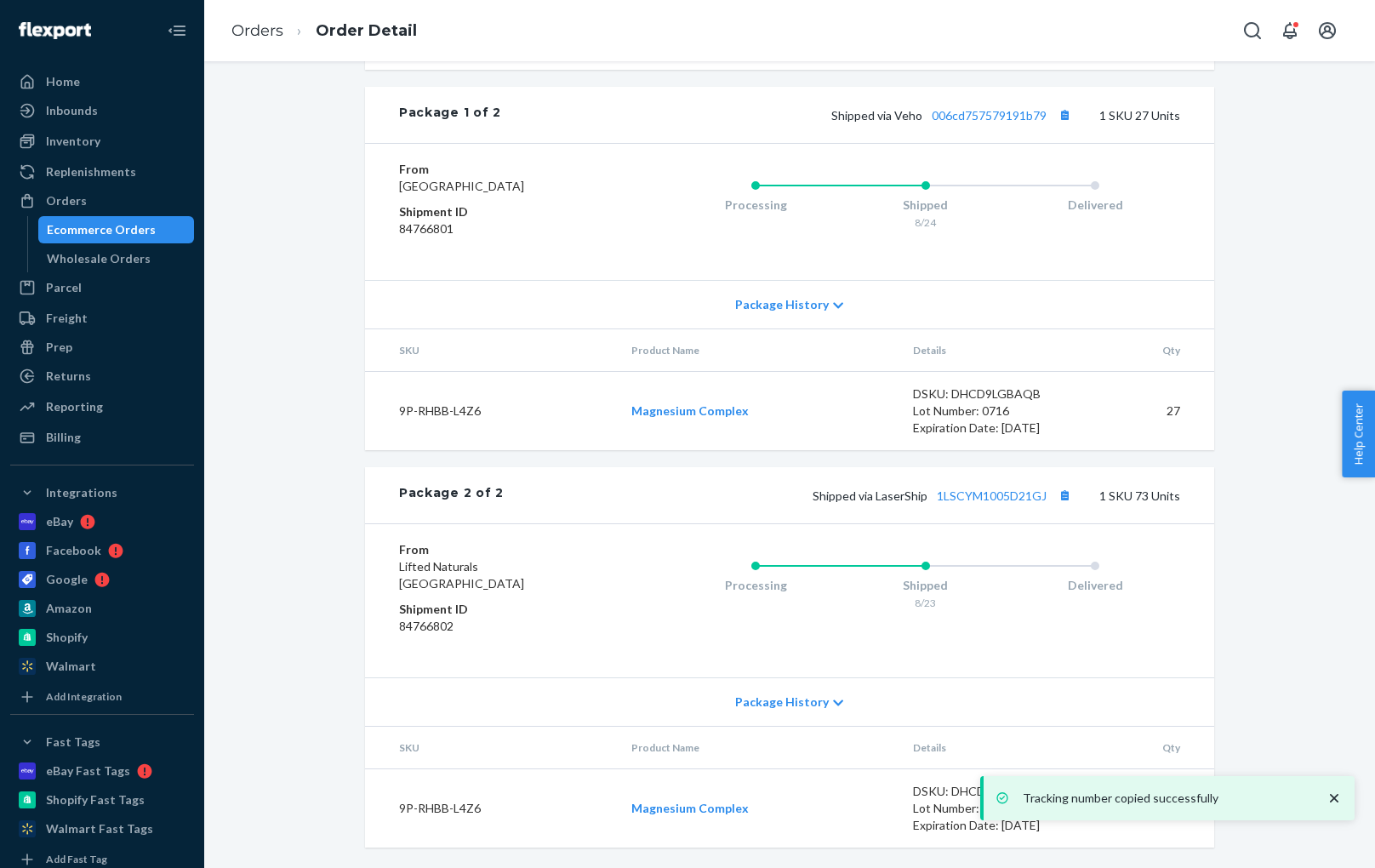
scroll to position [0, 0]
click at [1336, 802] on icon "close toast" at bounding box center [1334, 797] width 8 height 8
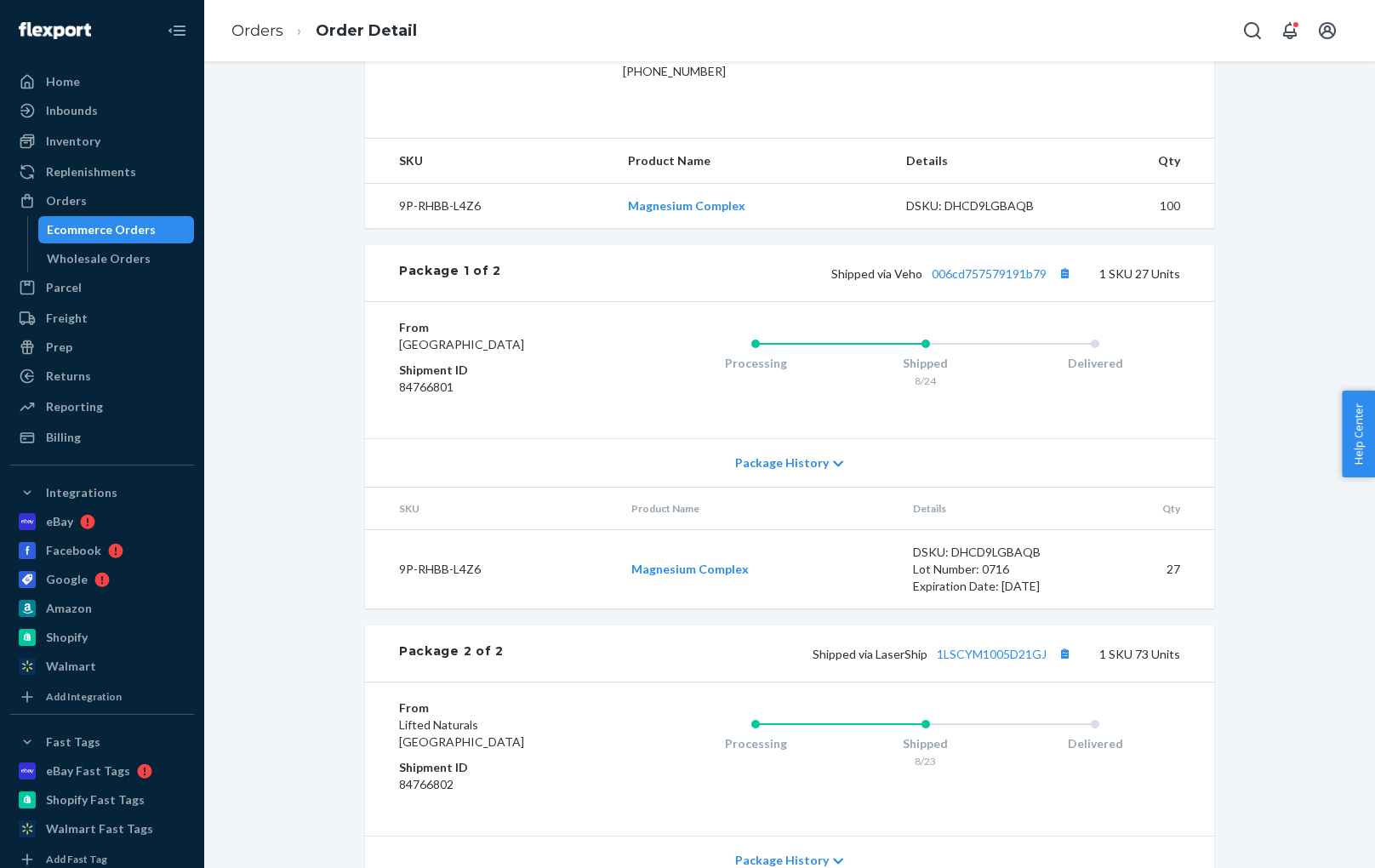
scroll to position [511, 0]
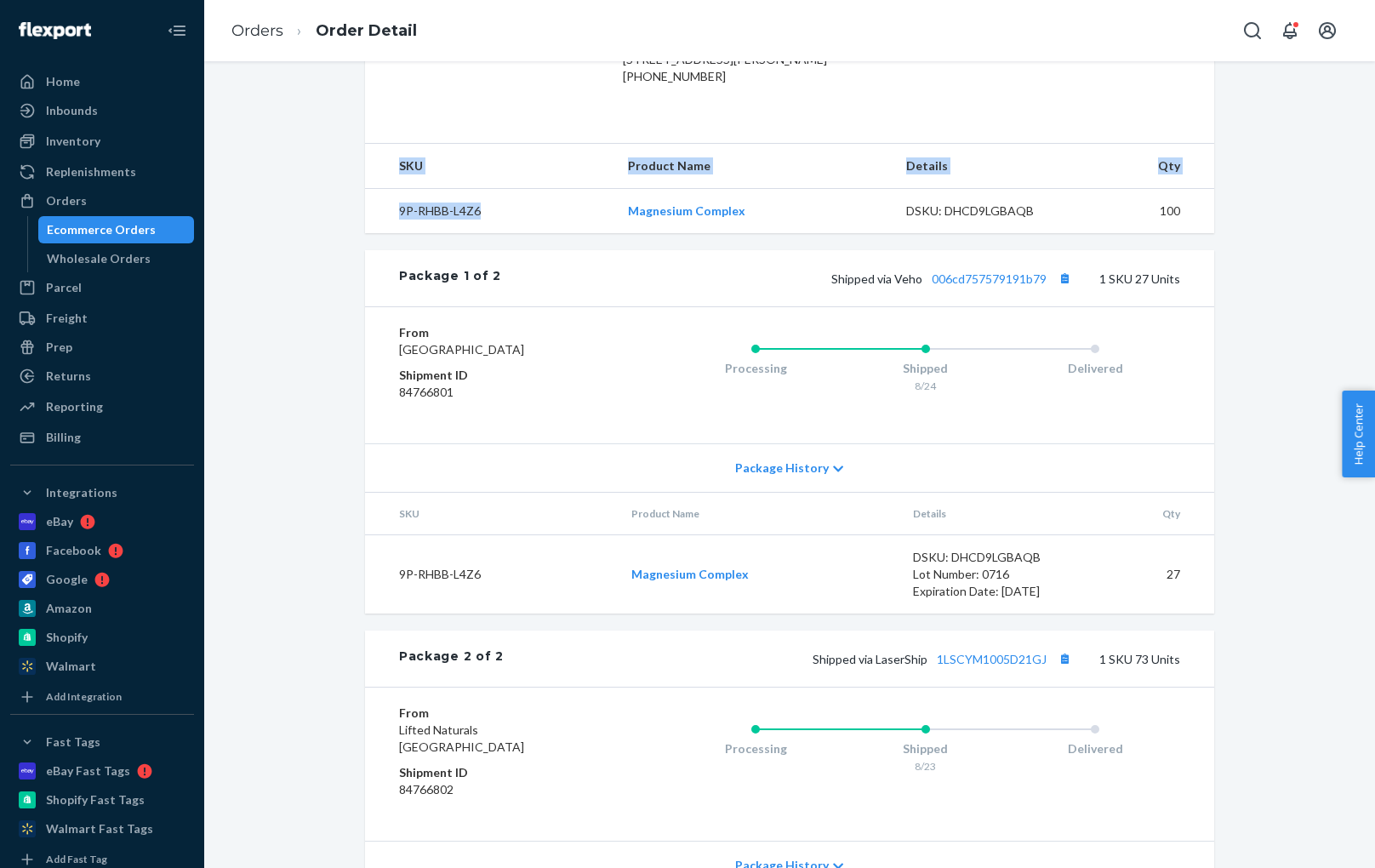
drag, startPoint x: 492, startPoint y: 243, endPoint x: 365, endPoint y: 242, distance: 127.0
click at [364, 241] on div "Removal Order # HJKIM_8YXX • Ship-to-address Removal / $104.00 Create Return In…" at bounding box center [789, 292] width 875 height 1435
click at [429, 234] on td "9P-RHBB-L4Z6" at bounding box center [489, 211] width 249 height 45
drag, startPoint x: 388, startPoint y: 244, endPoint x: 485, endPoint y: 245, distance: 97.0
click at [487, 234] on td "9P-RHBB-L4Z6" at bounding box center [489, 211] width 249 height 45
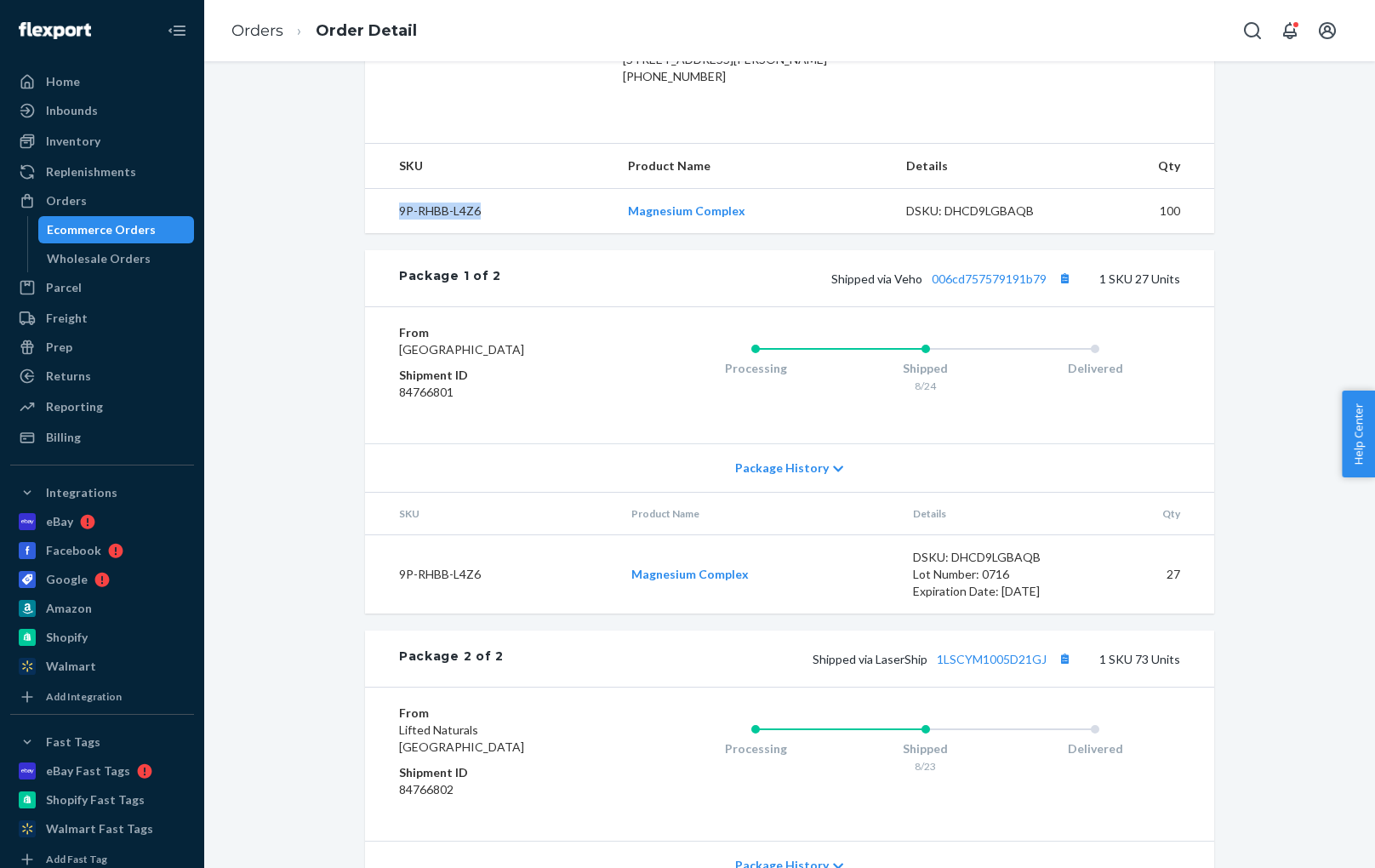
copy td "9P-RHBB-L4Z6"
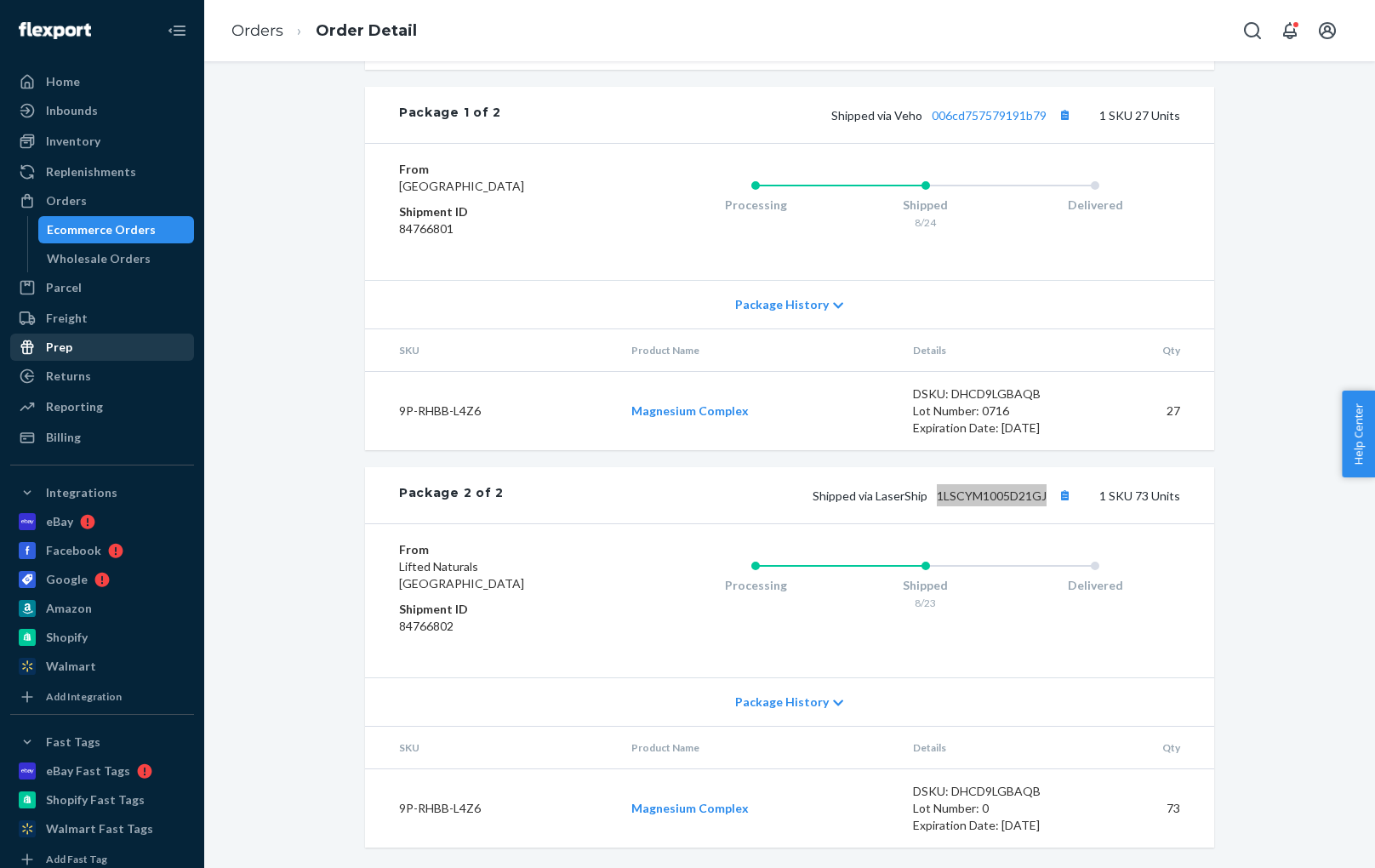
scroll to position [0, 0]
click at [550, 266] on div "From Lifted Naturals Lewisville, TX 75067 Shipment ID 84766801 Processing Shipp…" at bounding box center [789, 211] width 849 height 137
click at [63, 196] on div "Orders" at bounding box center [66, 200] width 40 height 17
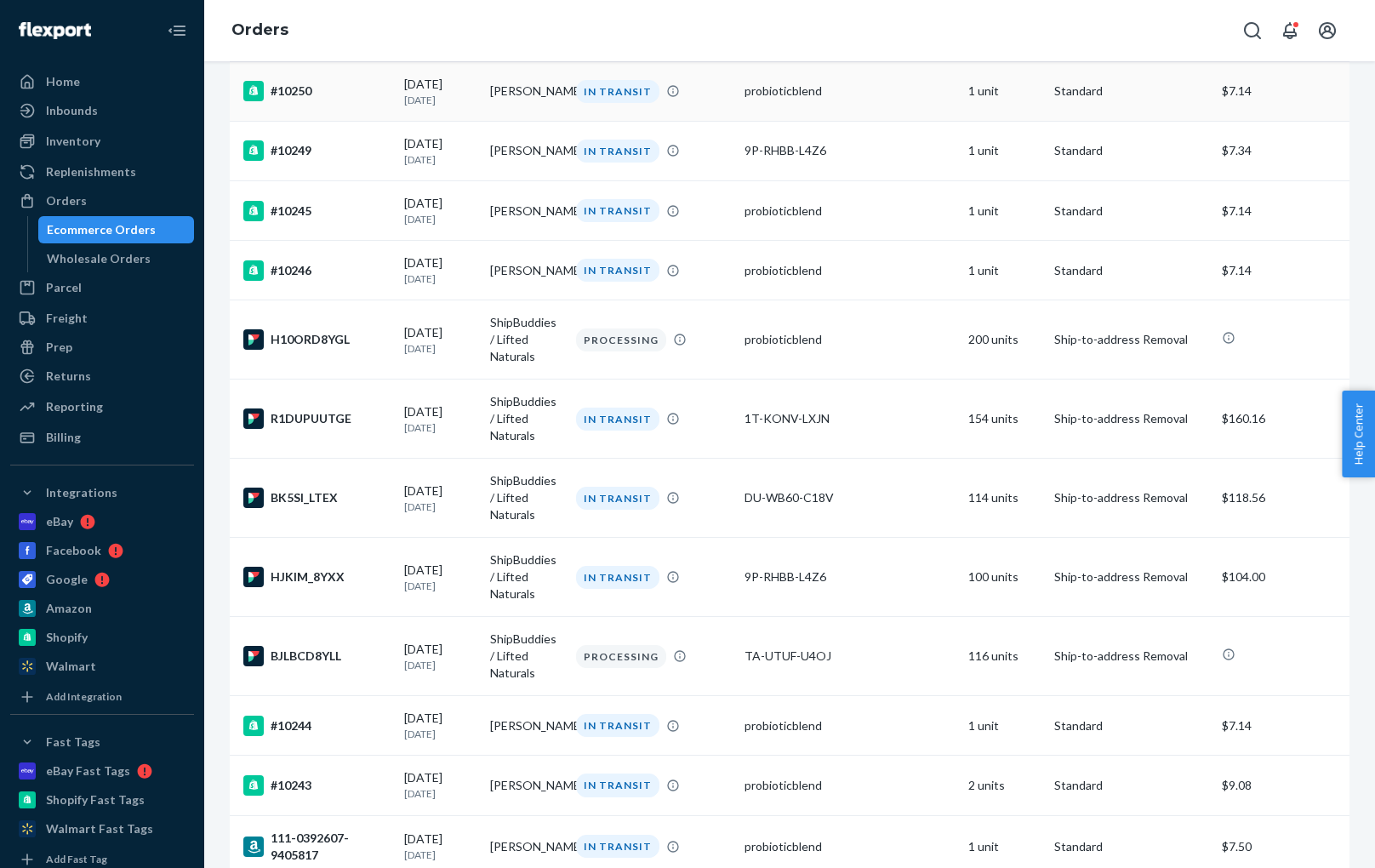
scroll to position [305, 0]
